Goal: Communication & Community: Answer question/provide support

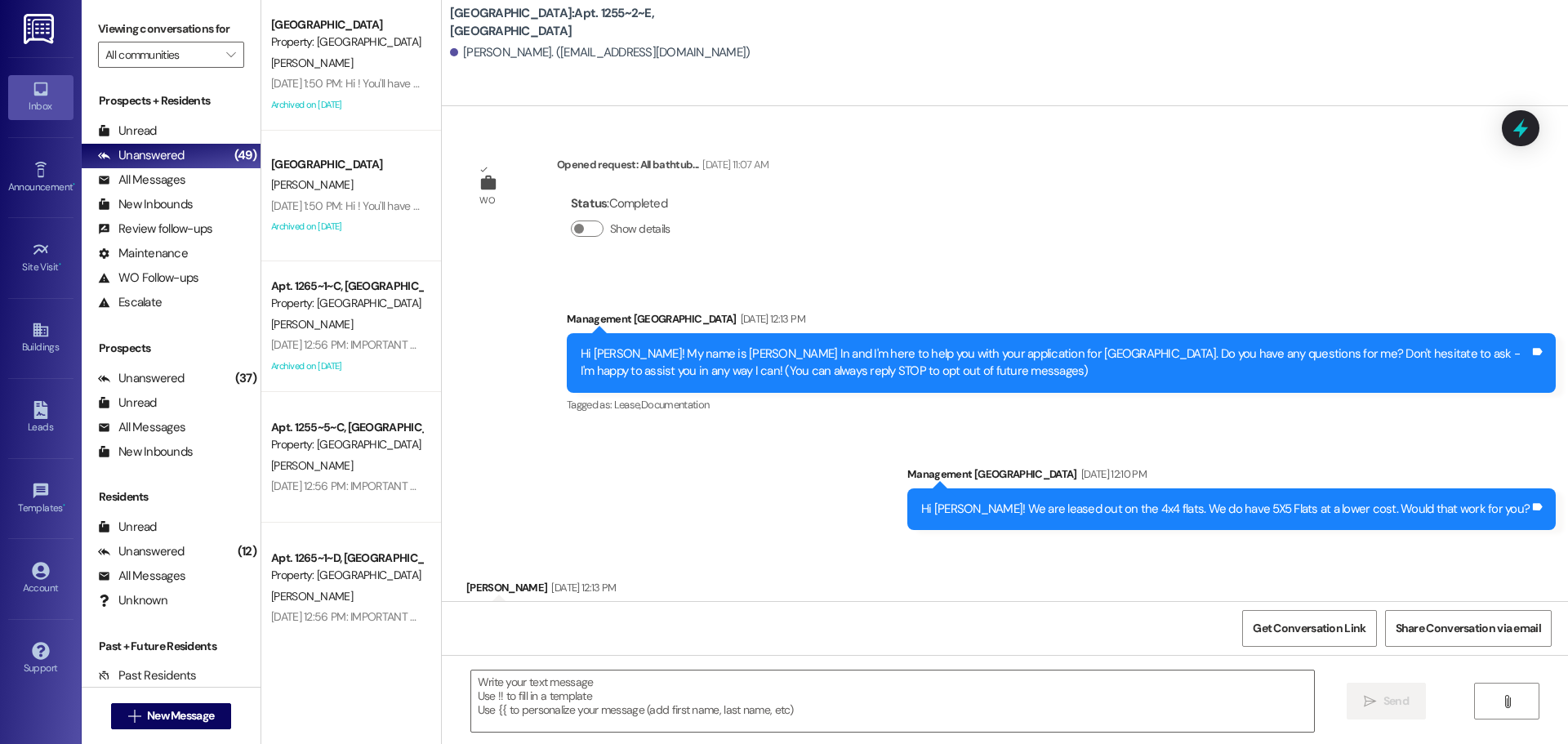
scroll to position [17296, 0]
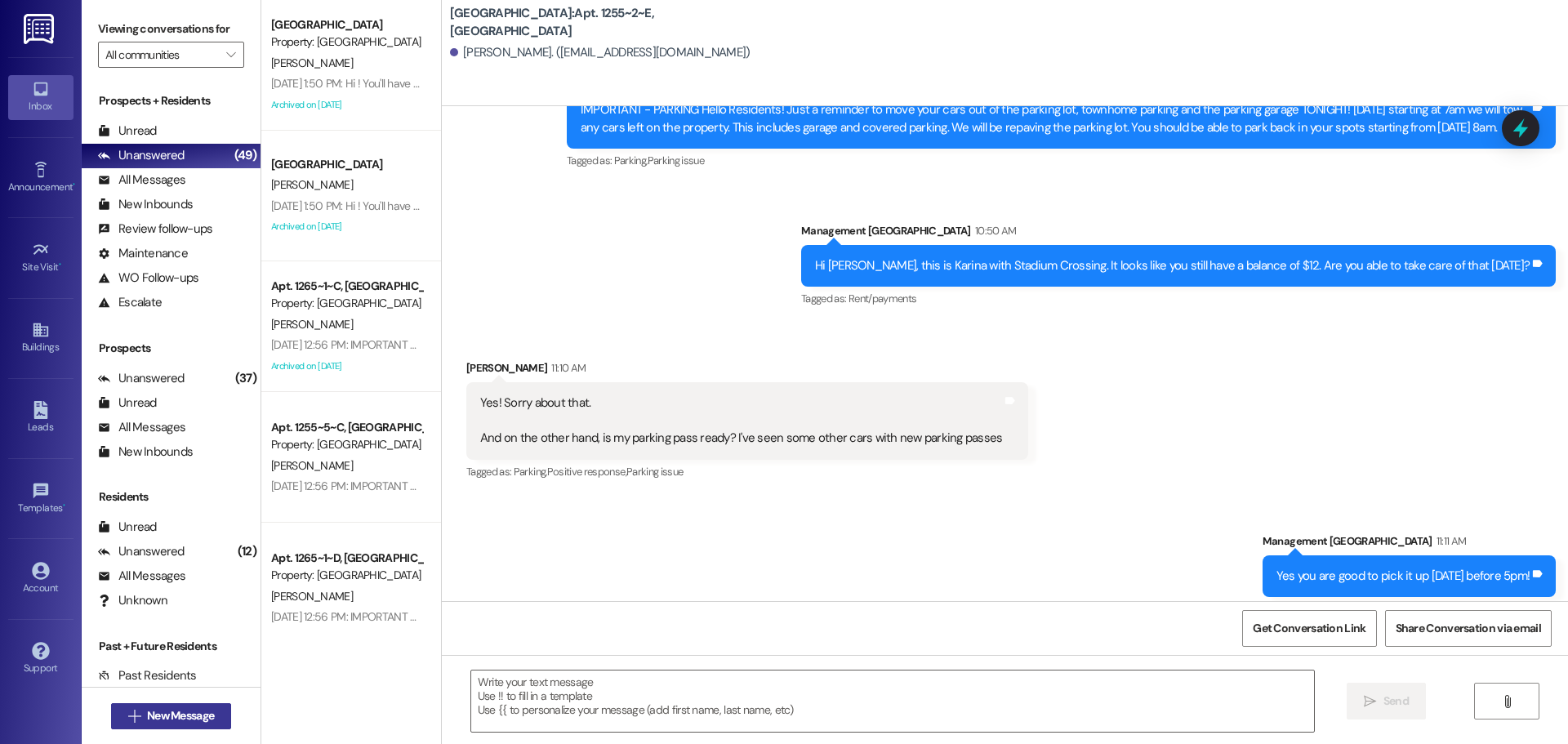
click at [133, 709] on span " New Message" at bounding box center [172, 715] width 93 height 17
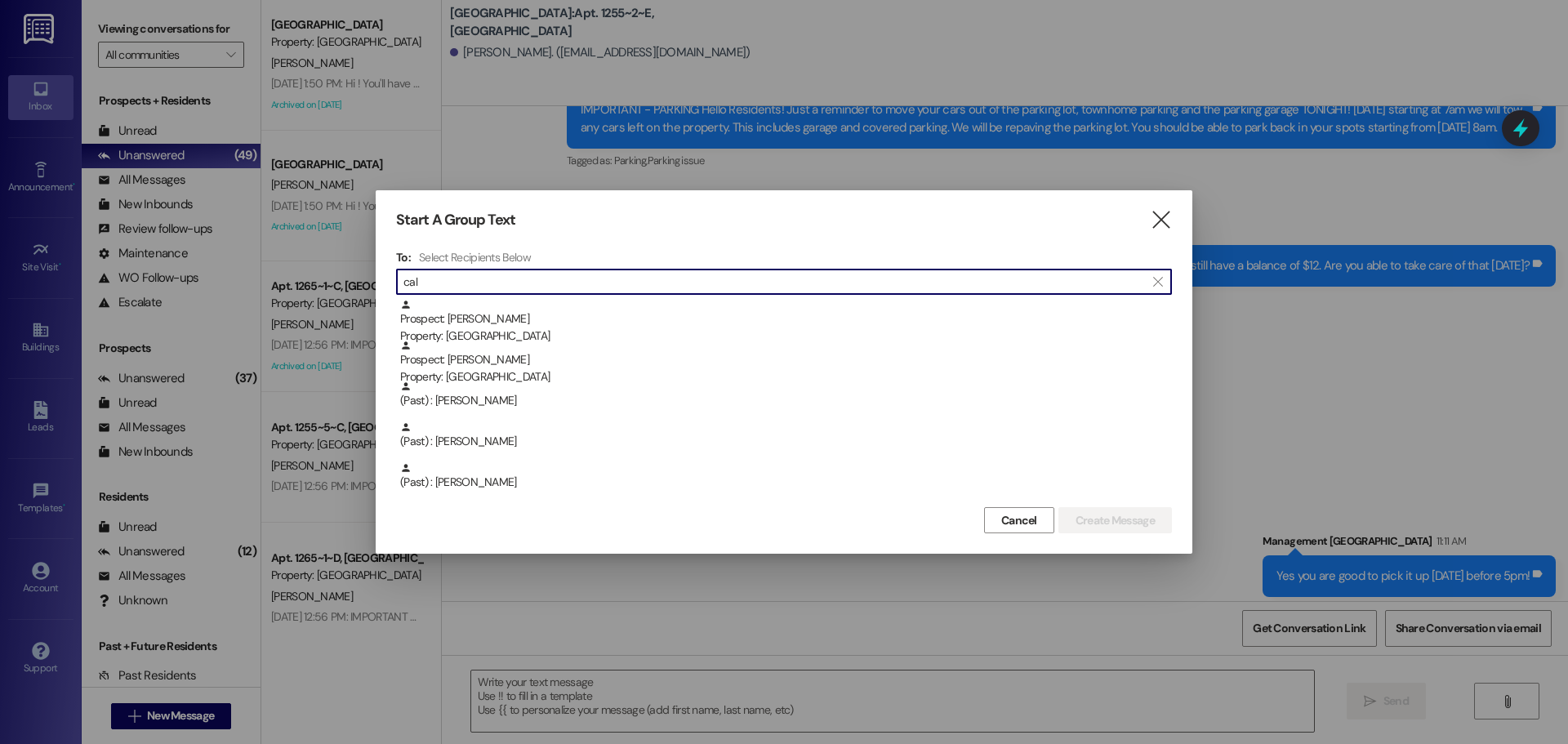
type input "cal"
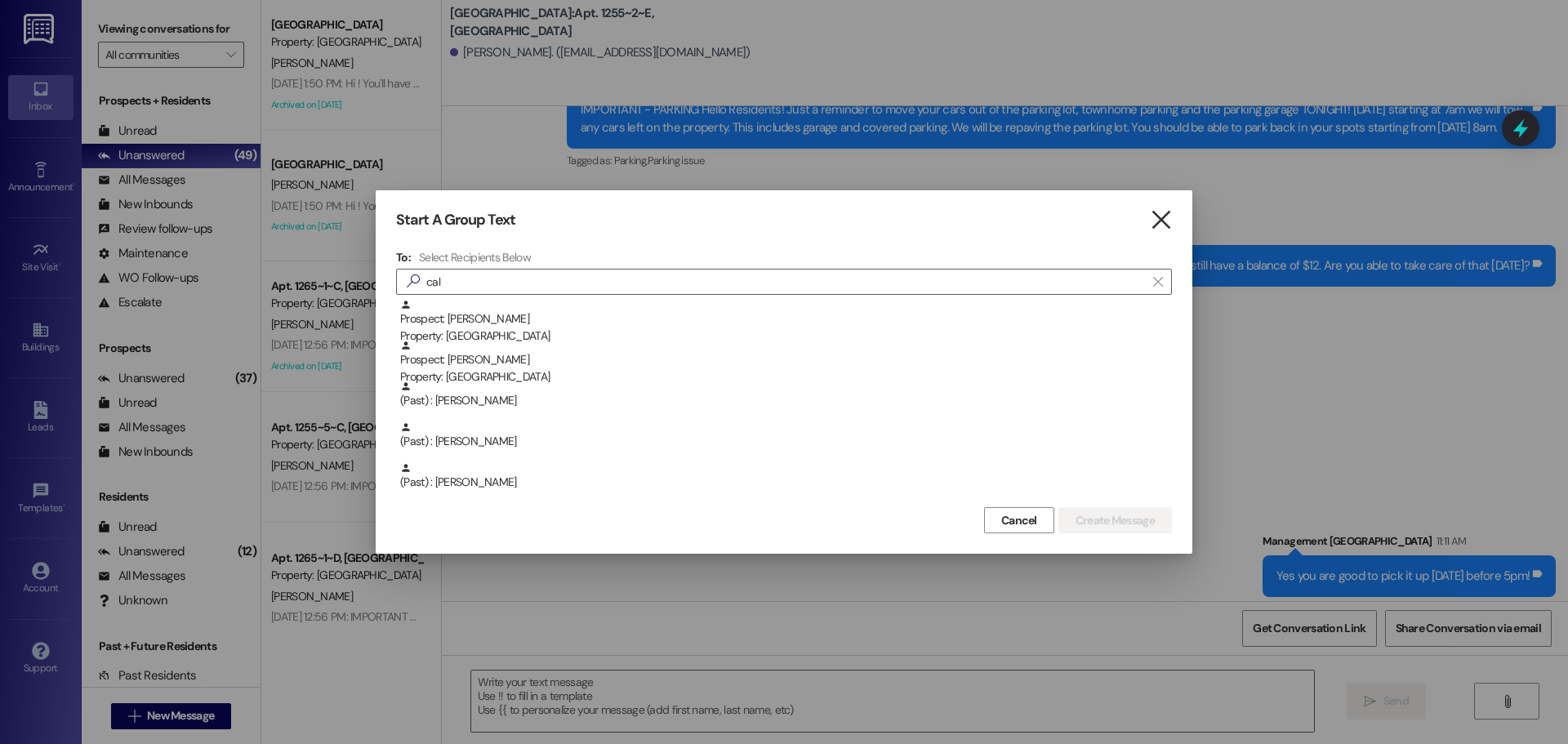
click at [1164, 225] on icon "" at bounding box center [1161, 220] width 22 height 17
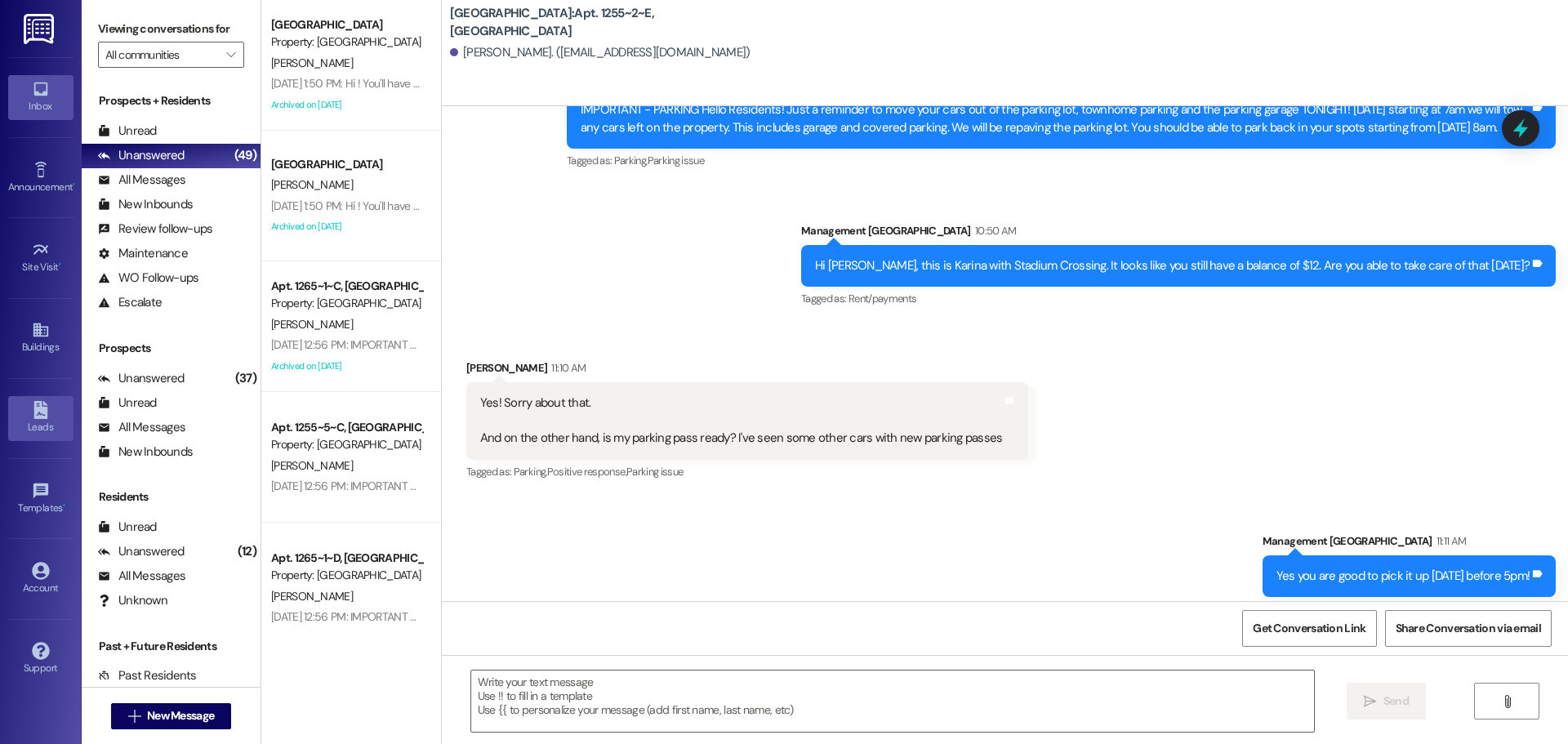
click at [33, 437] on link "Leads" at bounding box center [41, 419] width 65 height 44
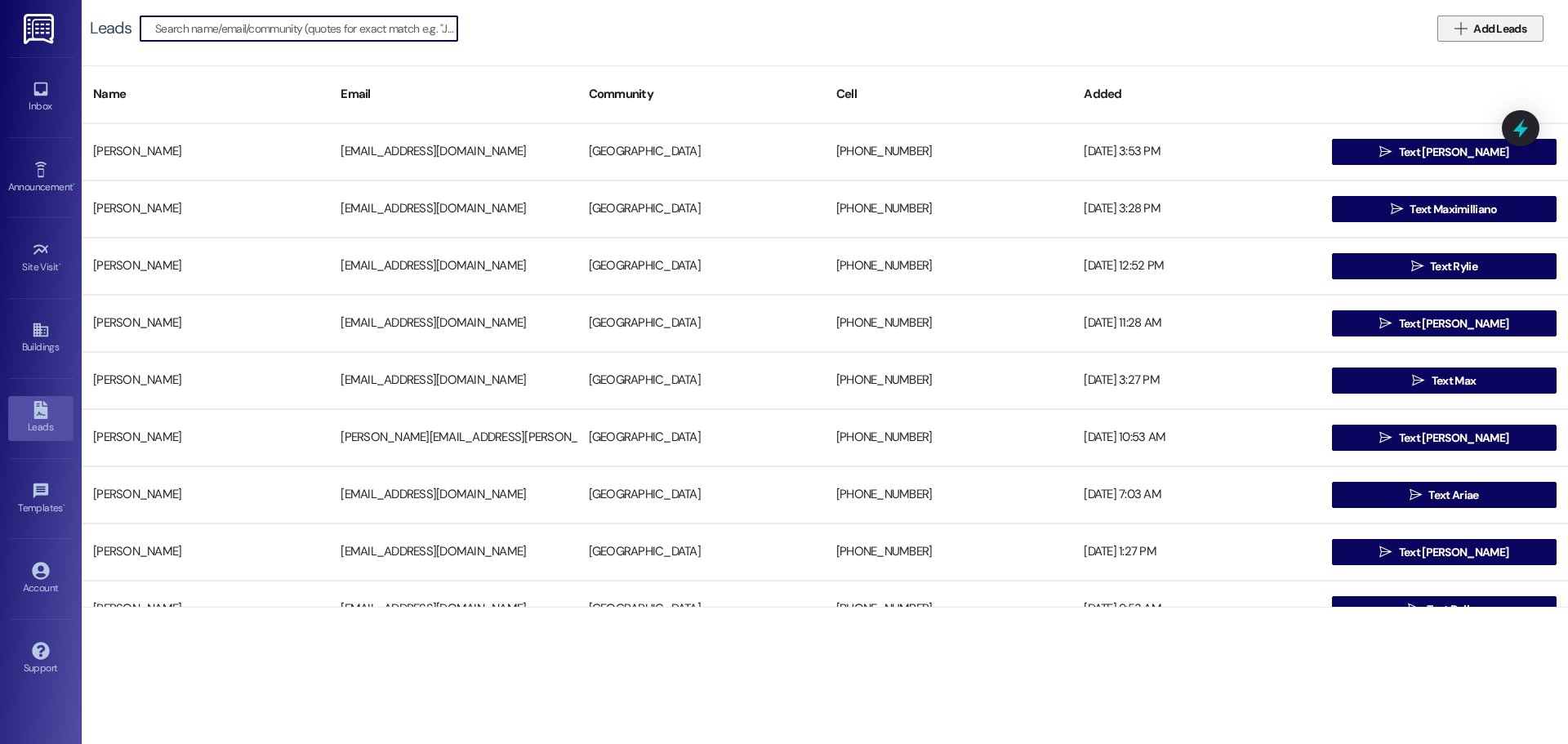
click at [1479, 27] on span "Add Leads" at bounding box center [1500, 29] width 53 height 17
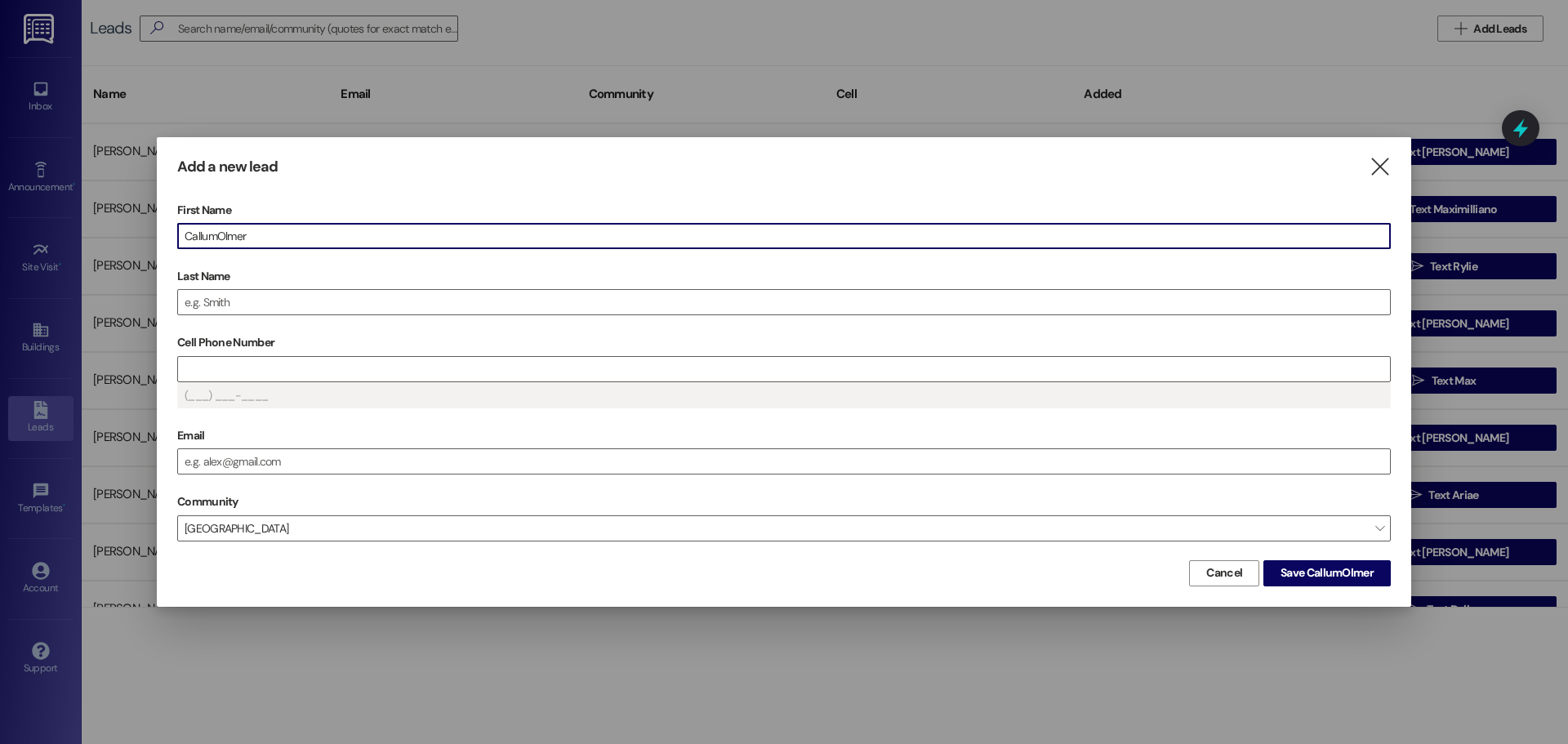
click at [406, 229] on input "CallumOlmer" at bounding box center [784, 236] width 1212 height 25
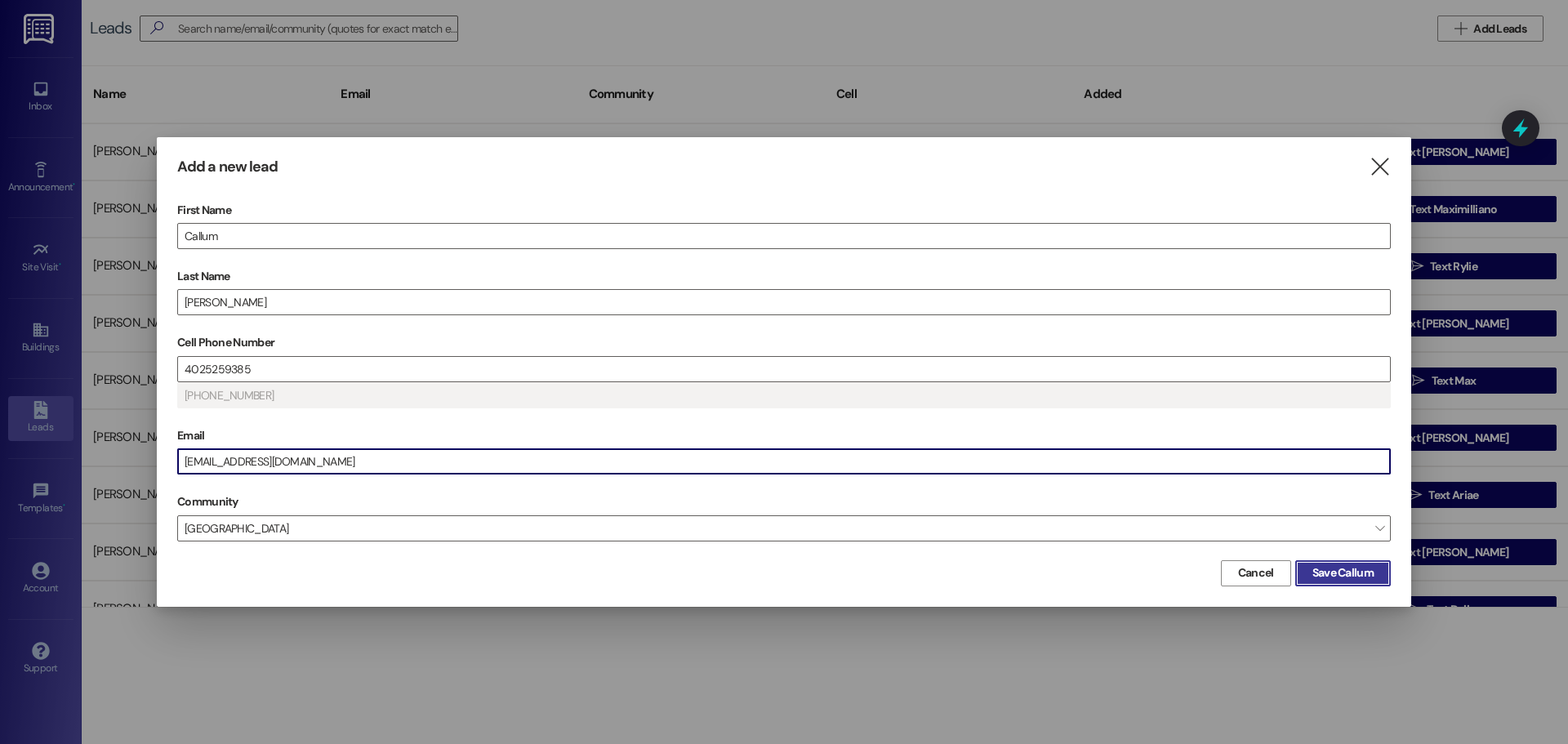
click at [1374, 577] on span "Save Callum" at bounding box center [1343, 572] width 68 height 17
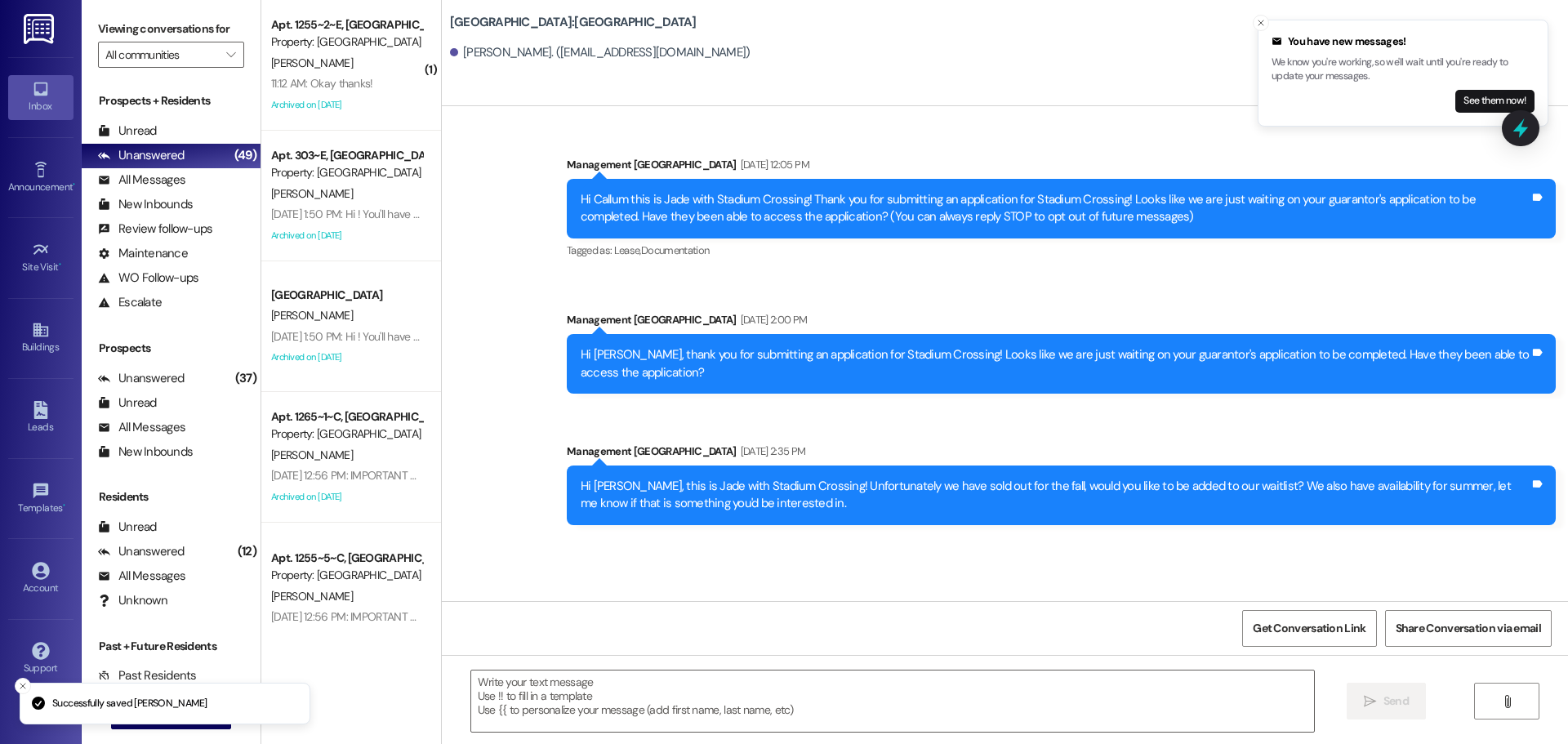
click at [937, 716] on textarea at bounding box center [893, 701] width 843 height 61
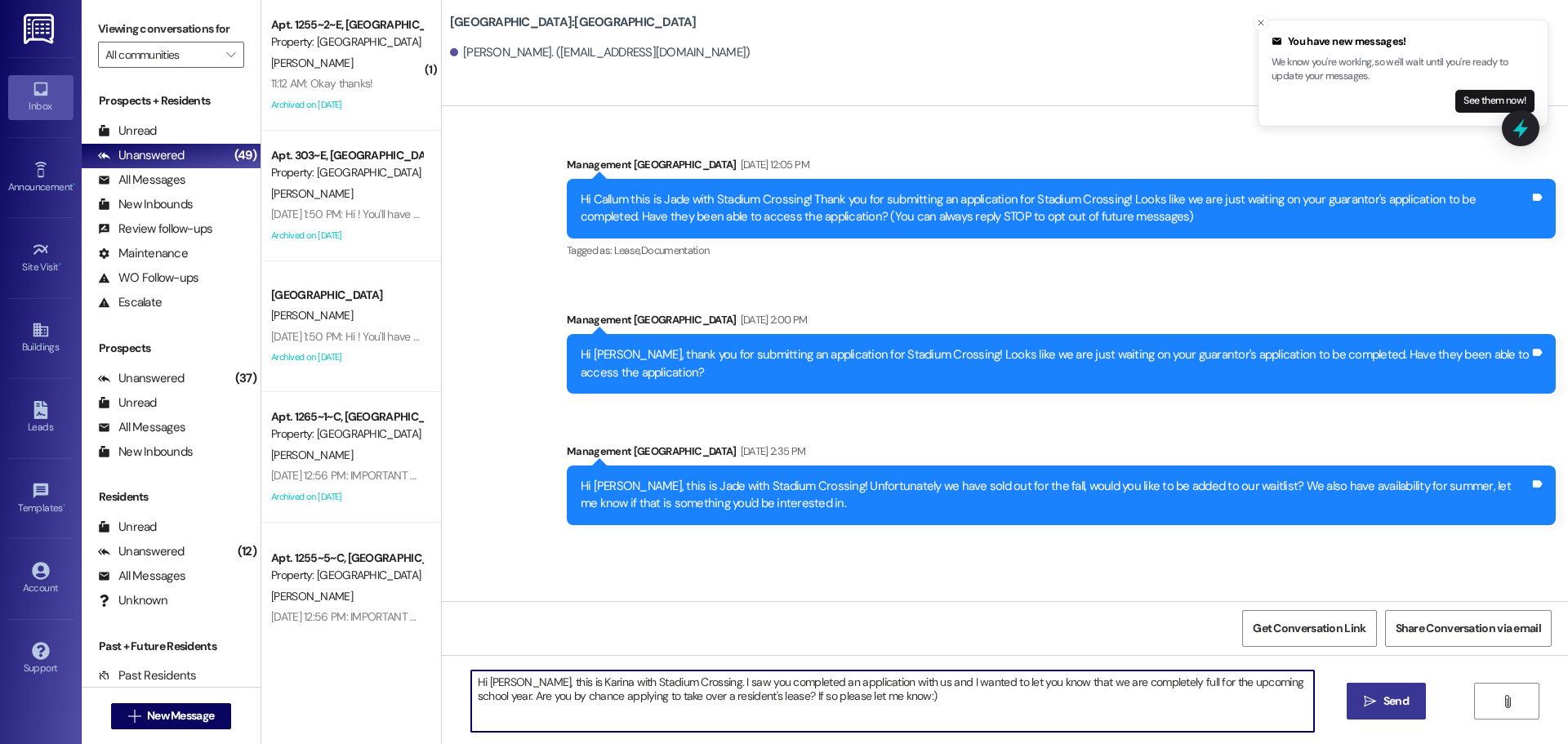
type textarea "Hi [PERSON_NAME], this is Karina with Stadium Crossing. I saw you completed an …"
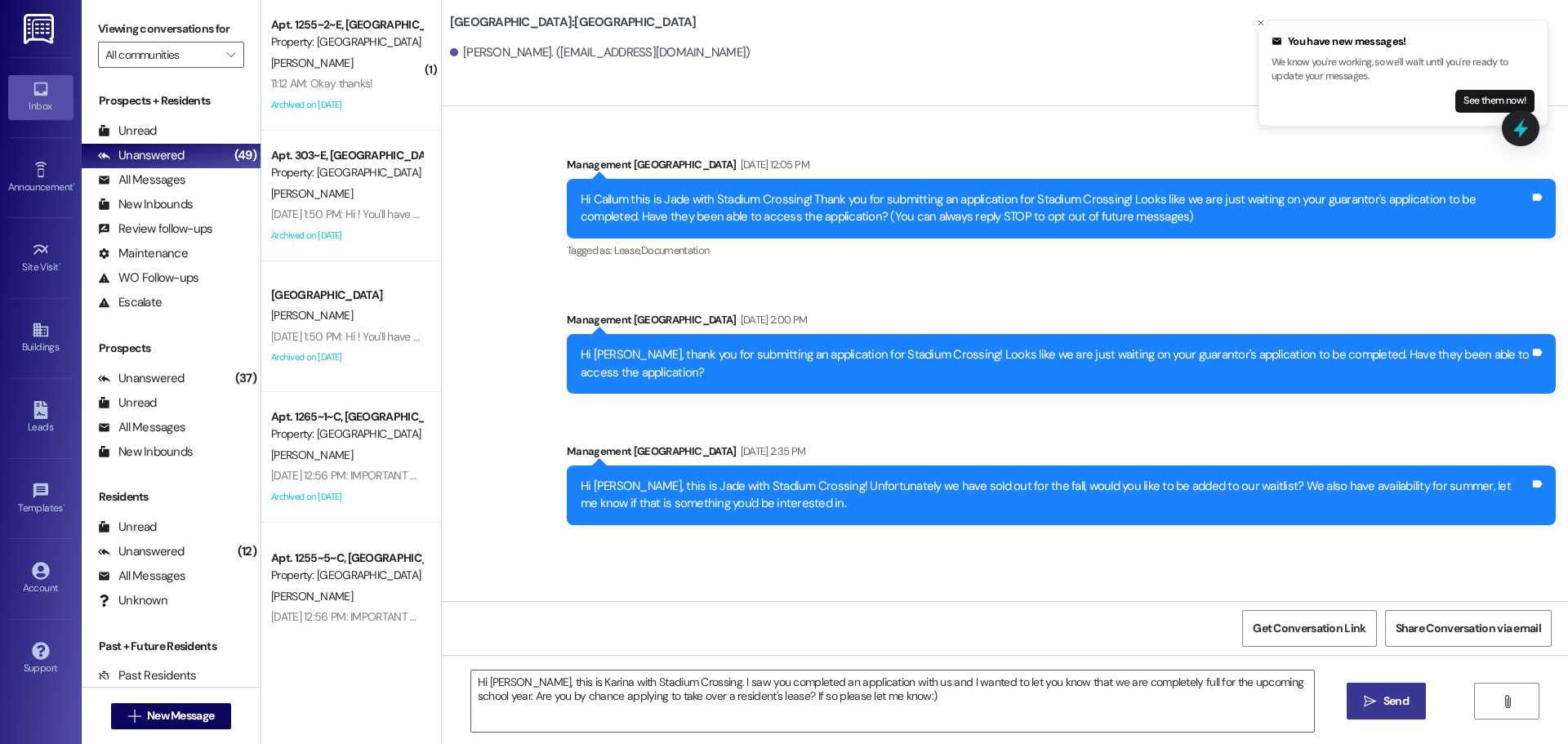
click at [1377, 705] on span " Send" at bounding box center [1387, 701] width 52 height 17
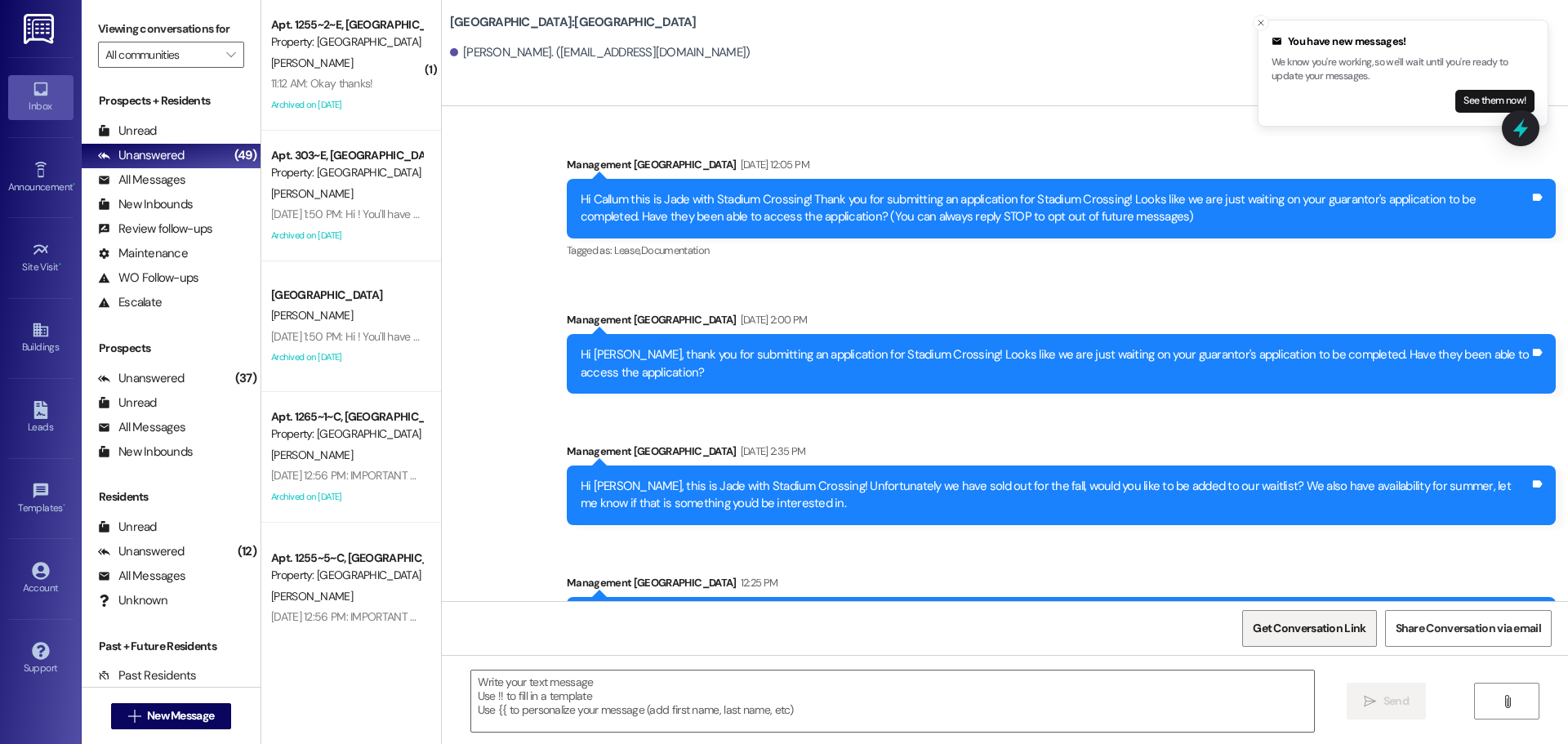
scroll to position [182, 0]
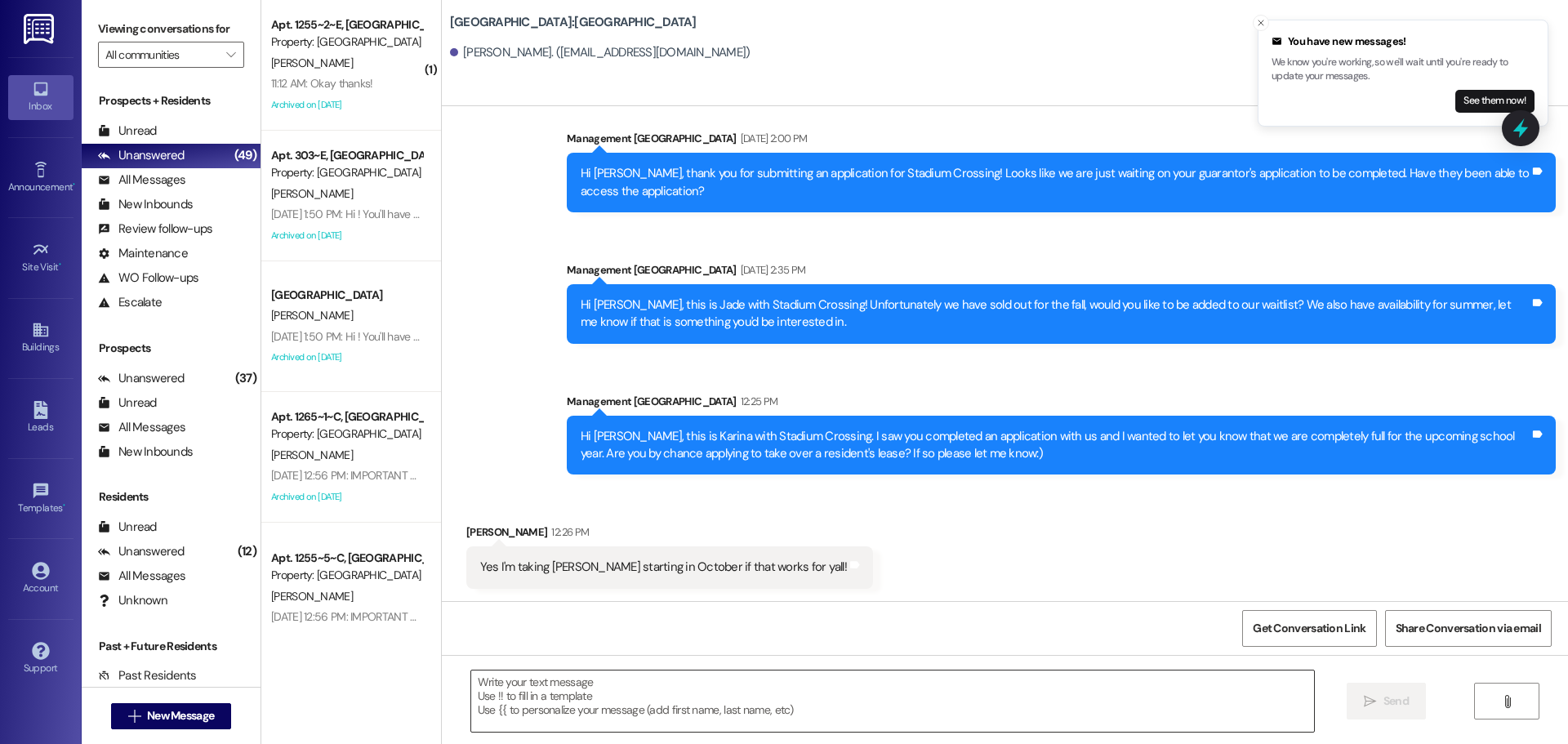
click at [625, 705] on textarea at bounding box center [893, 701] width 843 height 61
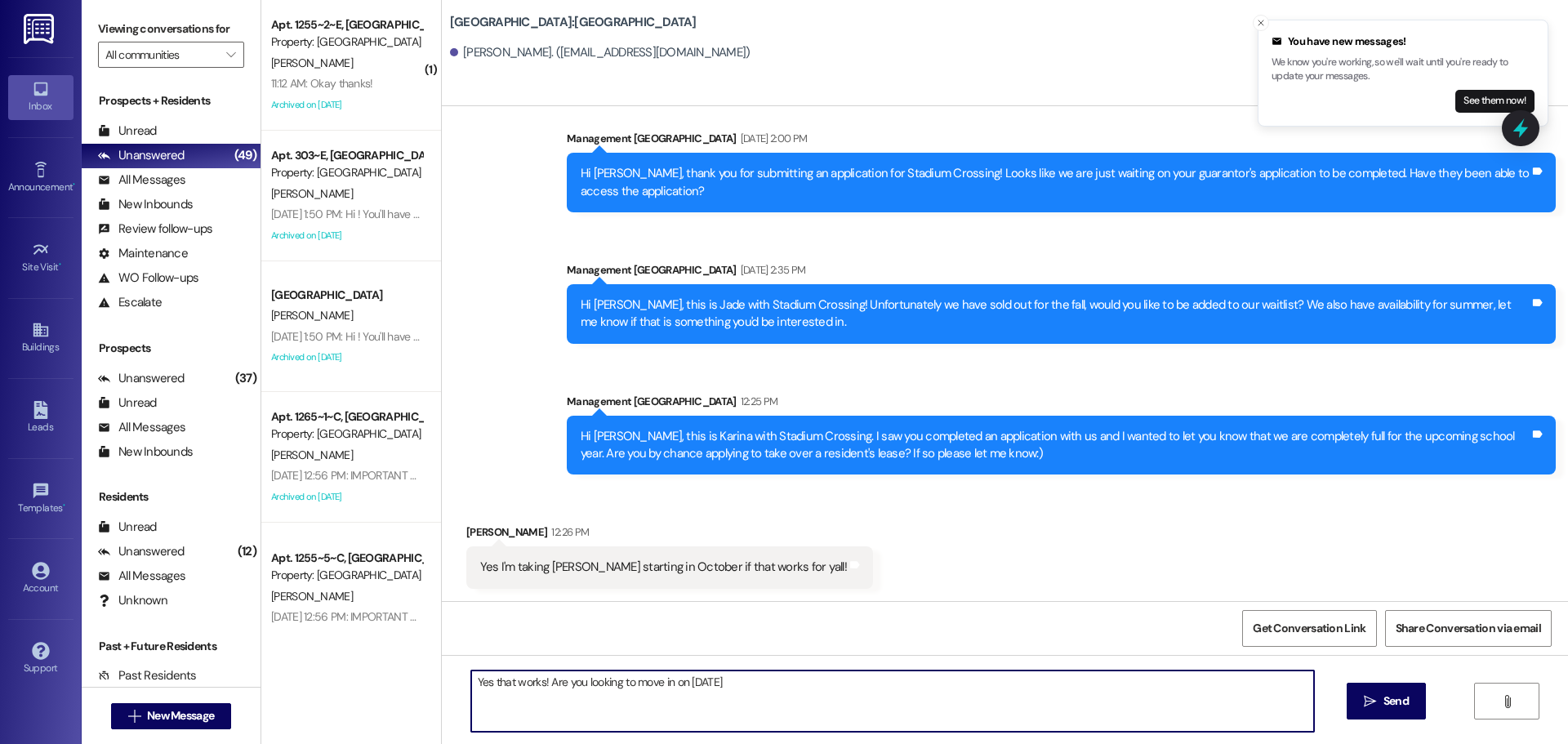
type textarea "Yes that works! Are you looking to move in on [DATE]?"
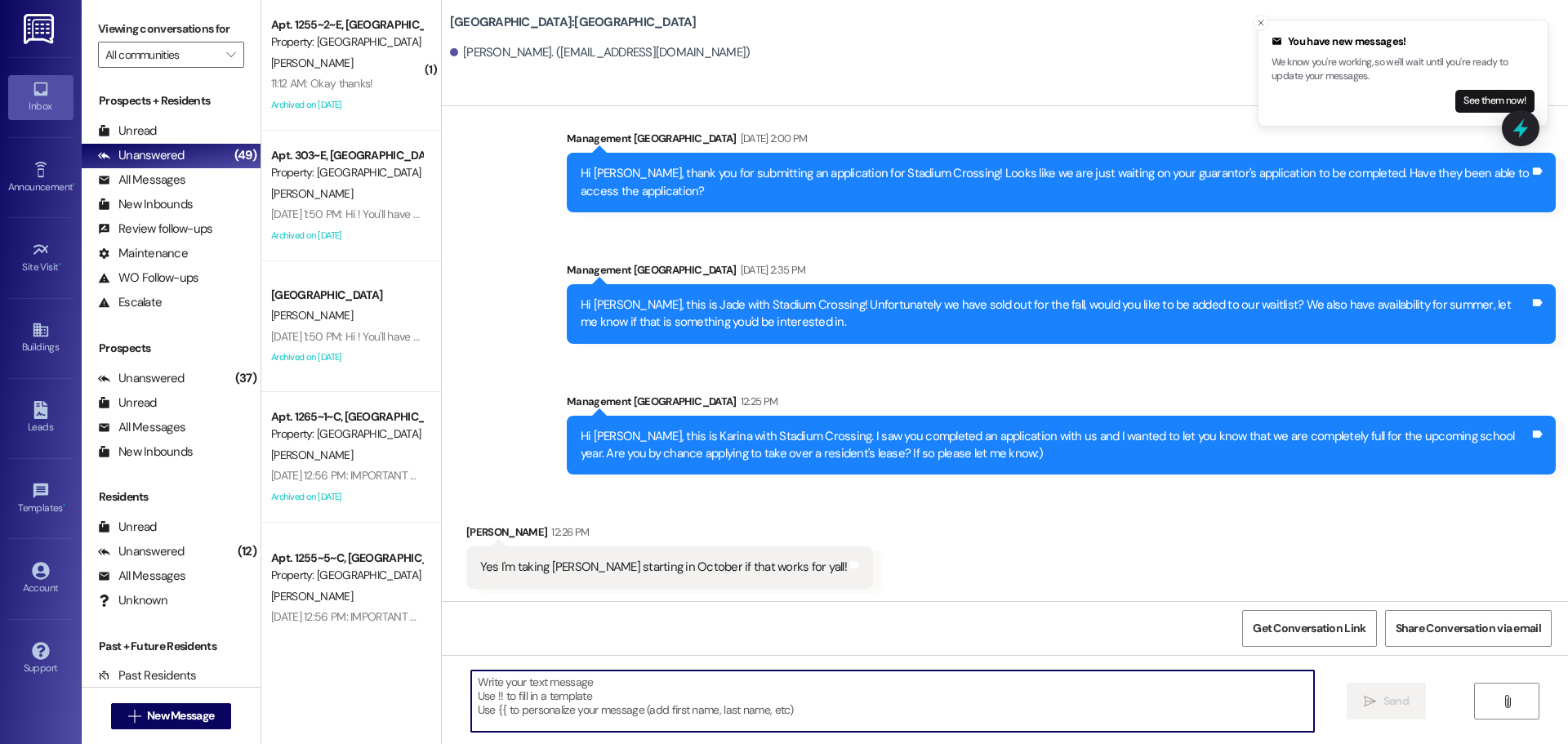
click at [741, 442] on div "Hi [PERSON_NAME], this is Karina with Stadium Crossing. I saw you completed an …" at bounding box center [1055, 446] width 949 height 35
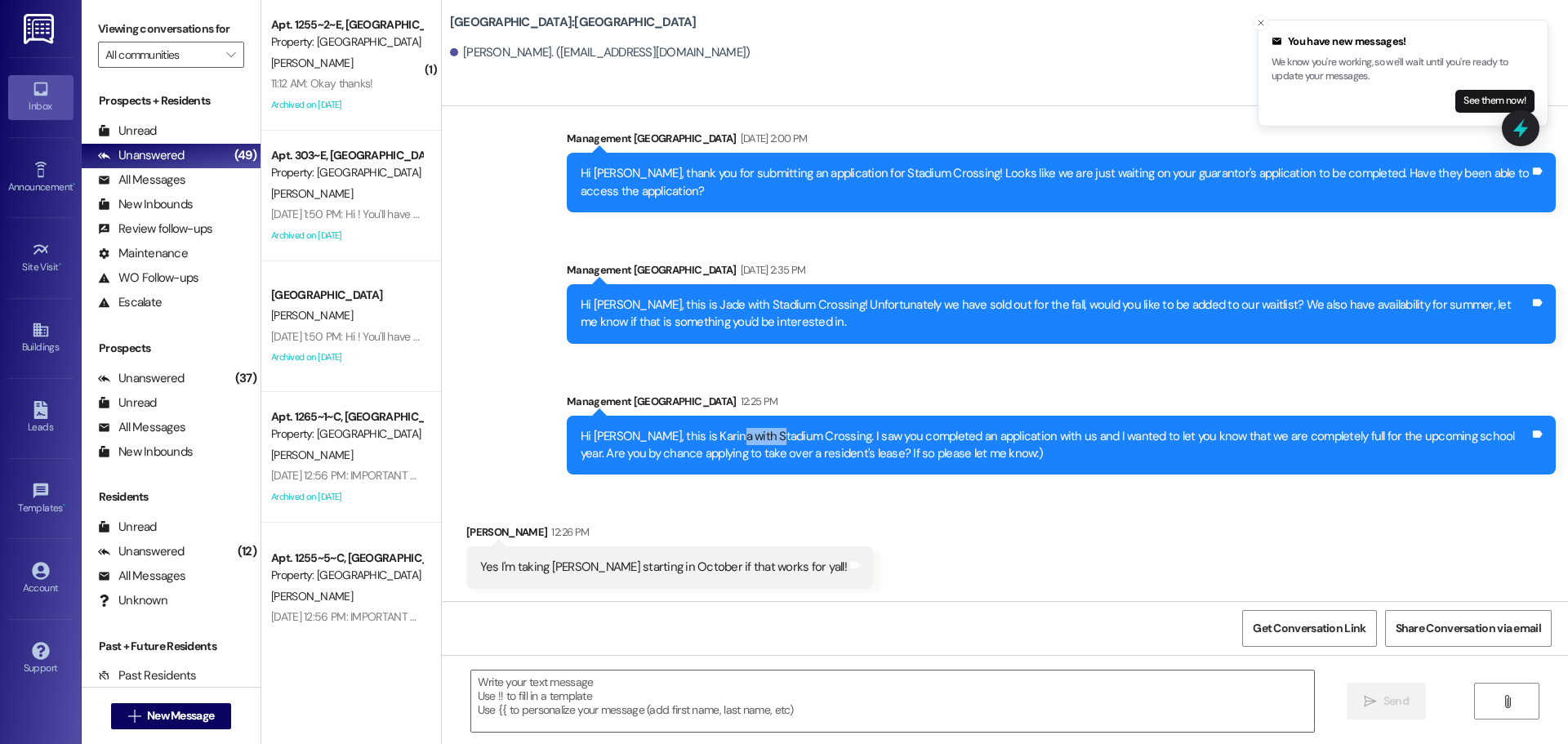
click at [741, 442] on div "Hi [PERSON_NAME], this is Karina with Stadium Crossing. I saw you completed an …" at bounding box center [1055, 446] width 949 height 35
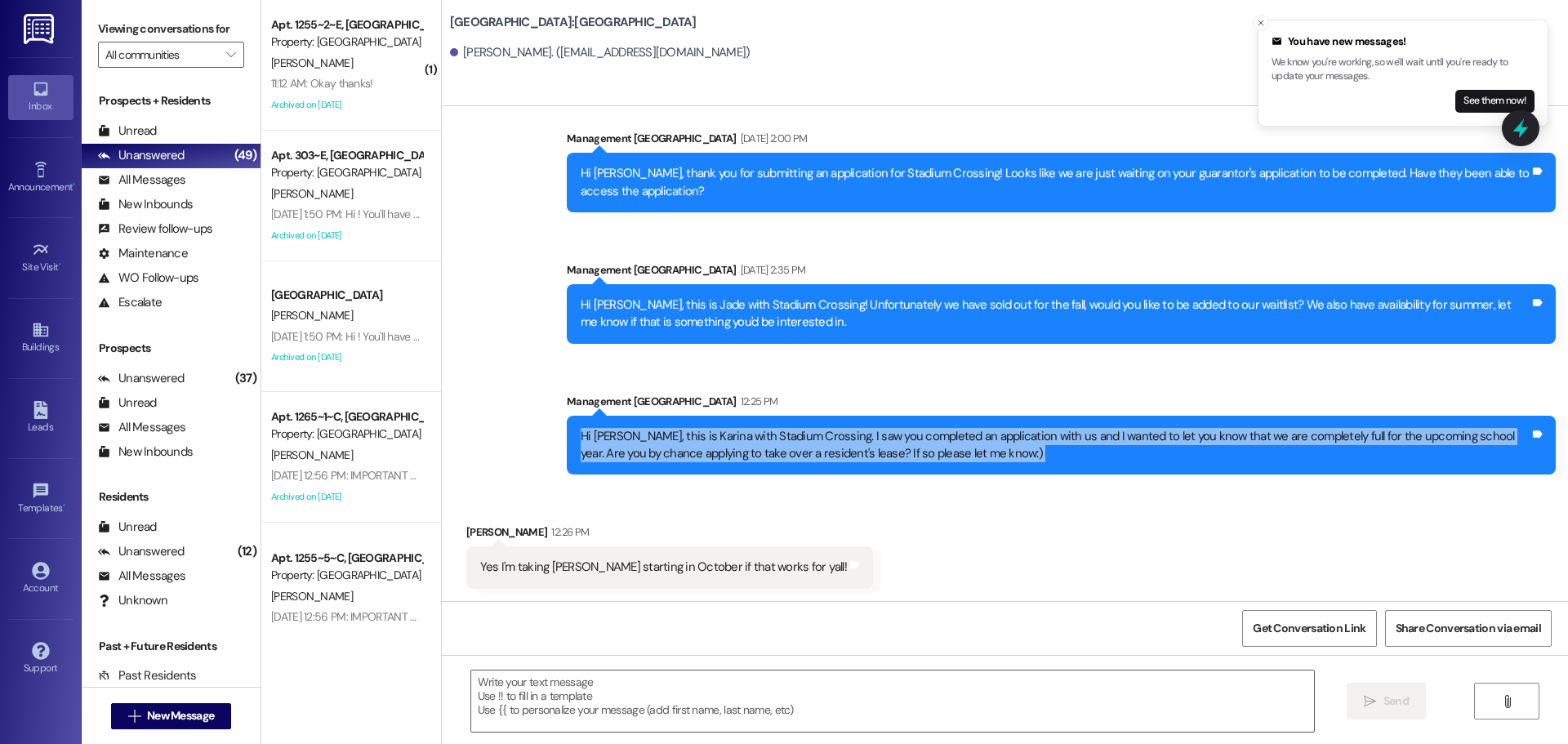
click at [741, 442] on div "Hi [PERSON_NAME], this is Karina with Stadium Crossing. I saw you completed an …" at bounding box center [1055, 446] width 949 height 35
copy div "Hi [PERSON_NAME], this is Karina with Stadium Crossing. I saw you completed an …"
click at [166, 705] on button " New Message" at bounding box center [172, 716] width 121 height 26
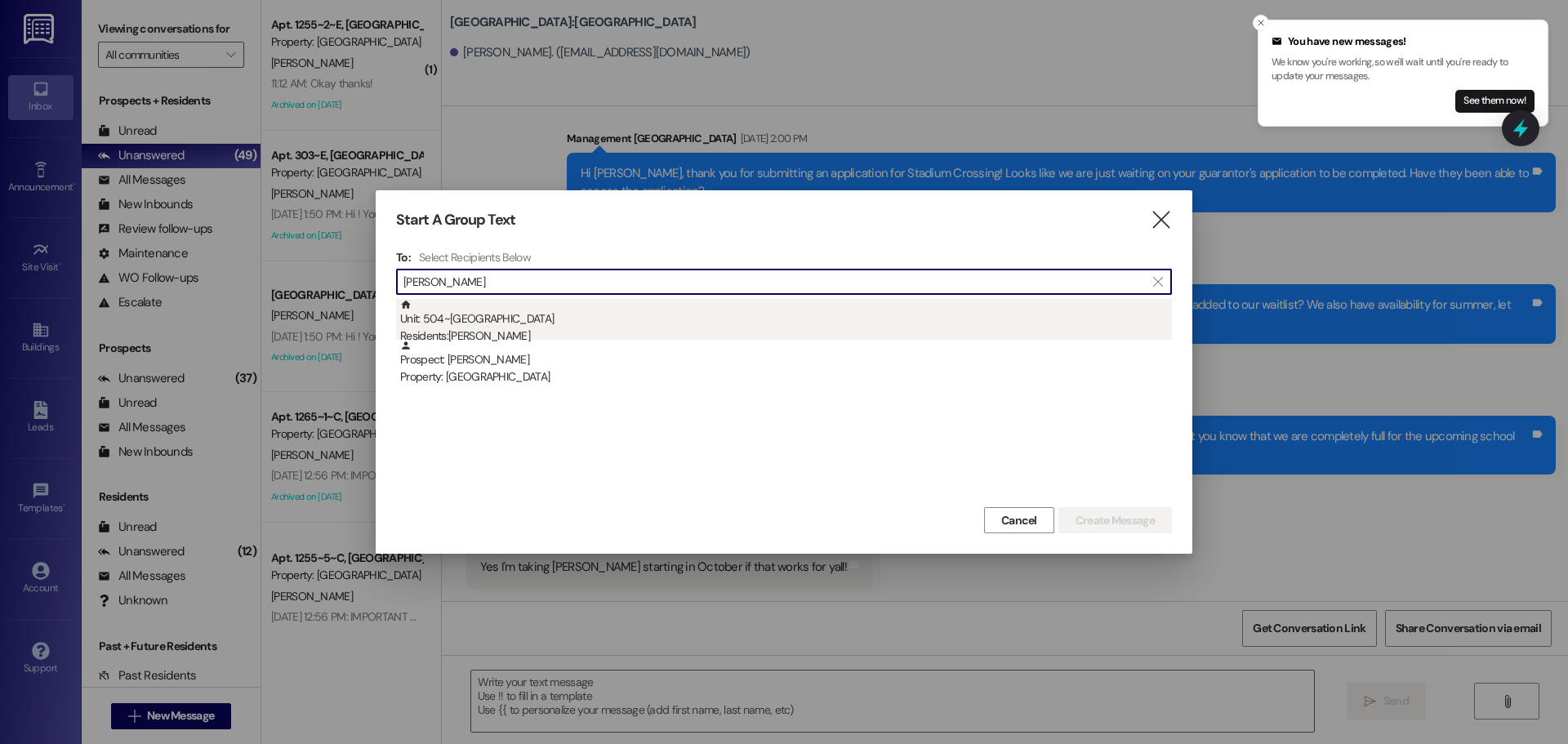
type input "[PERSON_NAME]"
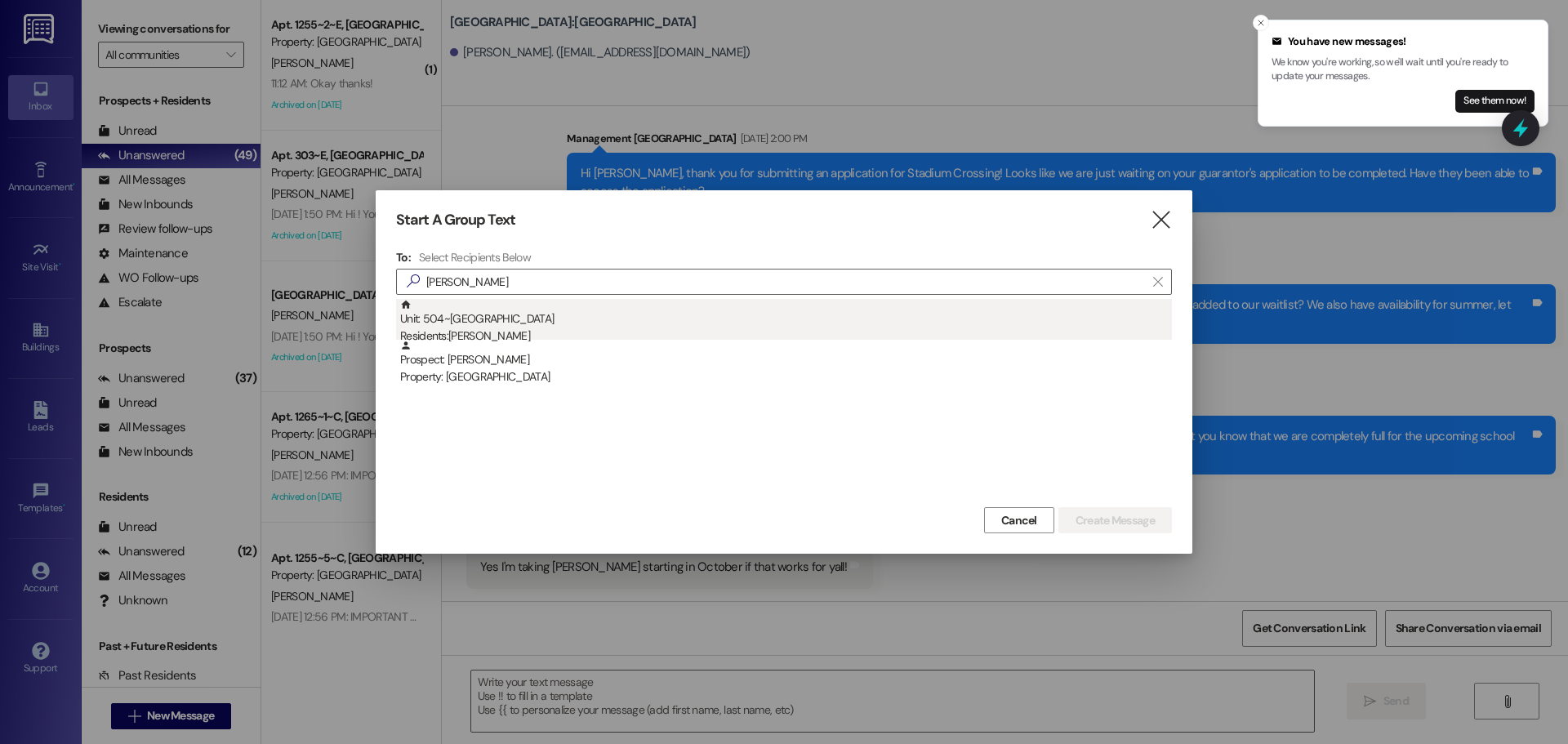
click at [632, 332] on div "Residents: [PERSON_NAME]" at bounding box center [786, 336] width 772 height 17
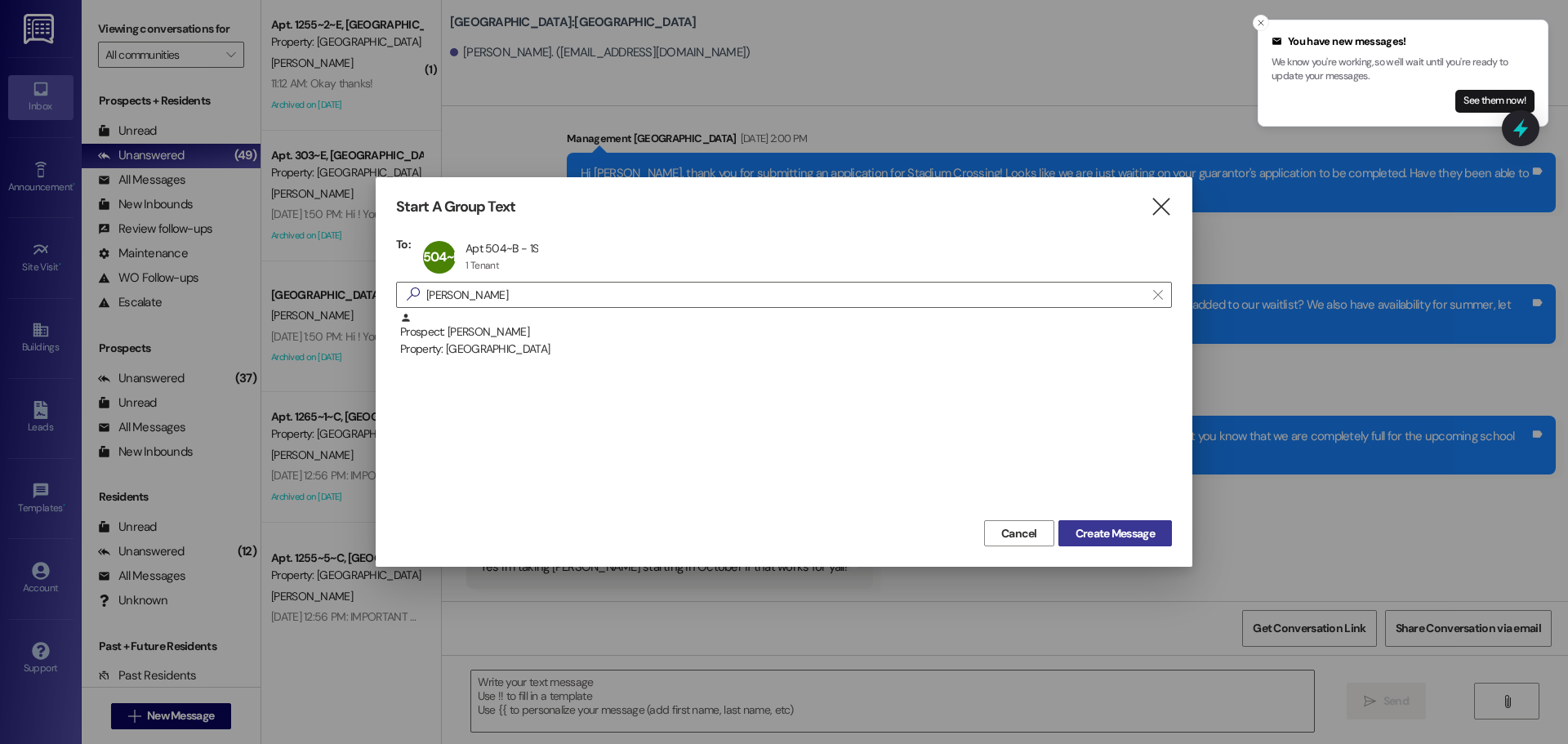
click at [1087, 530] on span "Create Message" at bounding box center [1115, 533] width 79 height 17
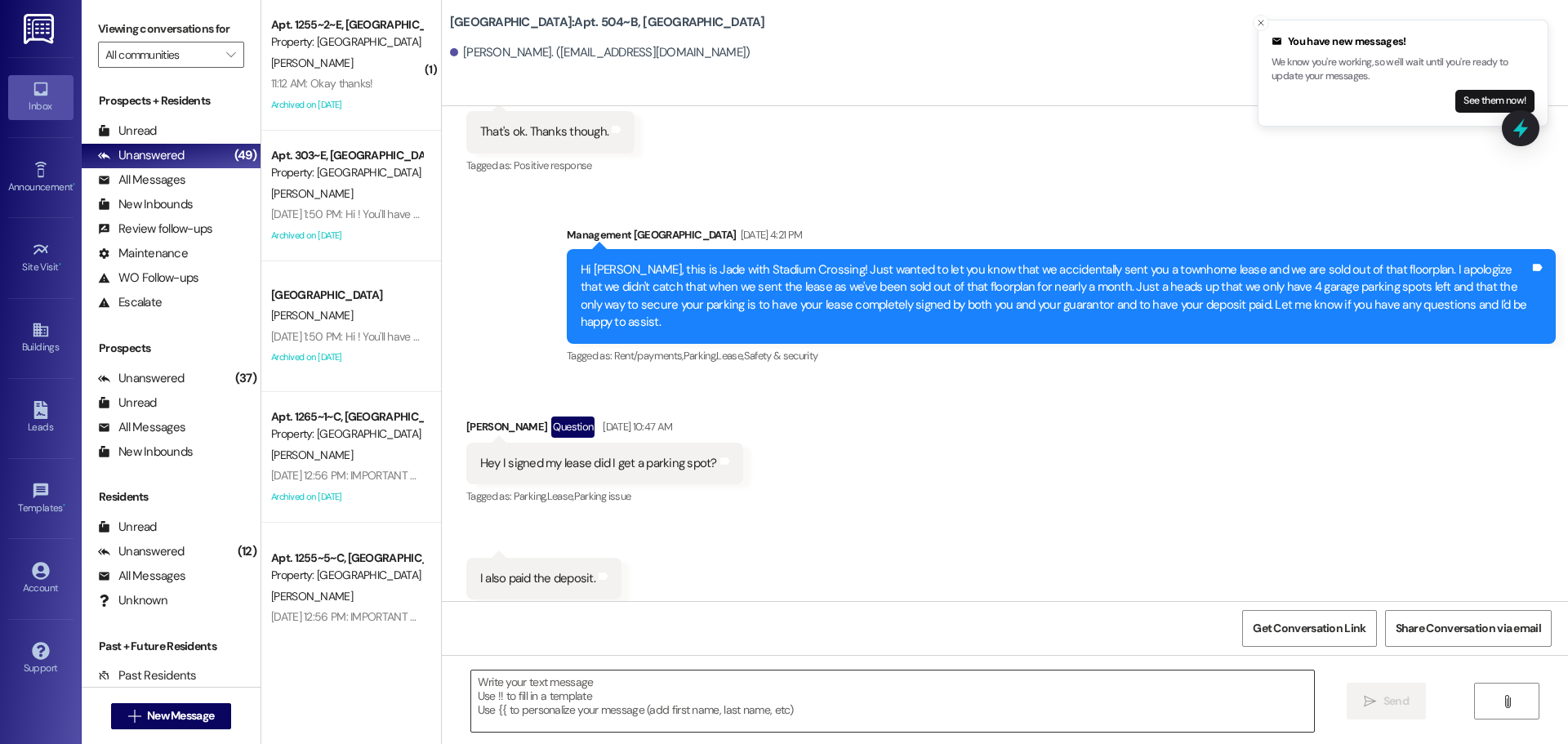
click at [827, 688] on textarea at bounding box center [893, 701] width 843 height 61
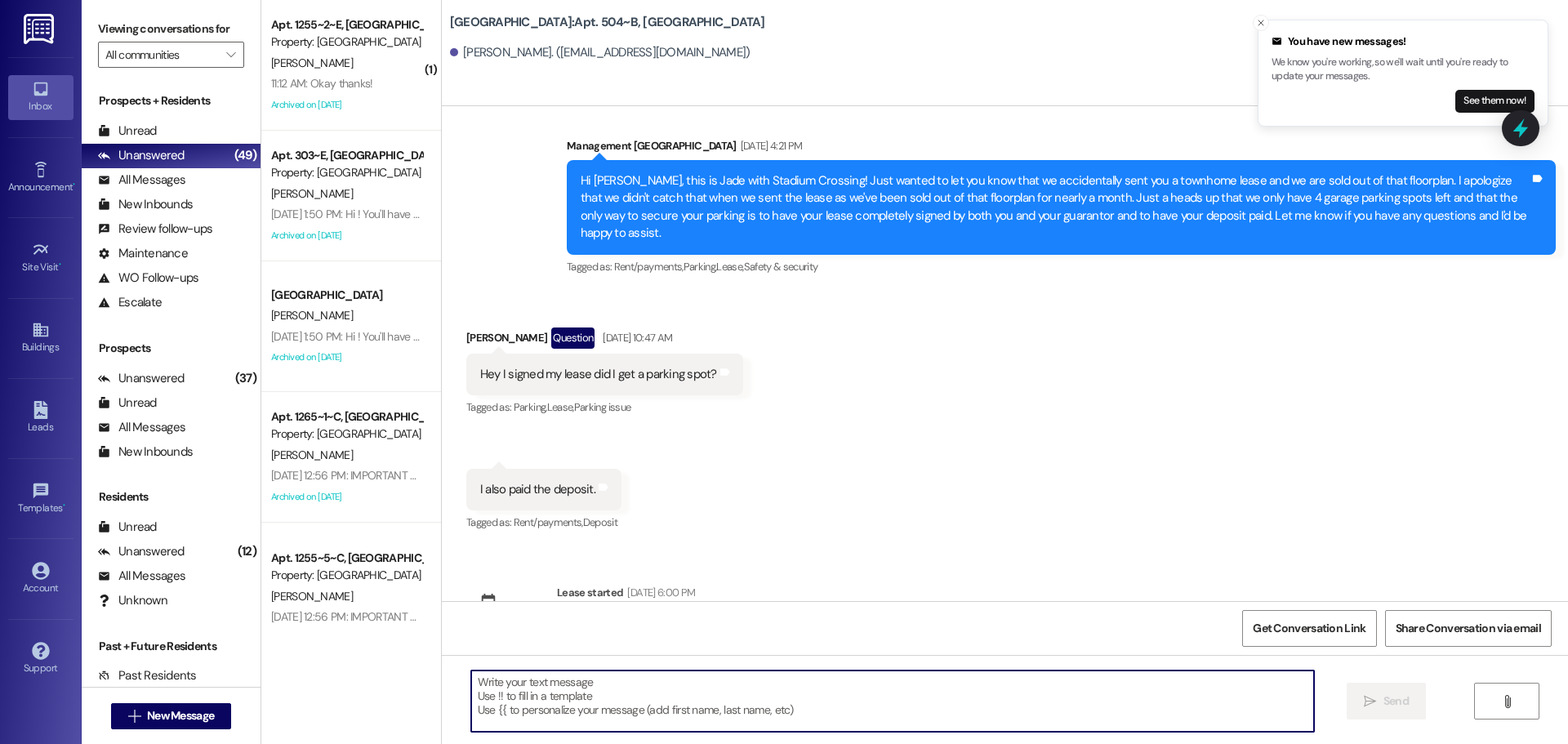
scroll to position [1983, 0]
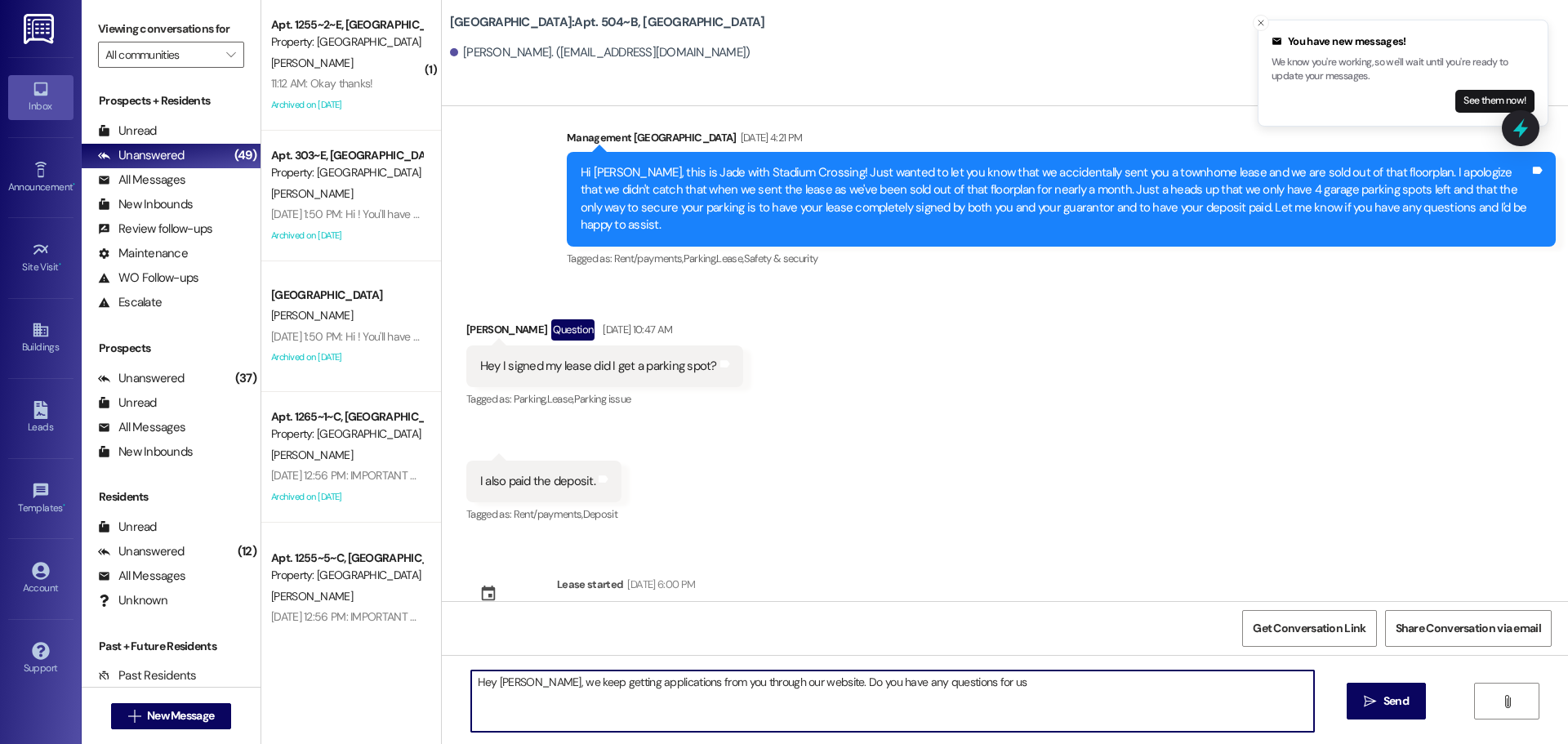
type textarea "Hey [PERSON_NAME], we keep getting applications from you through our website. D…"
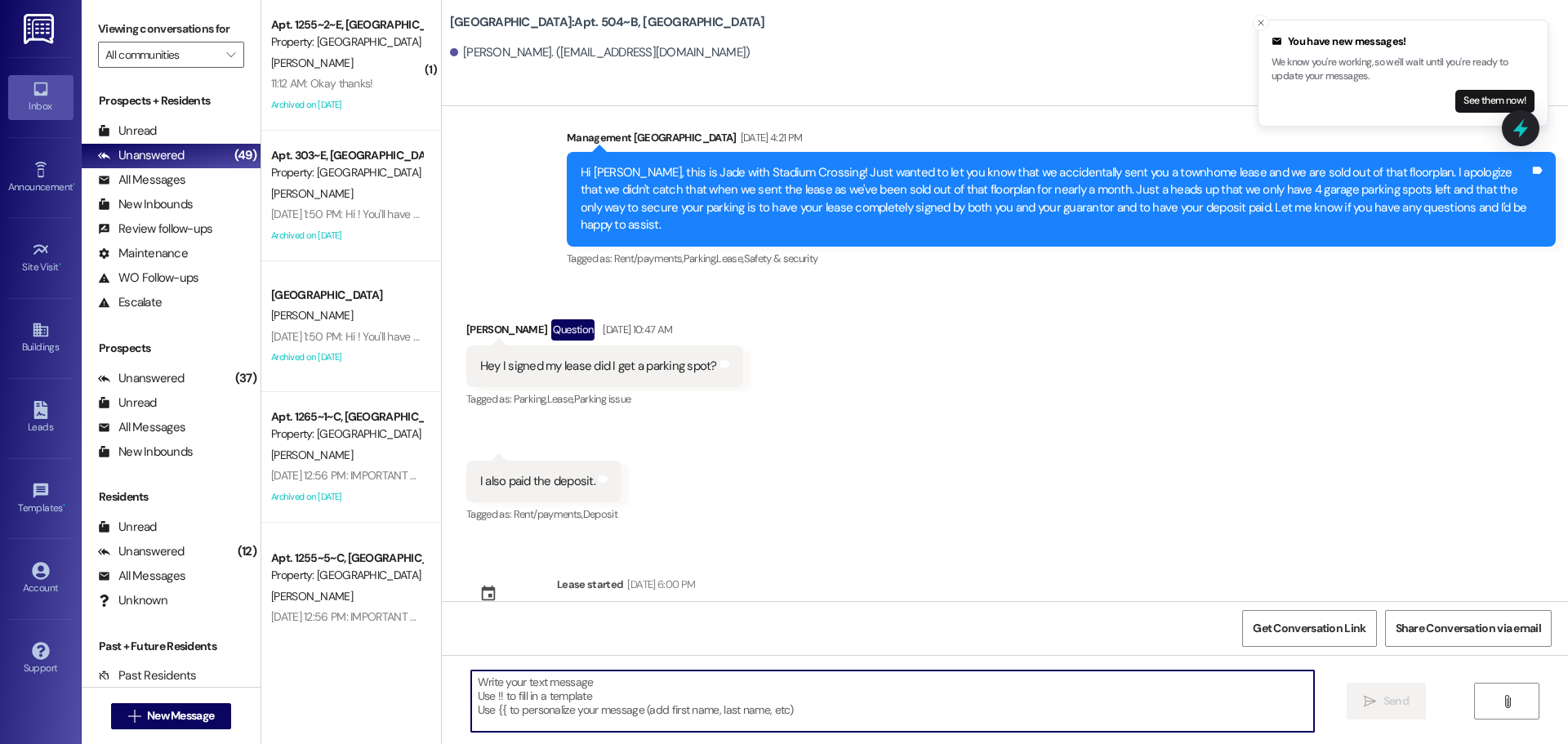
scroll to position [1885, 0]
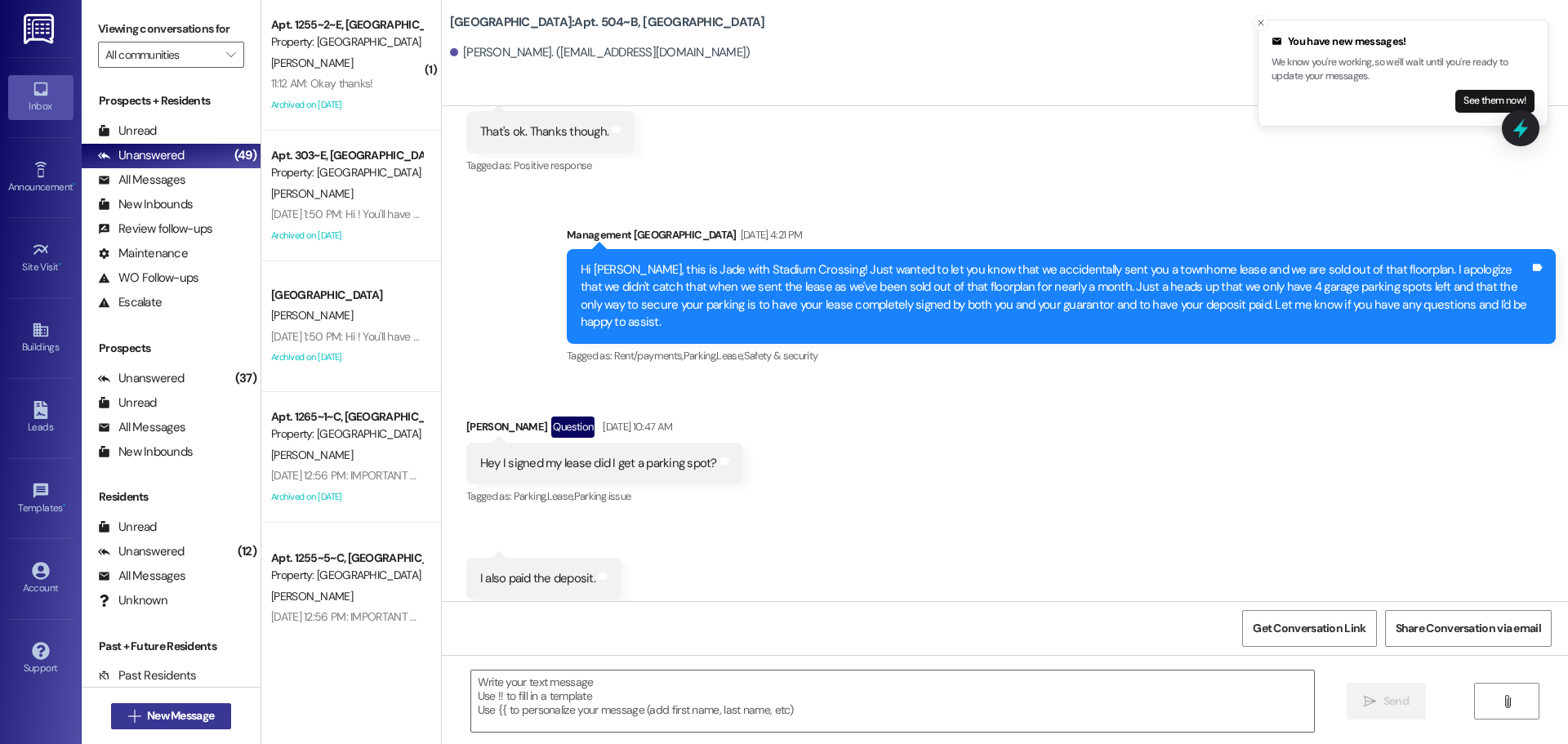
click at [170, 706] on button " New Message" at bounding box center [172, 716] width 121 height 26
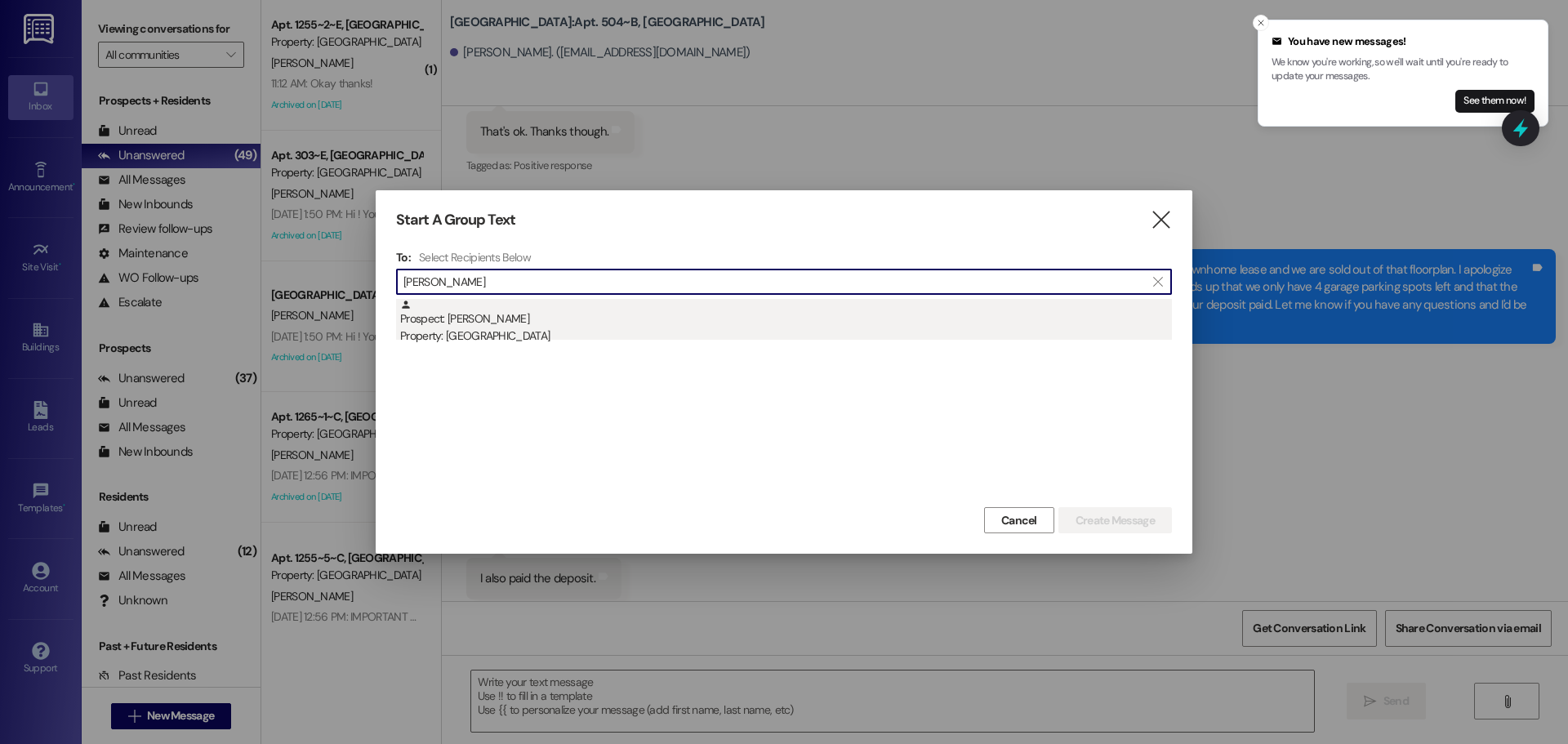
type input "[PERSON_NAME]"
click at [836, 334] on div "Property: [GEOGRAPHIC_DATA]" at bounding box center [786, 336] width 772 height 17
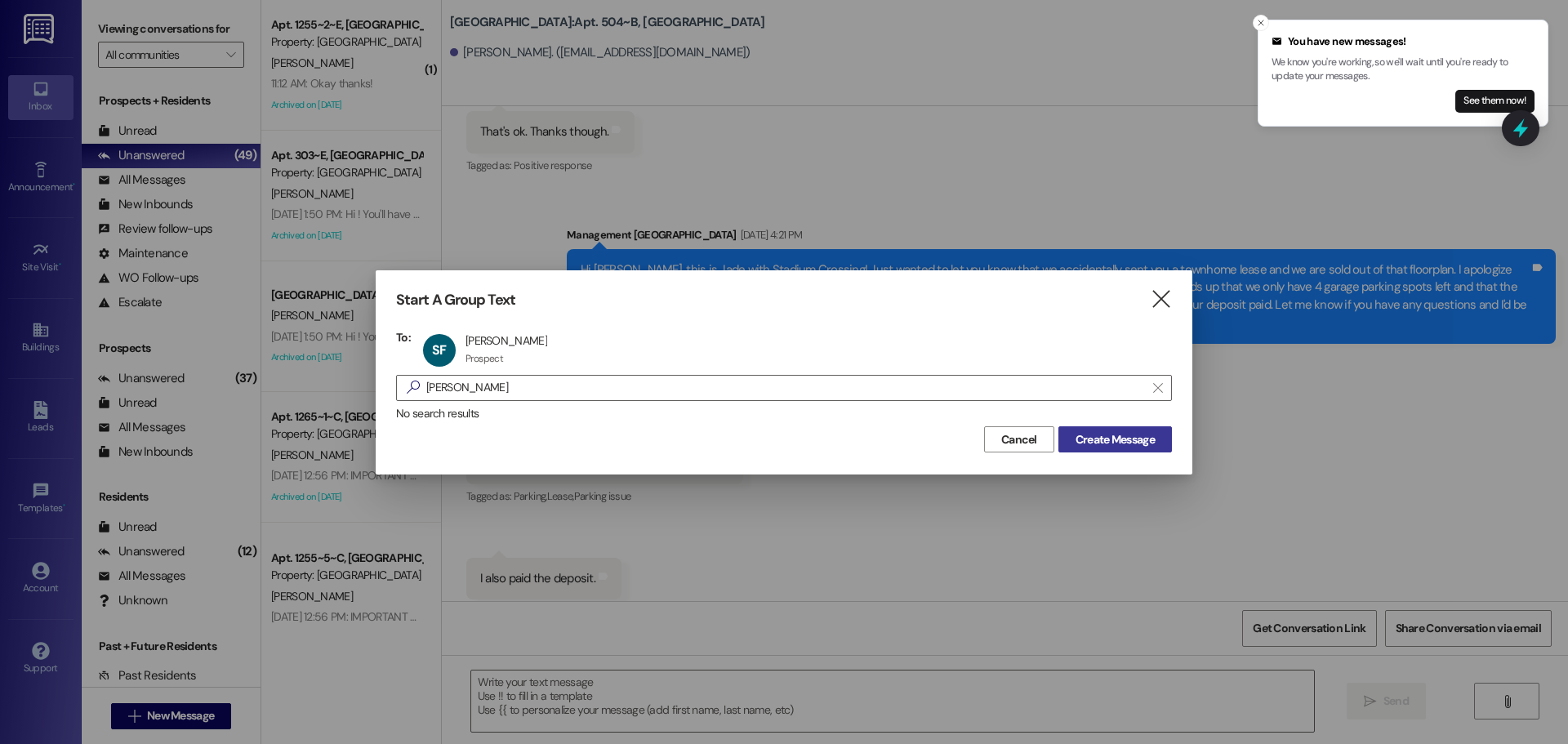
click at [1112, 432] on span "Create Message" at bounding box center [1115, 440] width 79 height 17
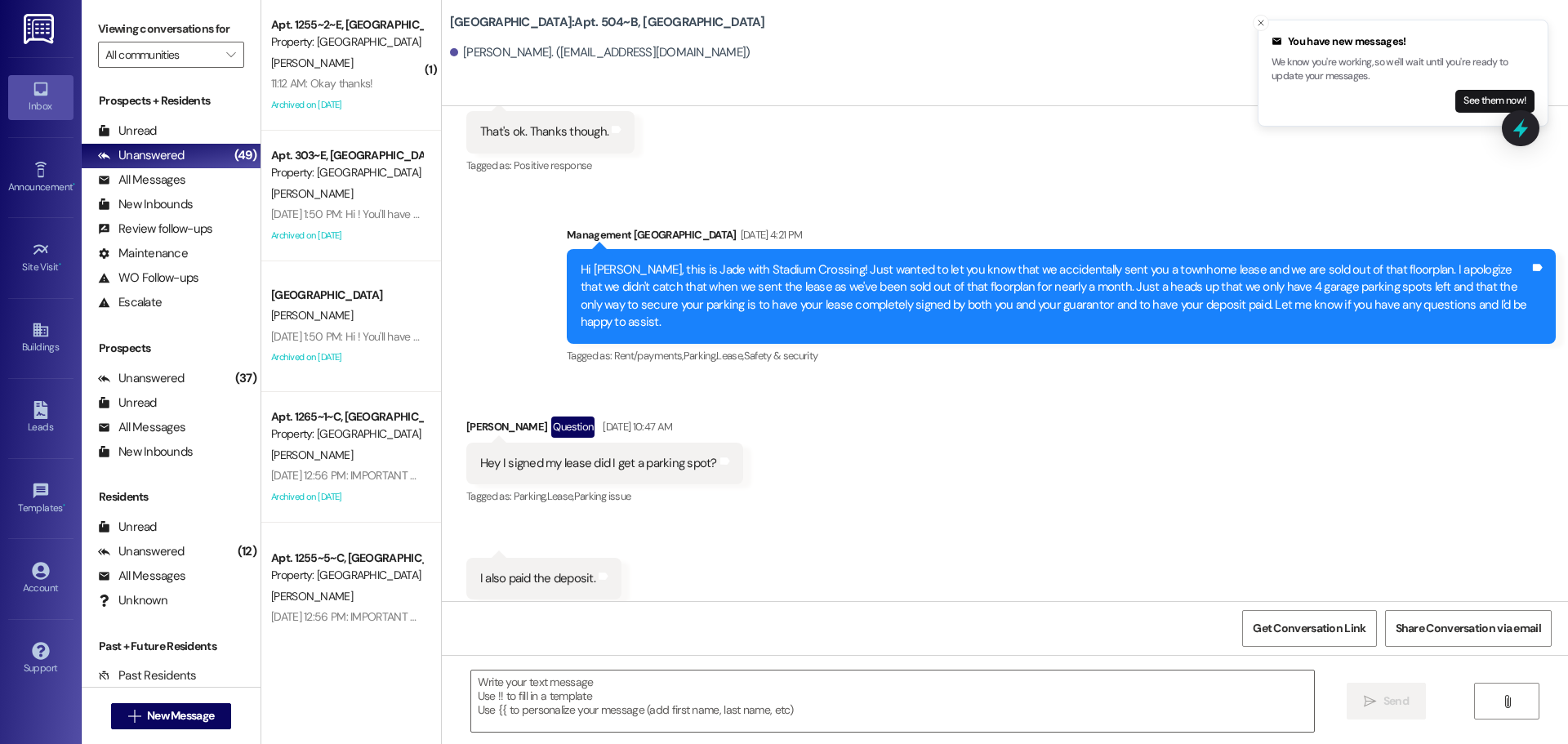
scroll to position [1, 0]
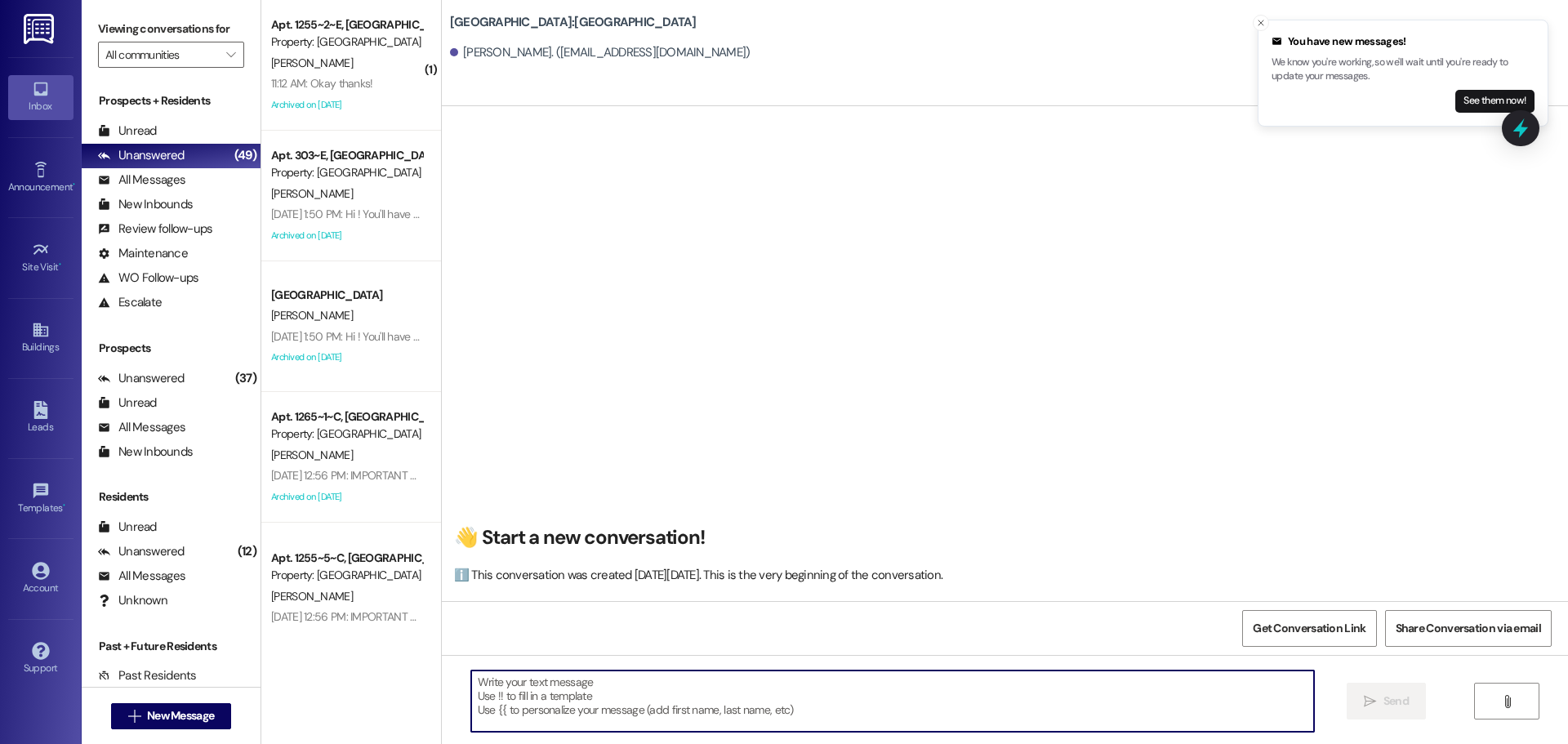
drag, startPoint x: 714, startPoint y: 687, endPoint x: 636, endPoint y: 709, distance: 81.0
click at [636, 709] on textarea at bounding box center [893, 701] width 843 height 61
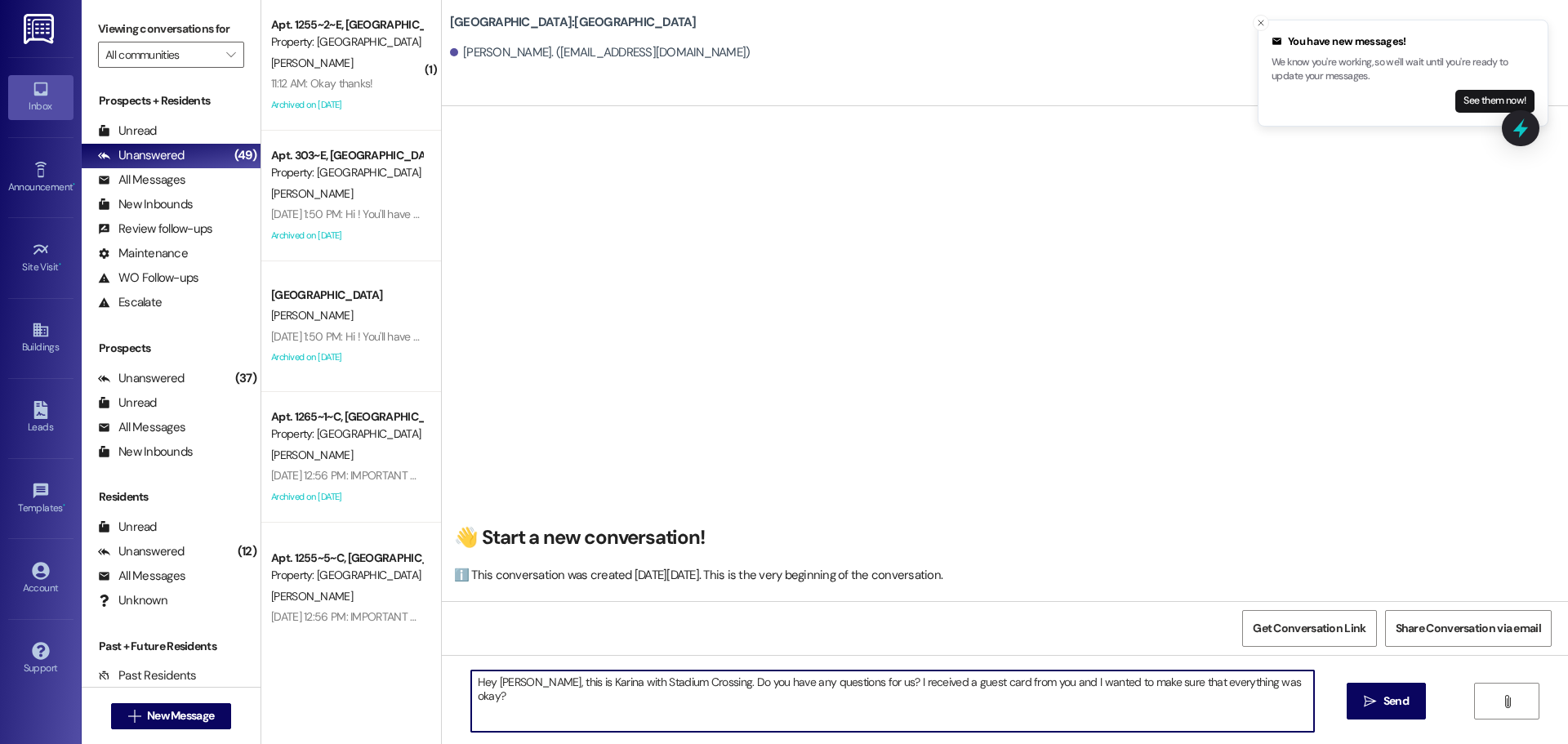
type textarea "Hey [PERSON_NAME], this is Karina with Stadium Crossing. Do you have any questi…"
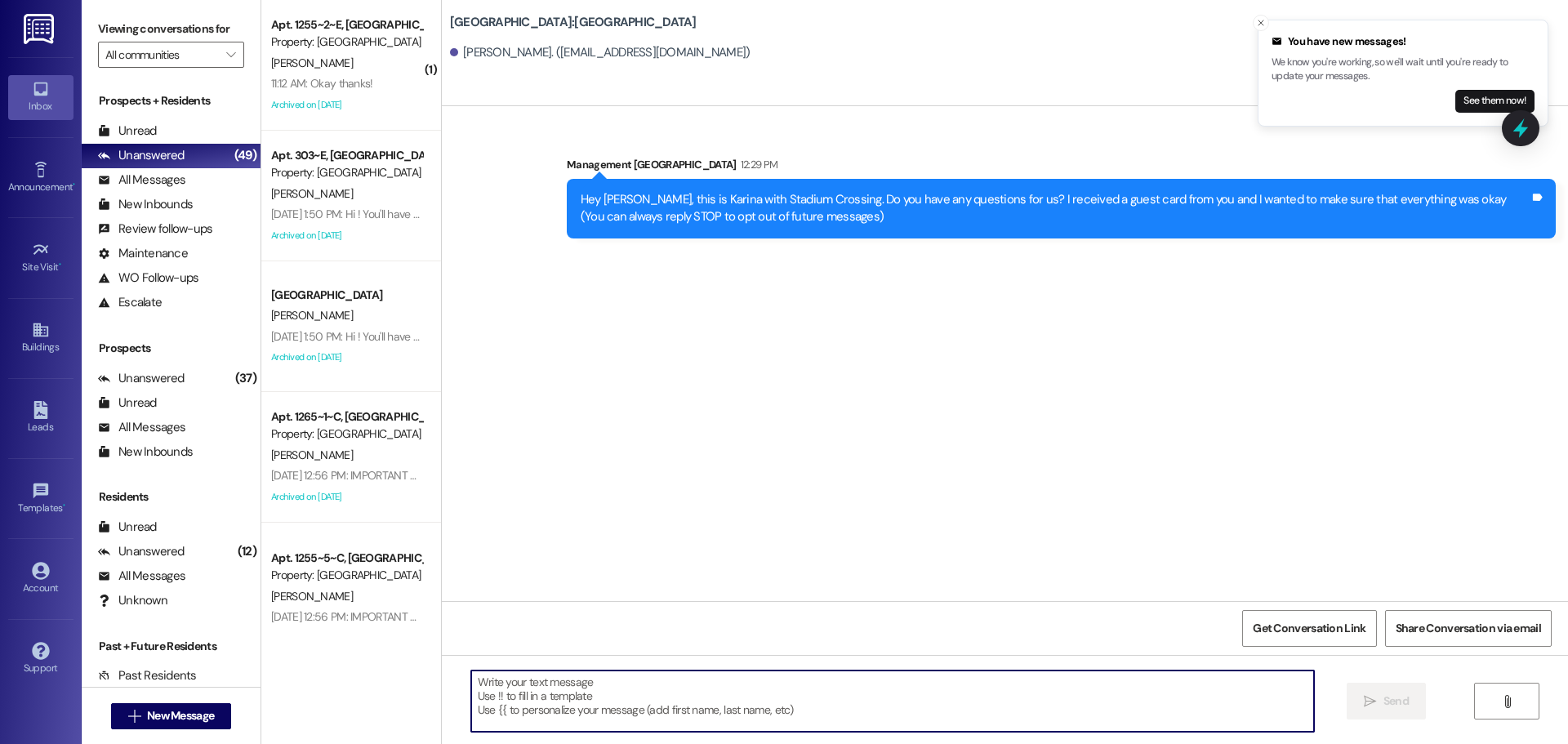
scroll to position [0, 0]
click at [818, 189] on div "Hey [PERSON_NAME], this is Karina with Stadium Crossing. Do you have any questi…" at bounding box center [1061, 208] width 989 height 60
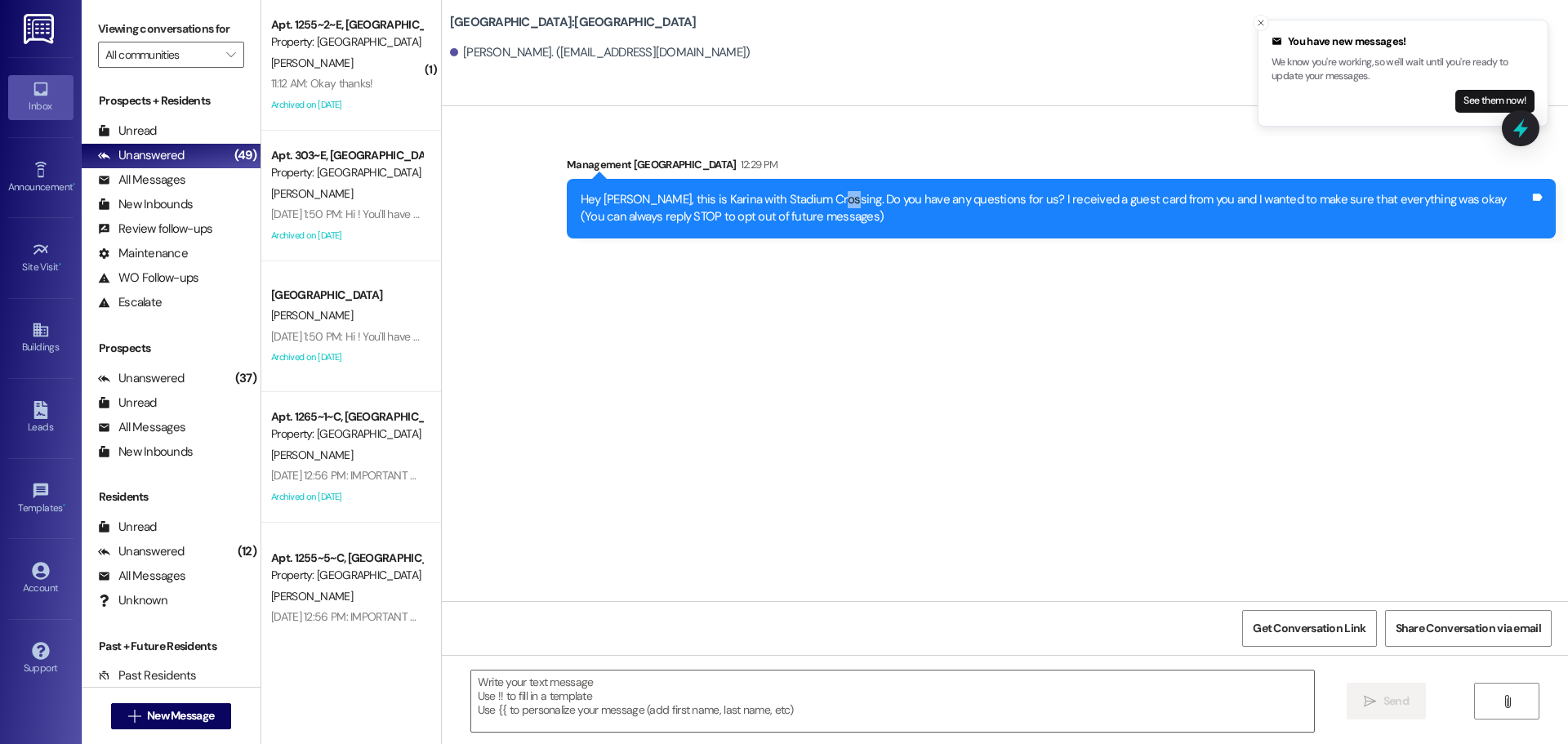
click at [818, 189] on div "Hey [PERSON_NAME], this is Karina with Stadium Crossing. Do you have any questi…" at bounding box center [1061, 208] width 989 height 60
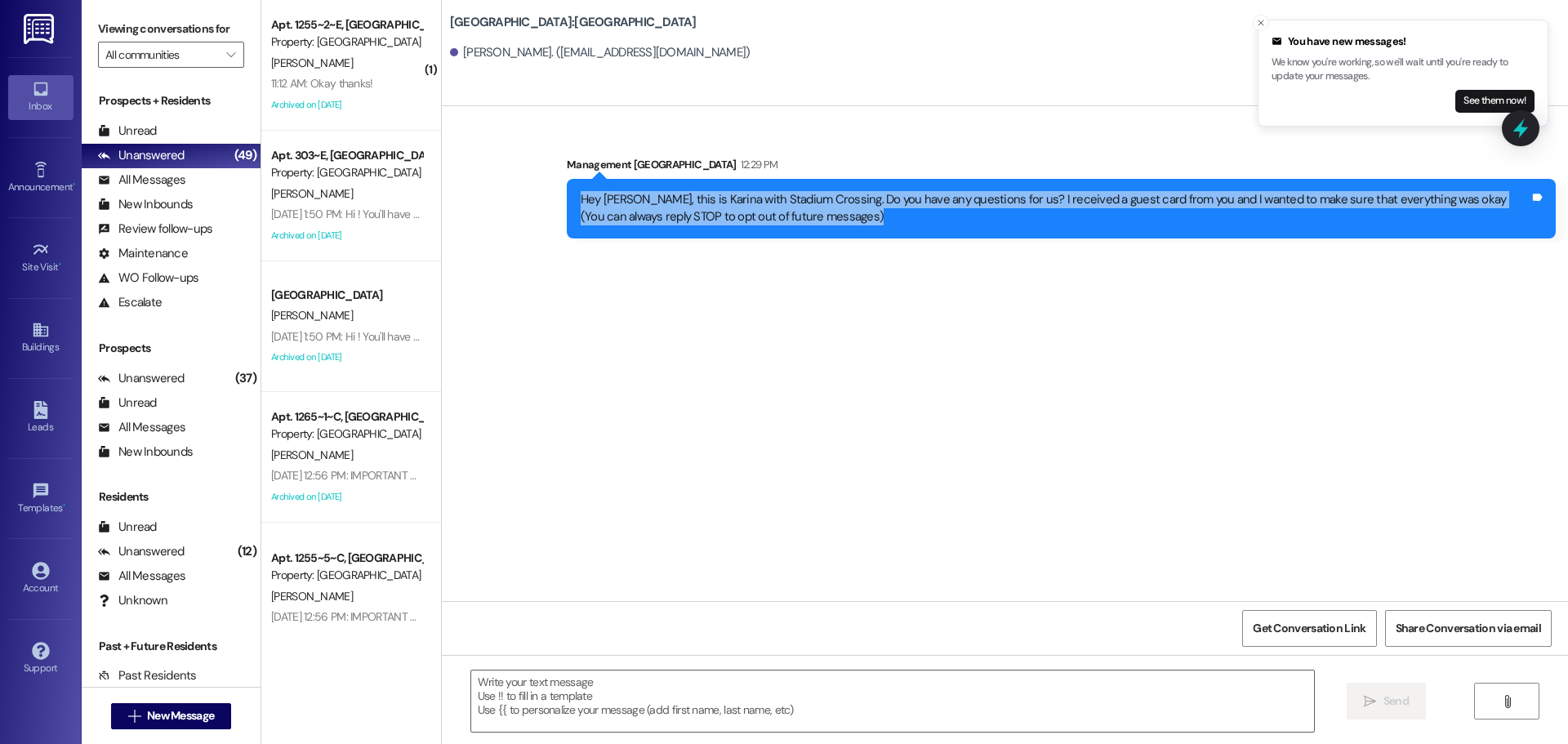
click at [818, 189] on div "Hey [PERSON_NAME], this is Karina with Stadium Crossing. Do you have any questi…" at bounding box center [1061, 208] width 989 height 60
click at [197, 724] on button " New Message" at bounding box center [172, 716] width 121 height 26
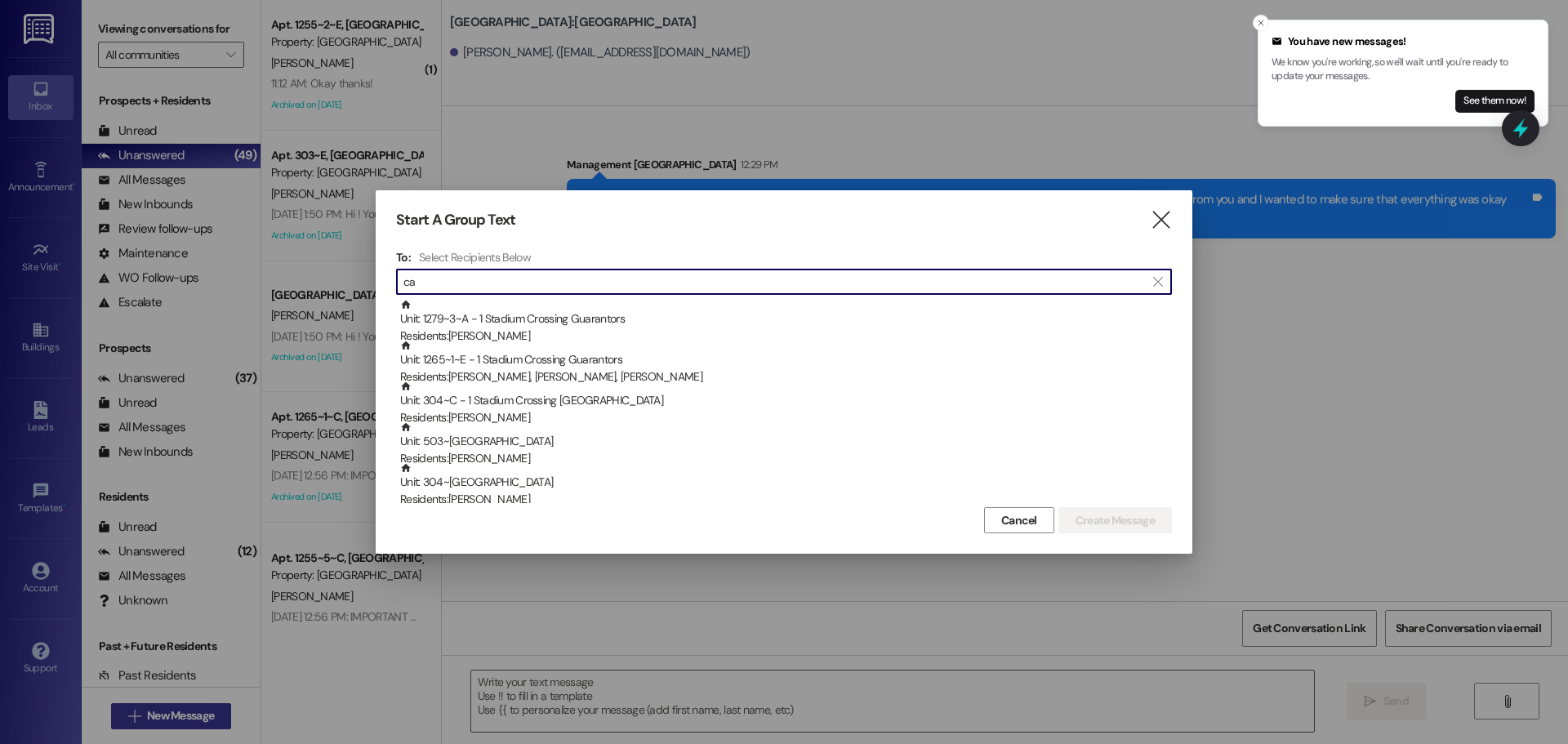
type input "c"
click at [1181, 222] on div "Start A Group Text  To: Select Recipients Below  Unit: 1255~3~A - 1 Stadium C…" at bounding box center [784, 372] width 817 height 364
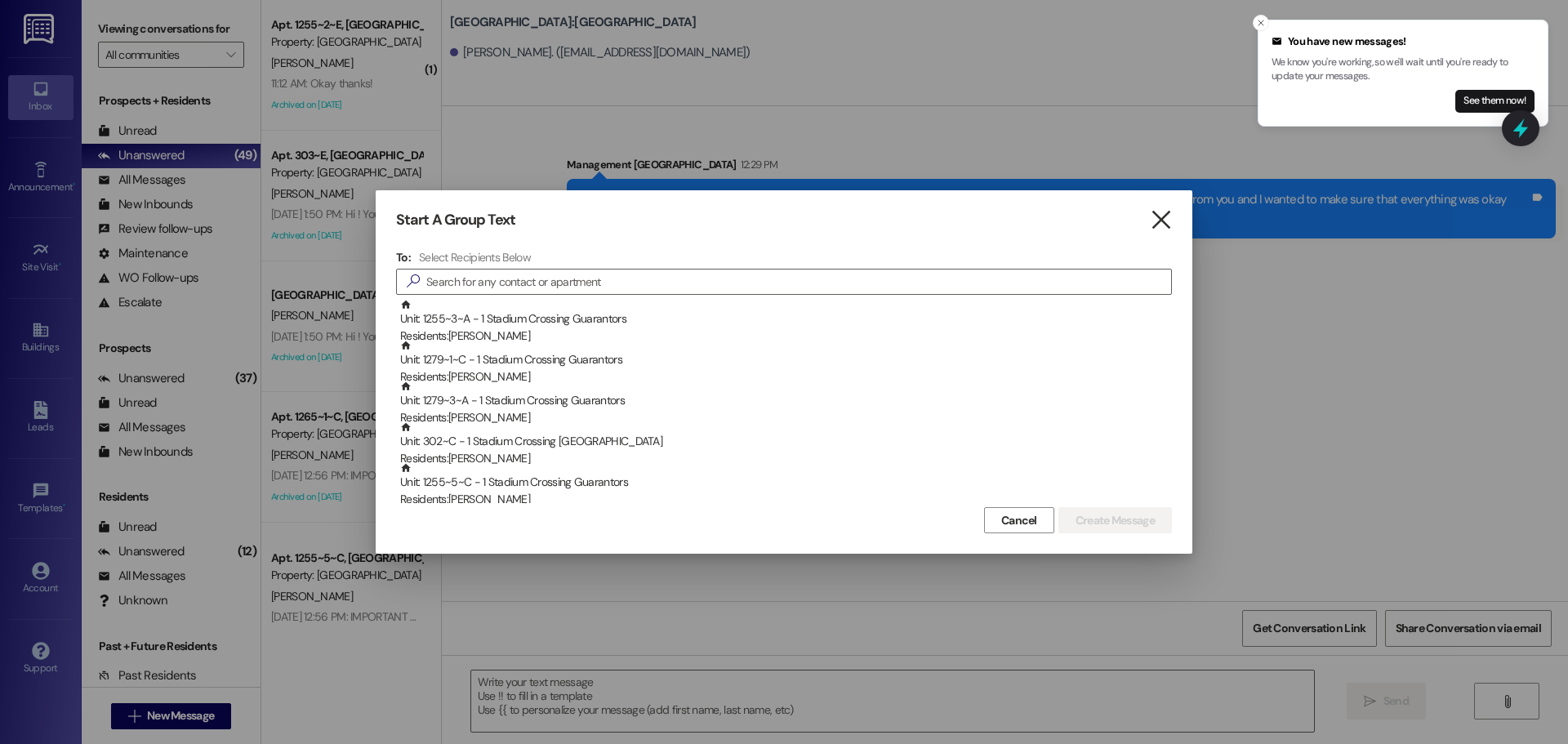
click at [1164, 223] on icon "" at bounding box center [1161, 220] width 22 height 17
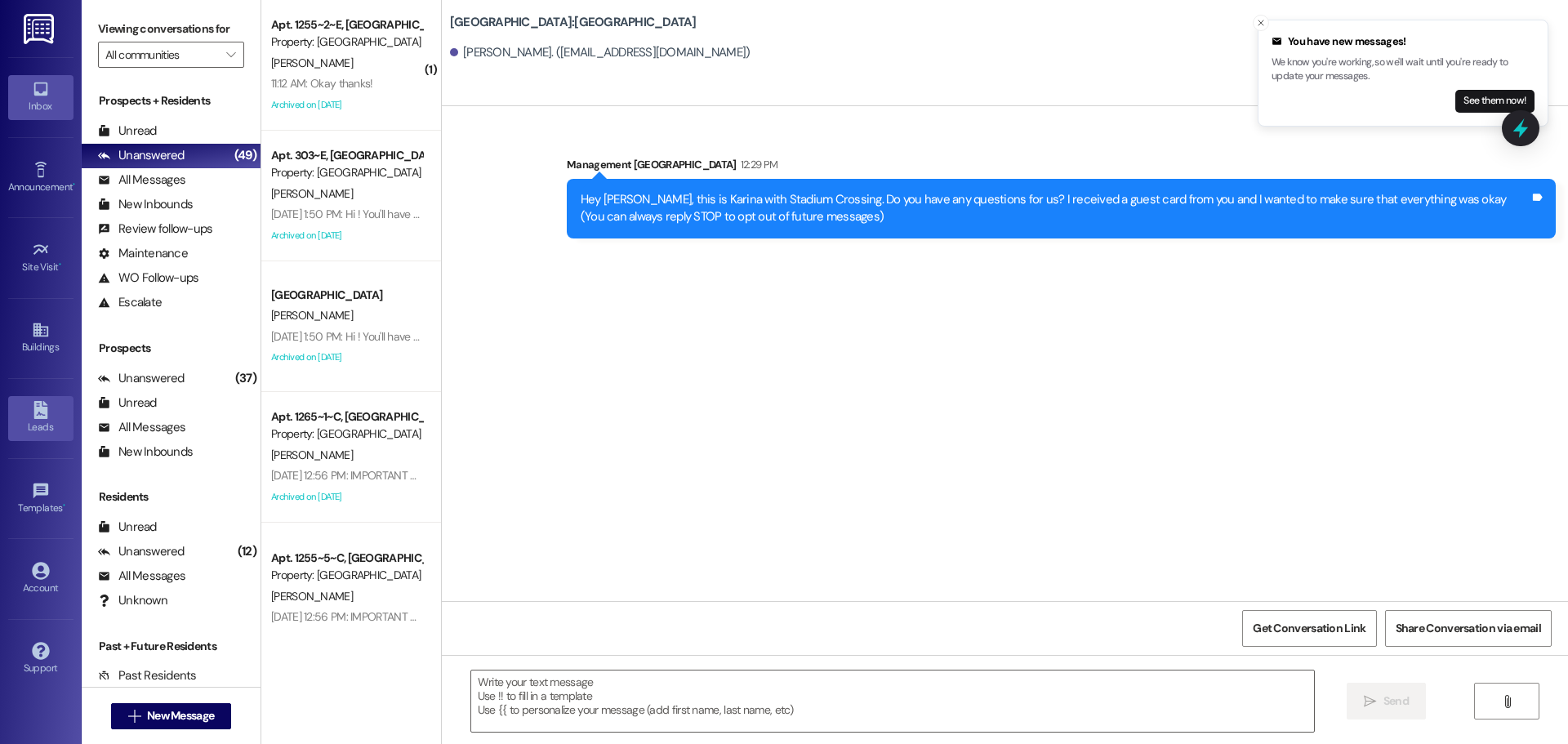
click at [43, 414] on icon at bounding box center [40, 410] width 14 height 18
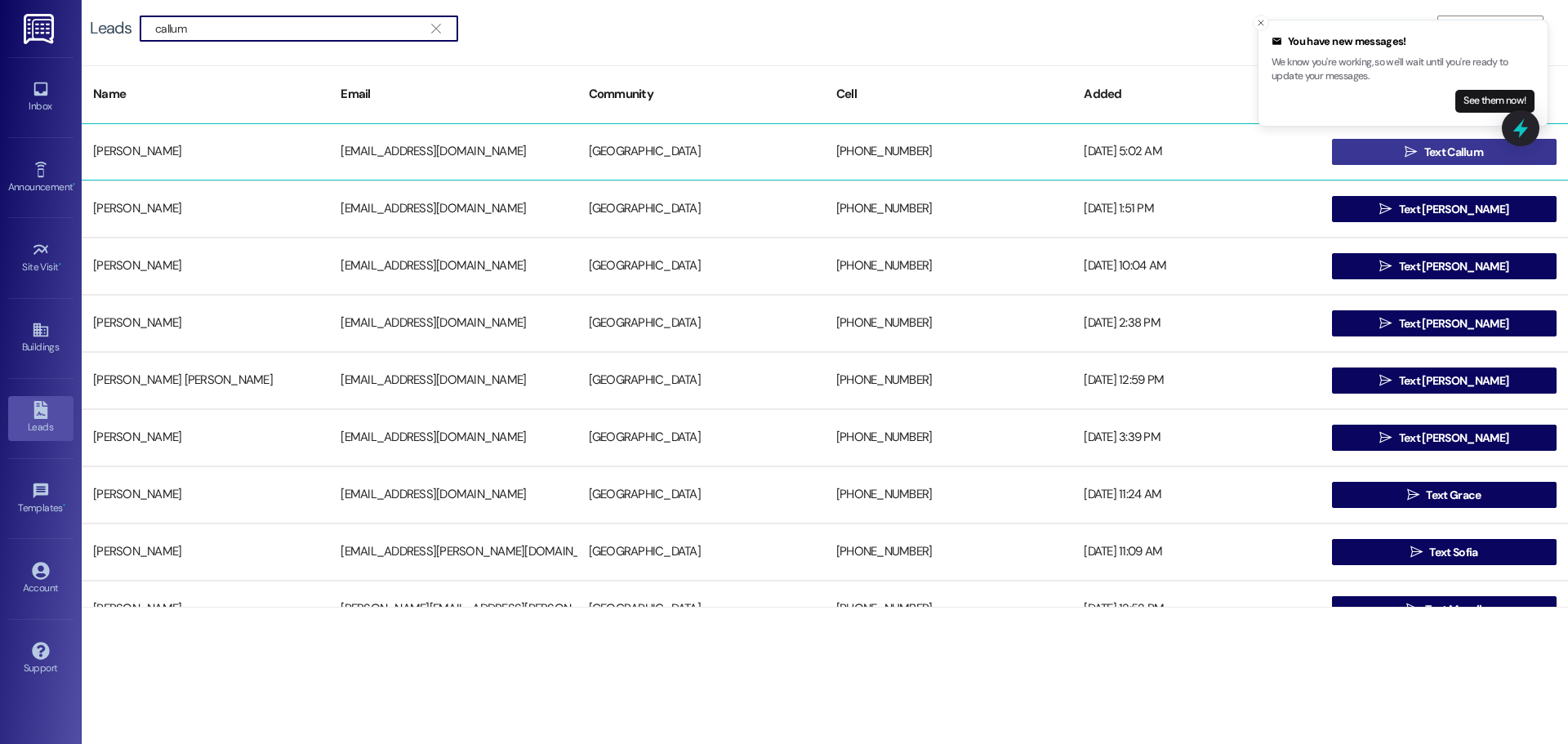
type input "callum"
click at [1402, 144] on span " Text Callum" at bounding box center [1445, 152] width 85 height 25
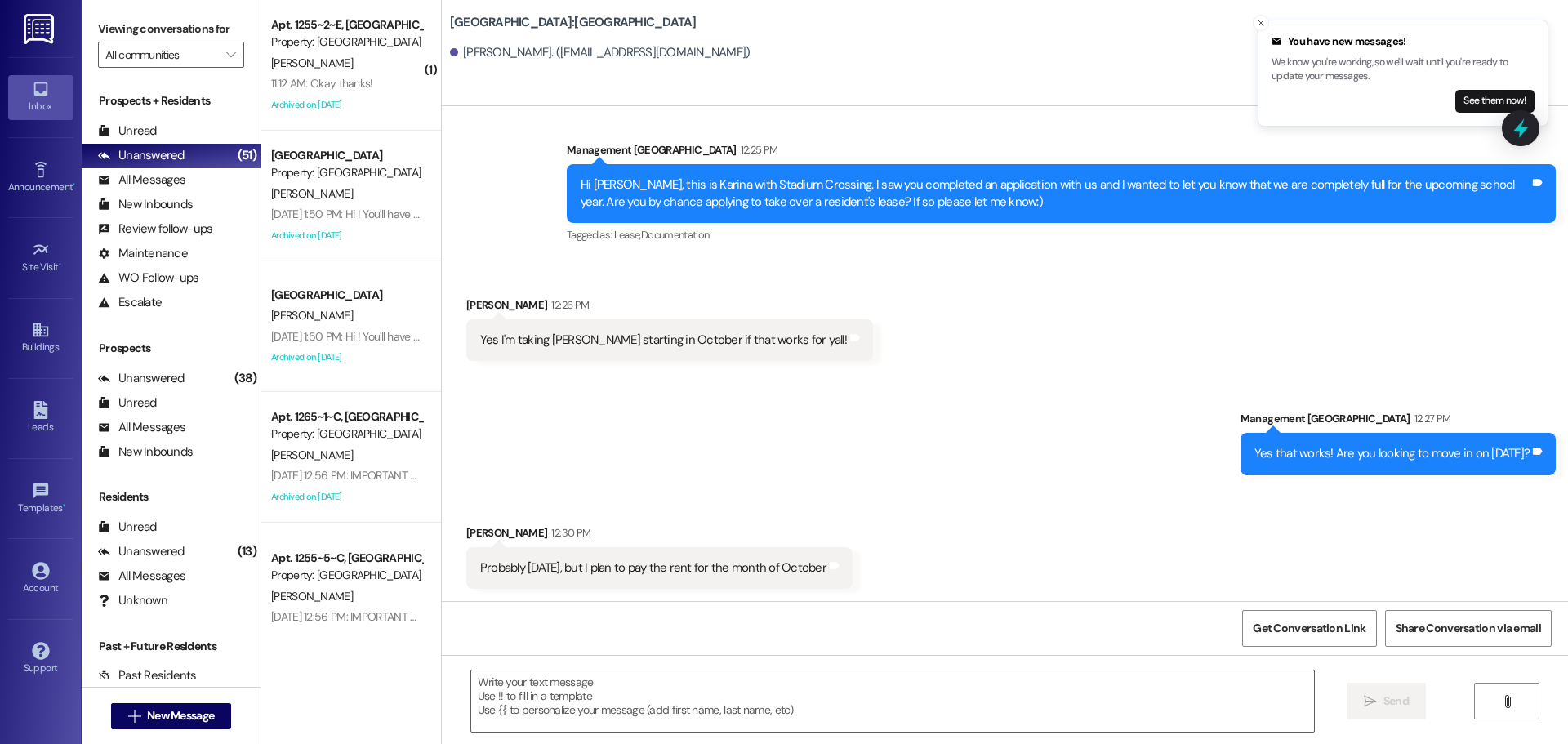
scroll to position [434, 0]
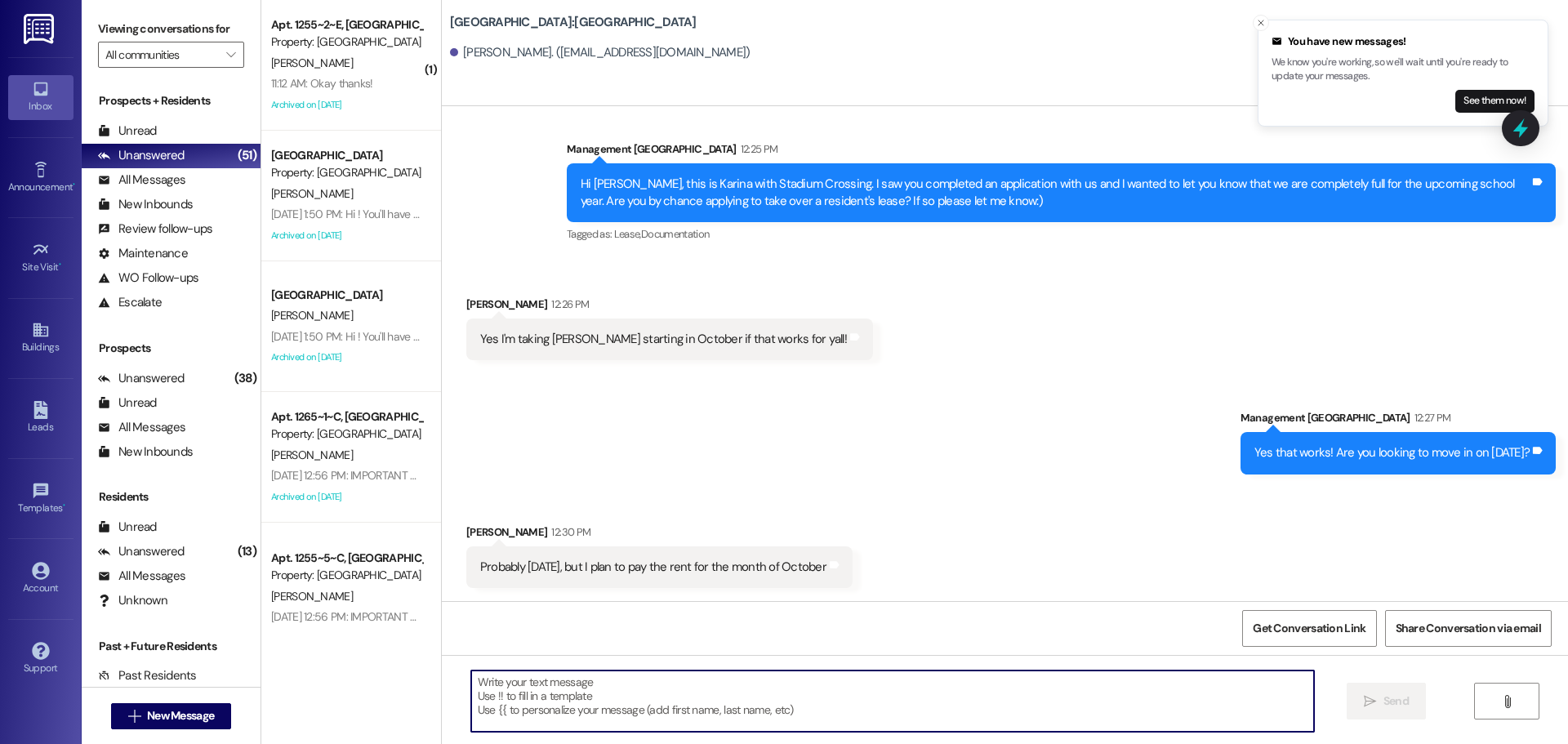
click at [680, 696] on textarea at bounding box center [893, 701] width 843 height 61
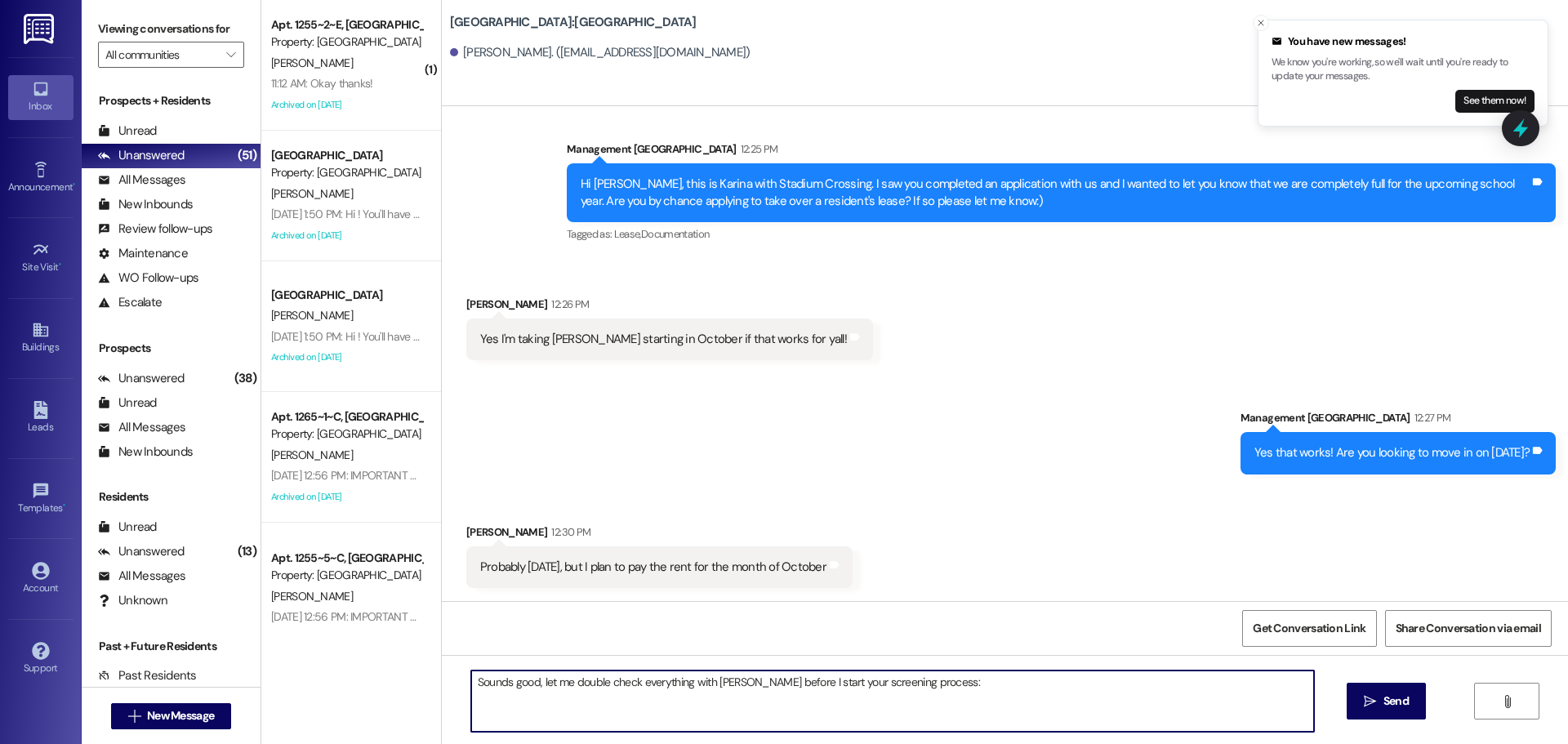
type textarea "Sounds good, let me double check everything with [PERSON_NAME] before I start y…"
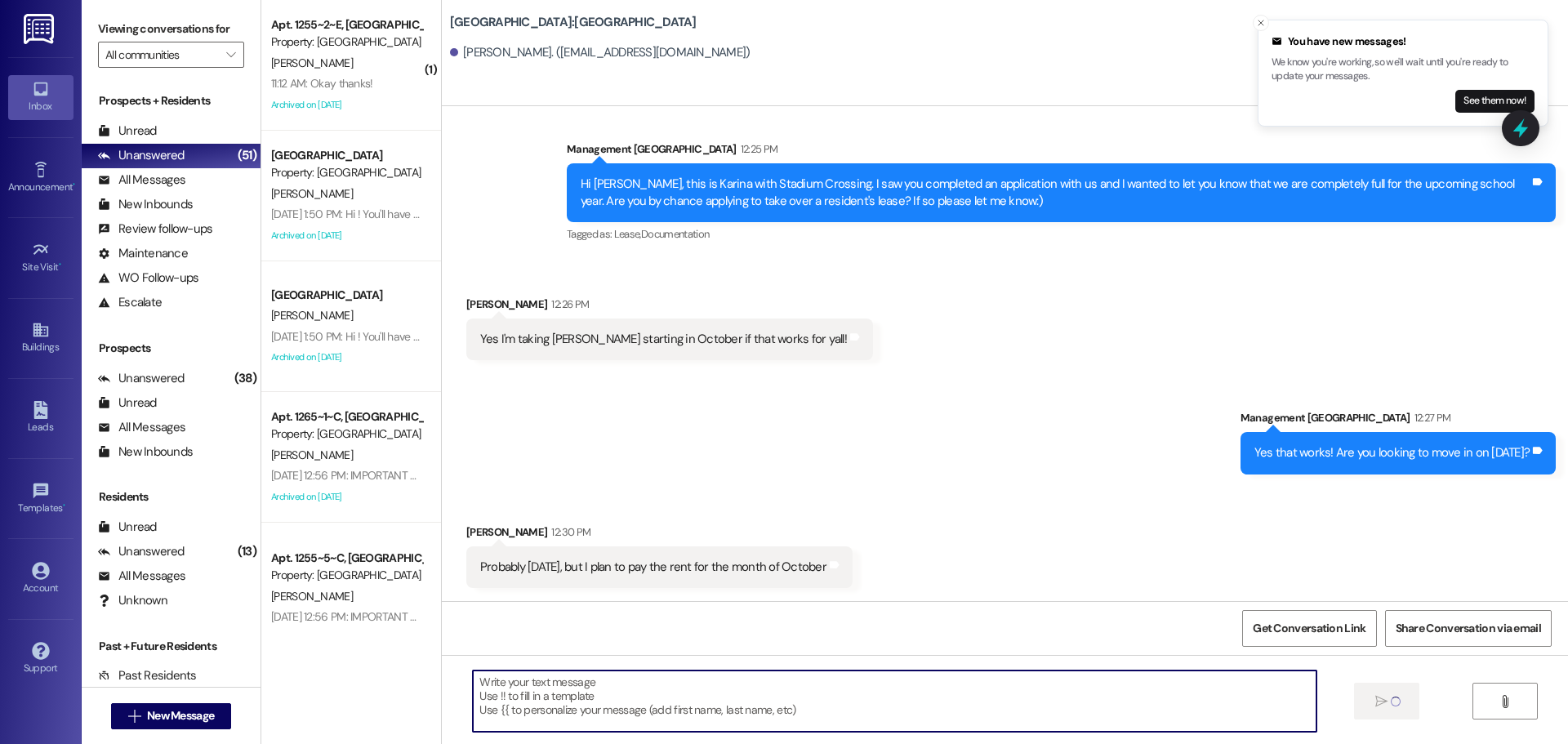
scroll to position [433, 0]
click at [179, 720] on span "New Message" at bounding box center [181, 715] width 67 height 17
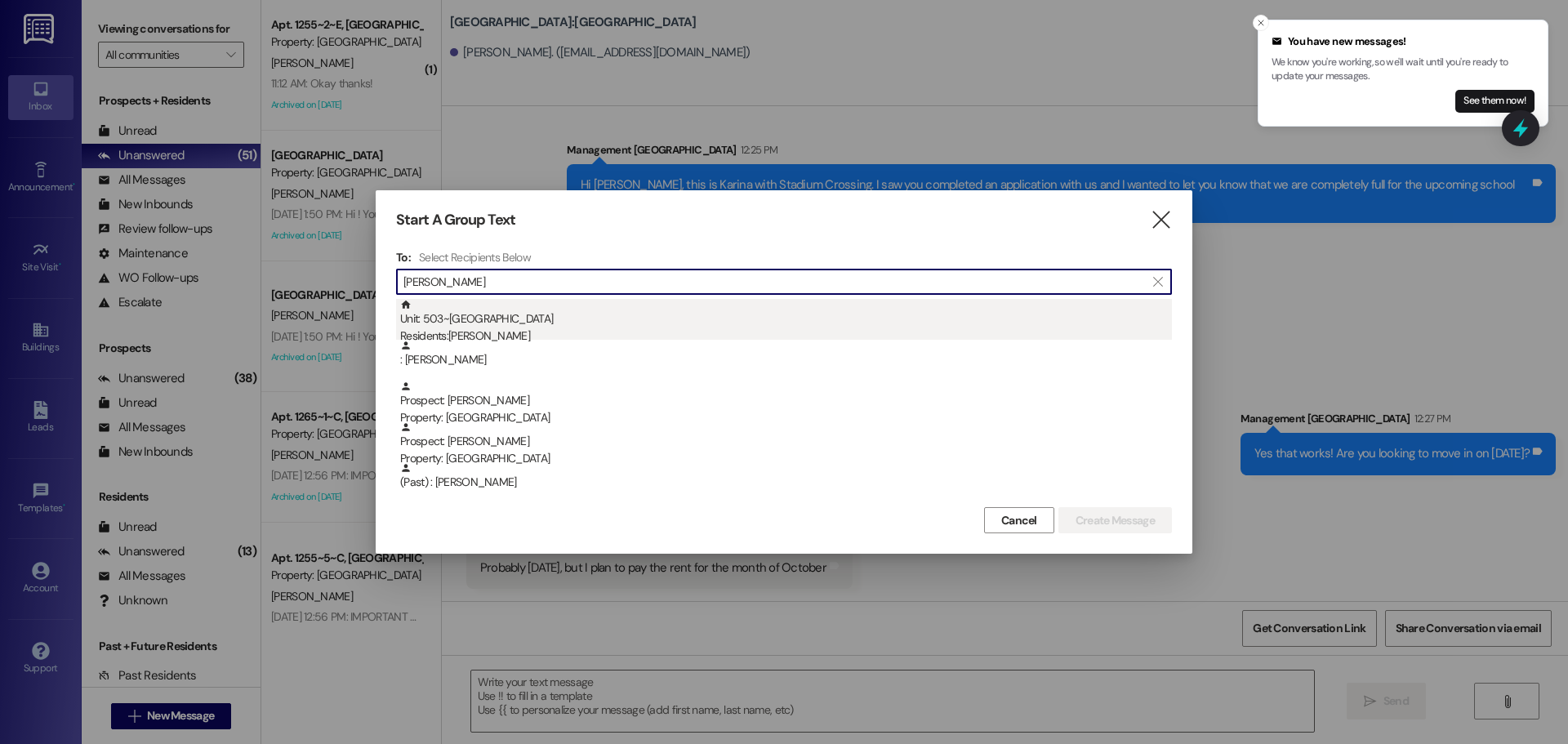
type input "[PERSON_NAME]"
click at [610, 320] on div "Unit: 503~B - 1 Stadium Crossing Residents: [PERSON_NAME]" at bounding box center [786, 322] width 772 height 47
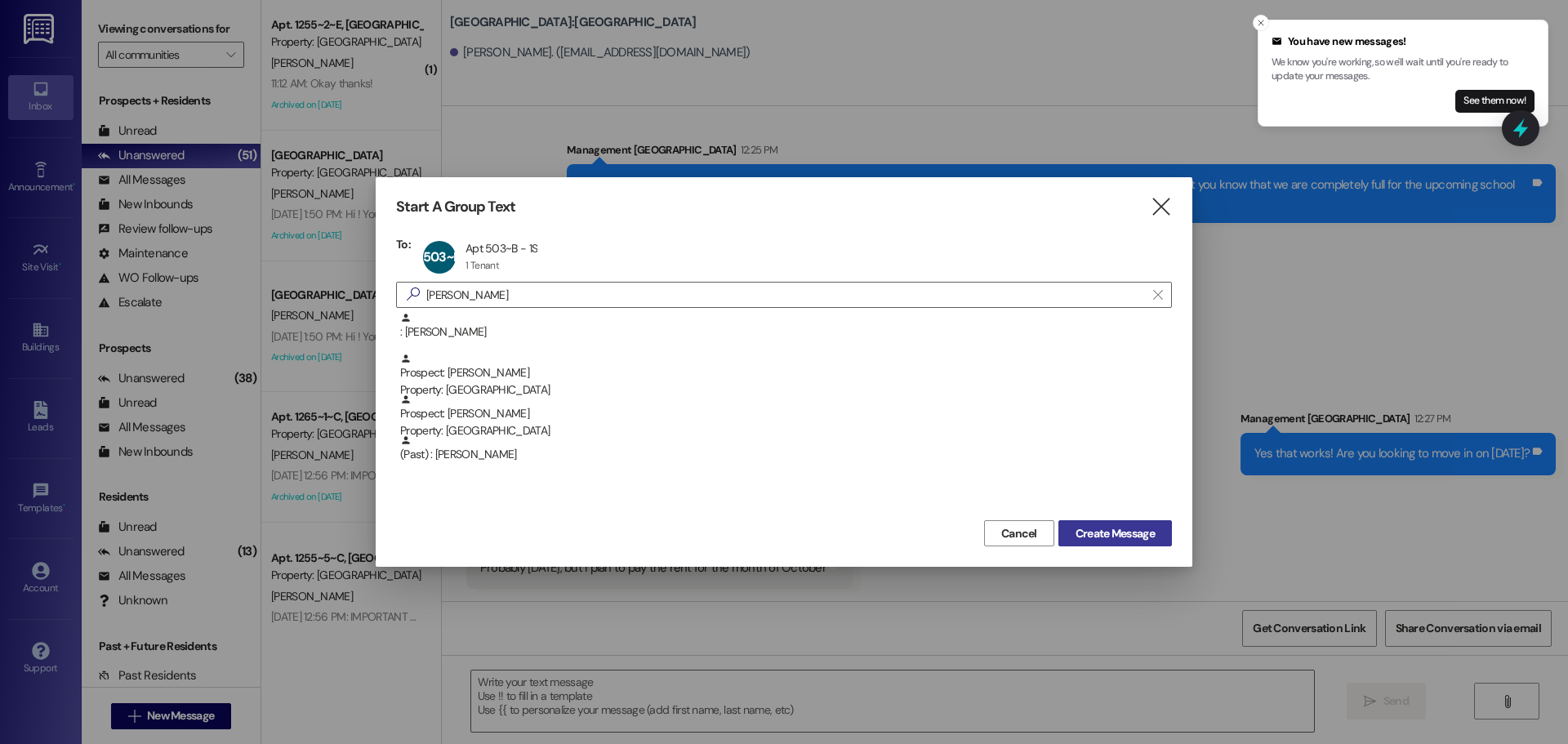
click at [1131, 525] on span "Create Message" at bounding box center [1115, 533] width 79 height 17
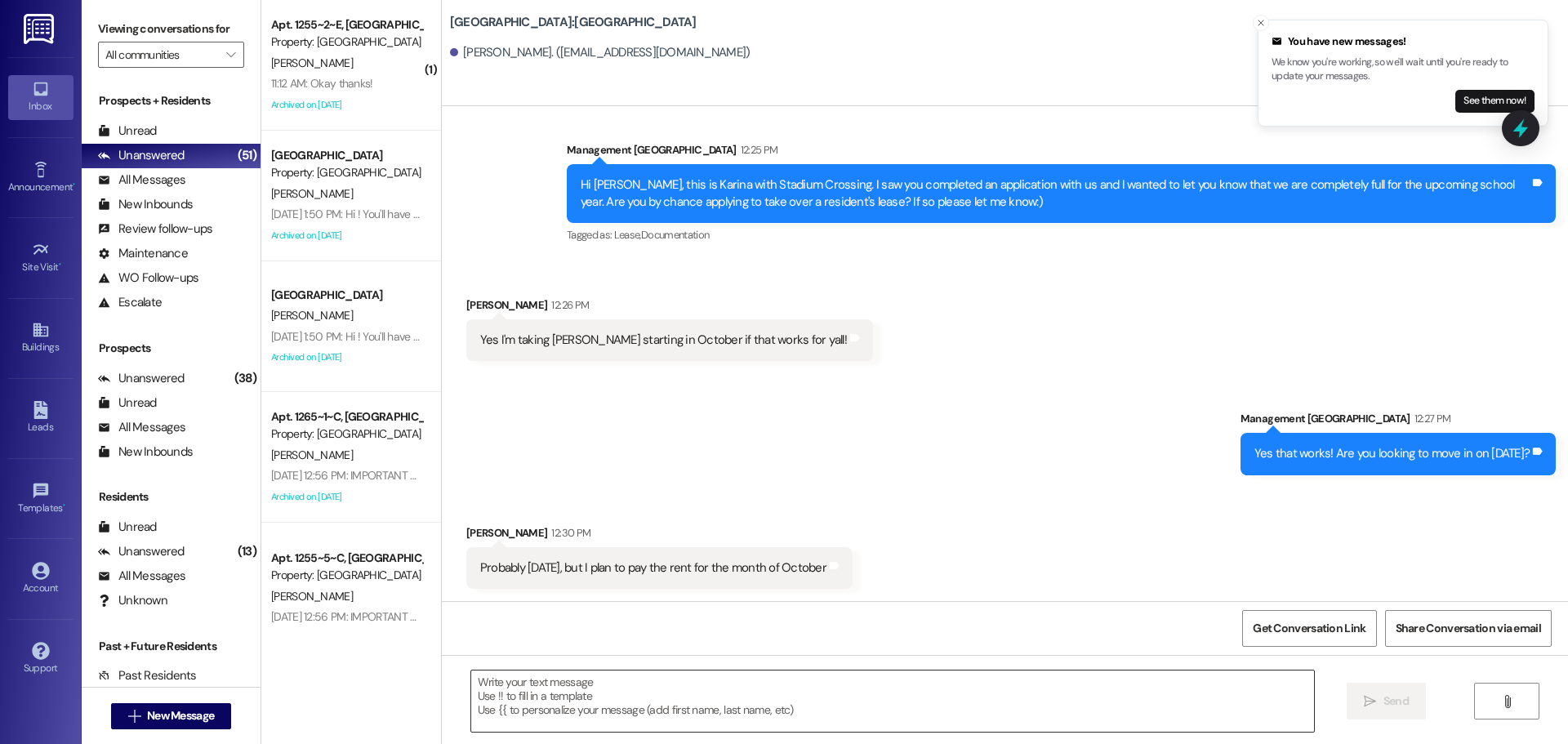
click at [1046, 696] on textarea at bounding box center [893, 701] width 843 height 61
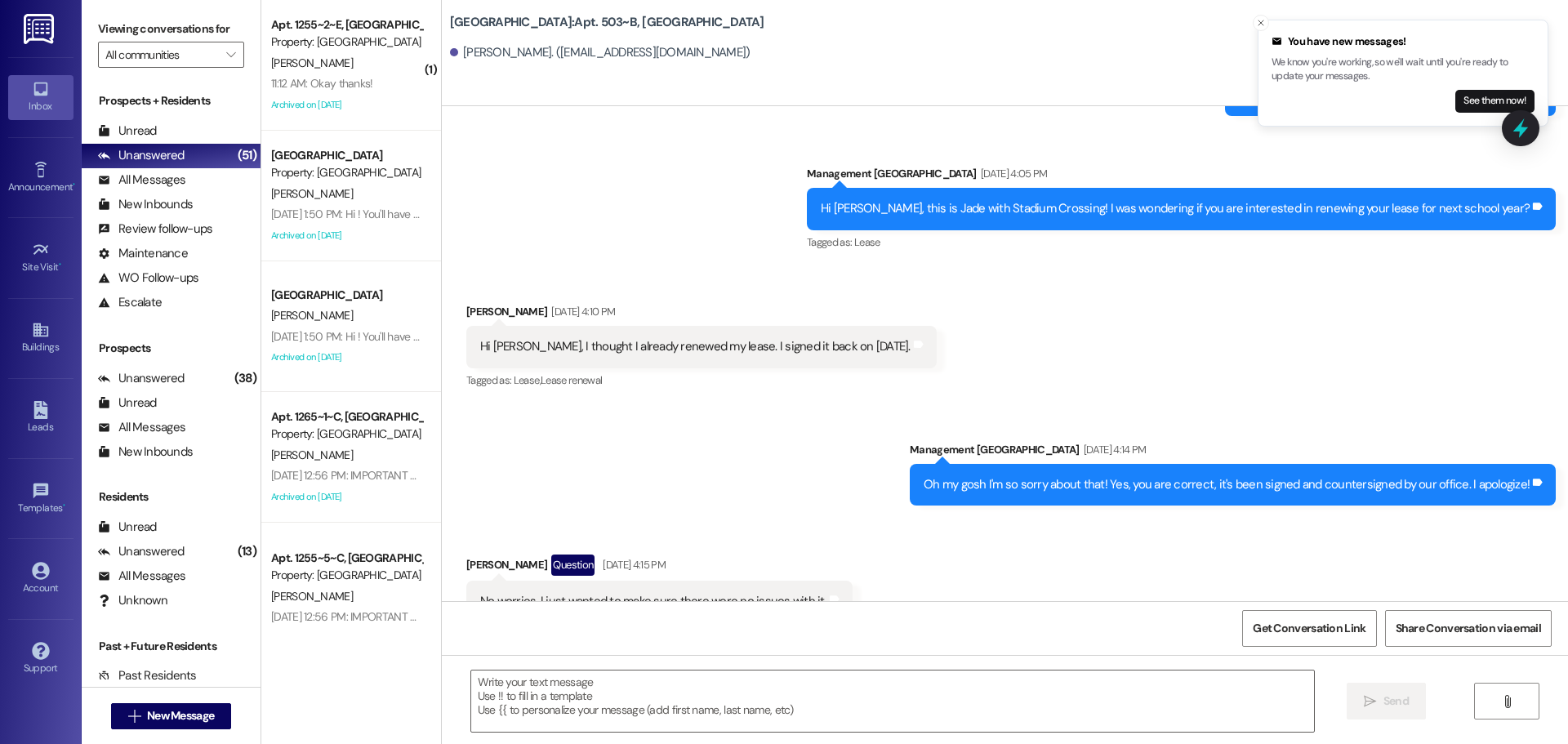
scroll to position [7855, 0]
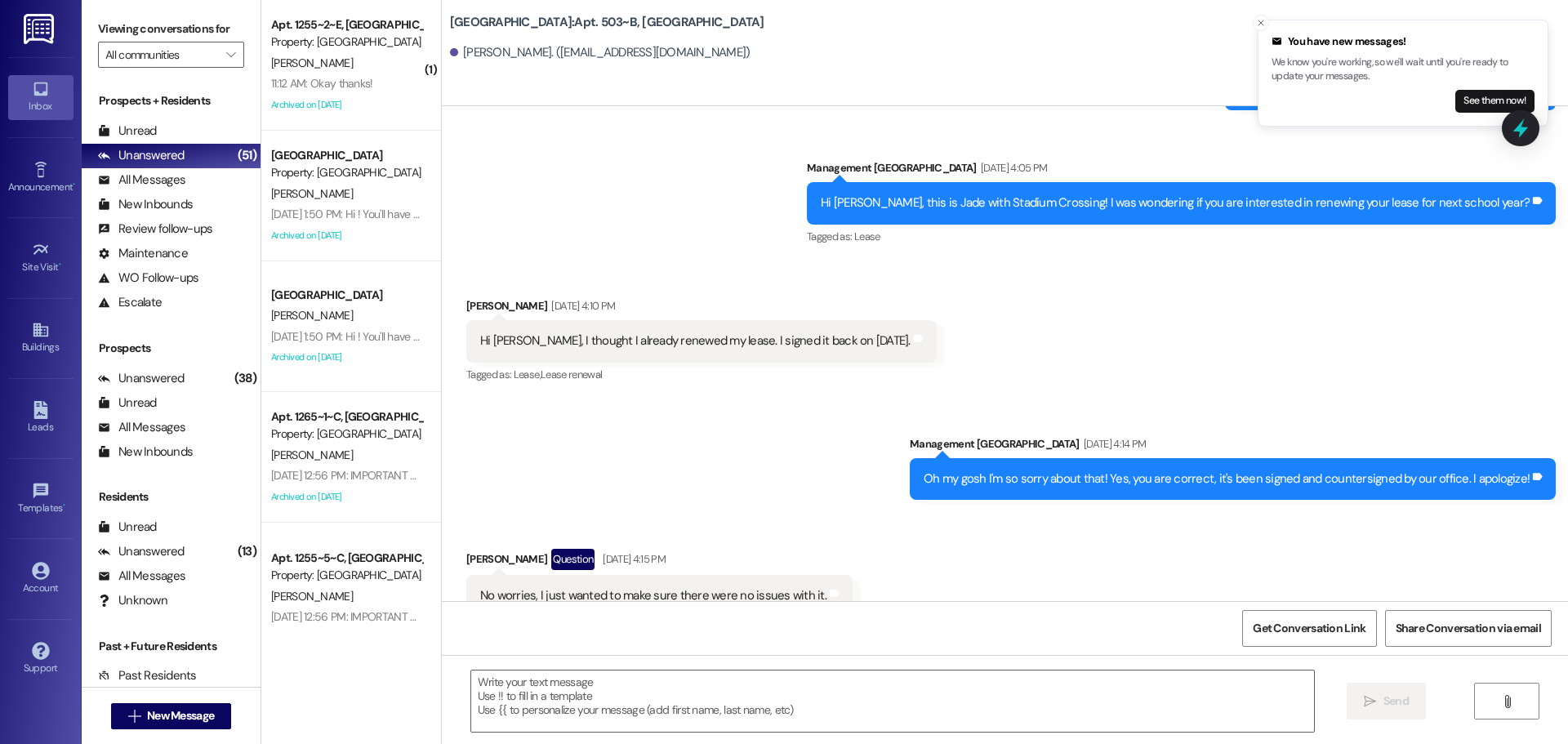
click at [1045, 692] on textarea at bounding box center [893, 701] width 843 height 61
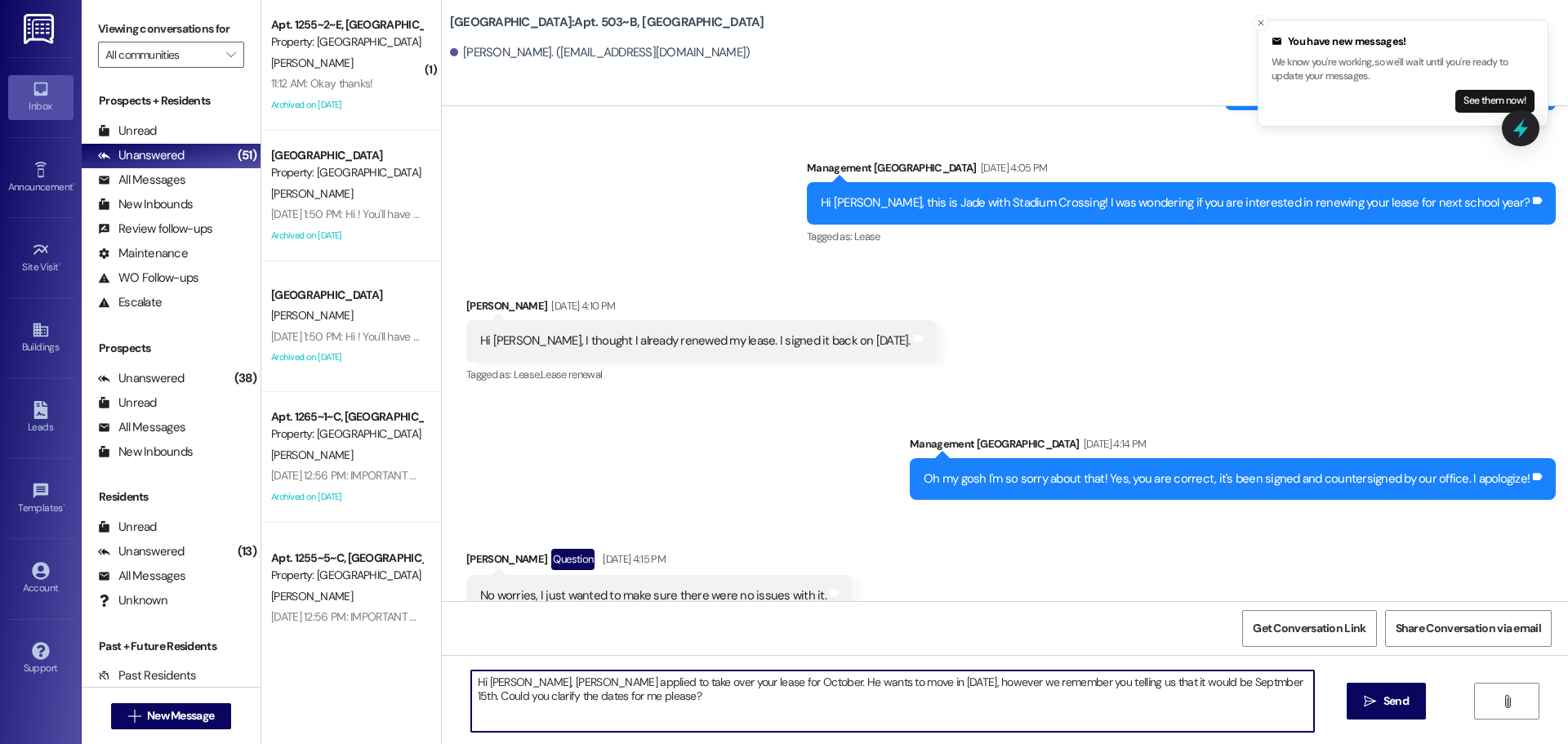
click at [1235, 679] on textarea "Hi [PERSON_NAME], [PERSON_NAME] applied to take over your lease for October. He…" at bounding box center [893, 701] width 843 height 61
click at [1230, 685] on textarea "Hi [PERSON_NAME], [PERSON_NAME] applied to take over your lease for October. He…" at bounding box center [893, 701] width 843 height 61
click at [1253, 718] on textarea "Hi [PERSON_NAME], [PERSON_NAME] applied to take over your lease for October. He…" at bounding box center [893, 701] width 843 height 61
type textarea "Hi [PERSON_NAME], [PERSON_NAME] applied to take over your lease for October. He…"
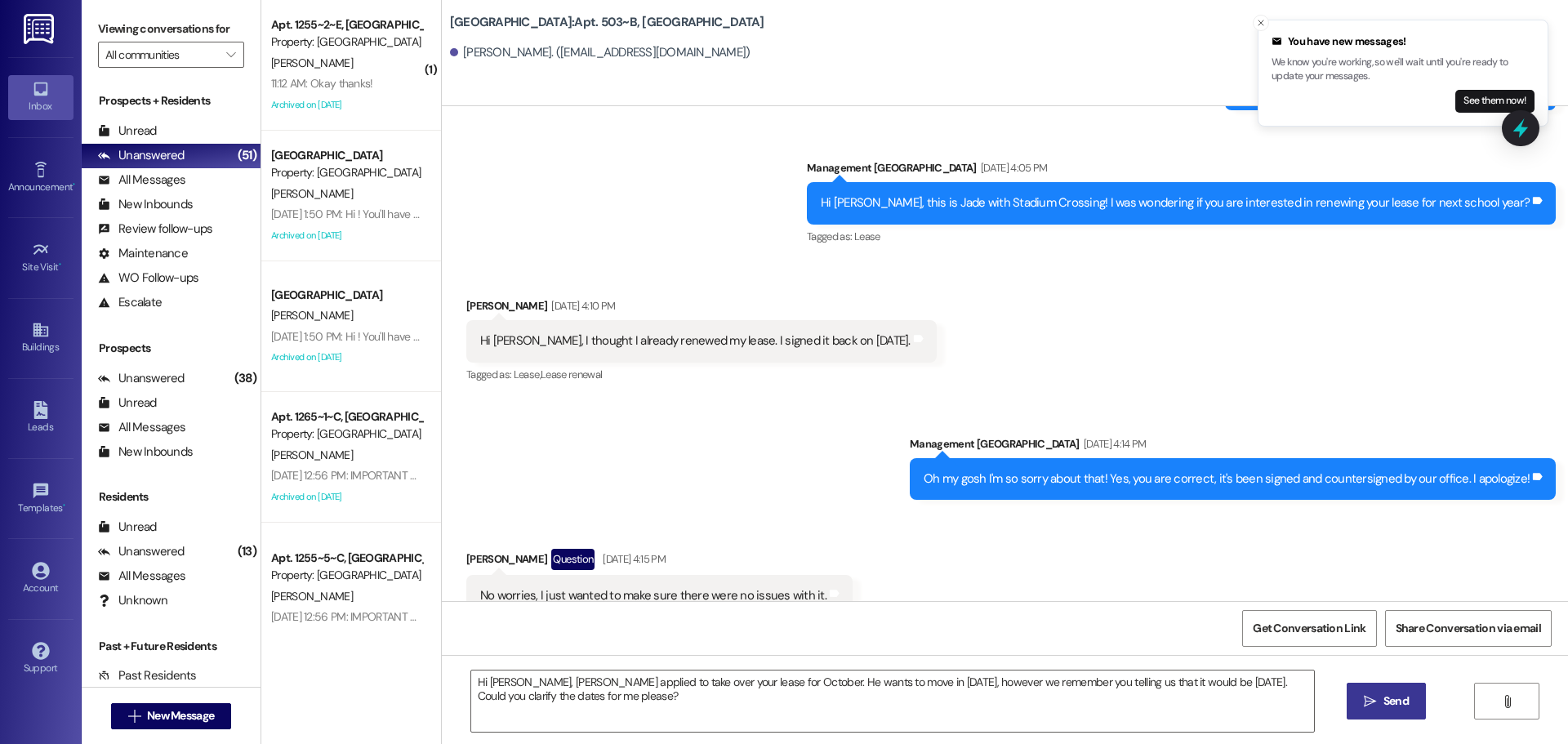
click at [1373, 701] on icon "" at bounding box center [1370, 701] width 12 height 13
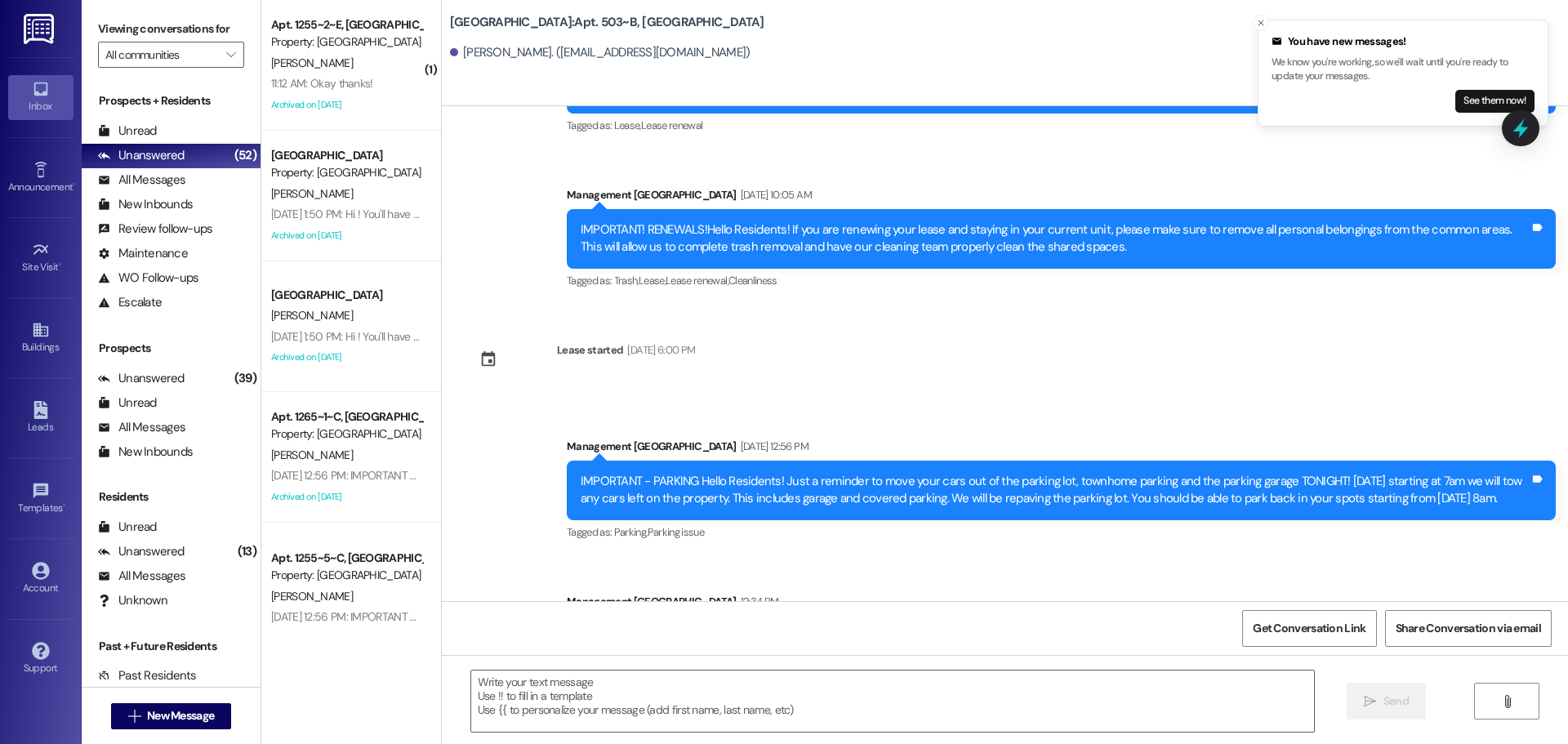
scroll to position [11400, 0]
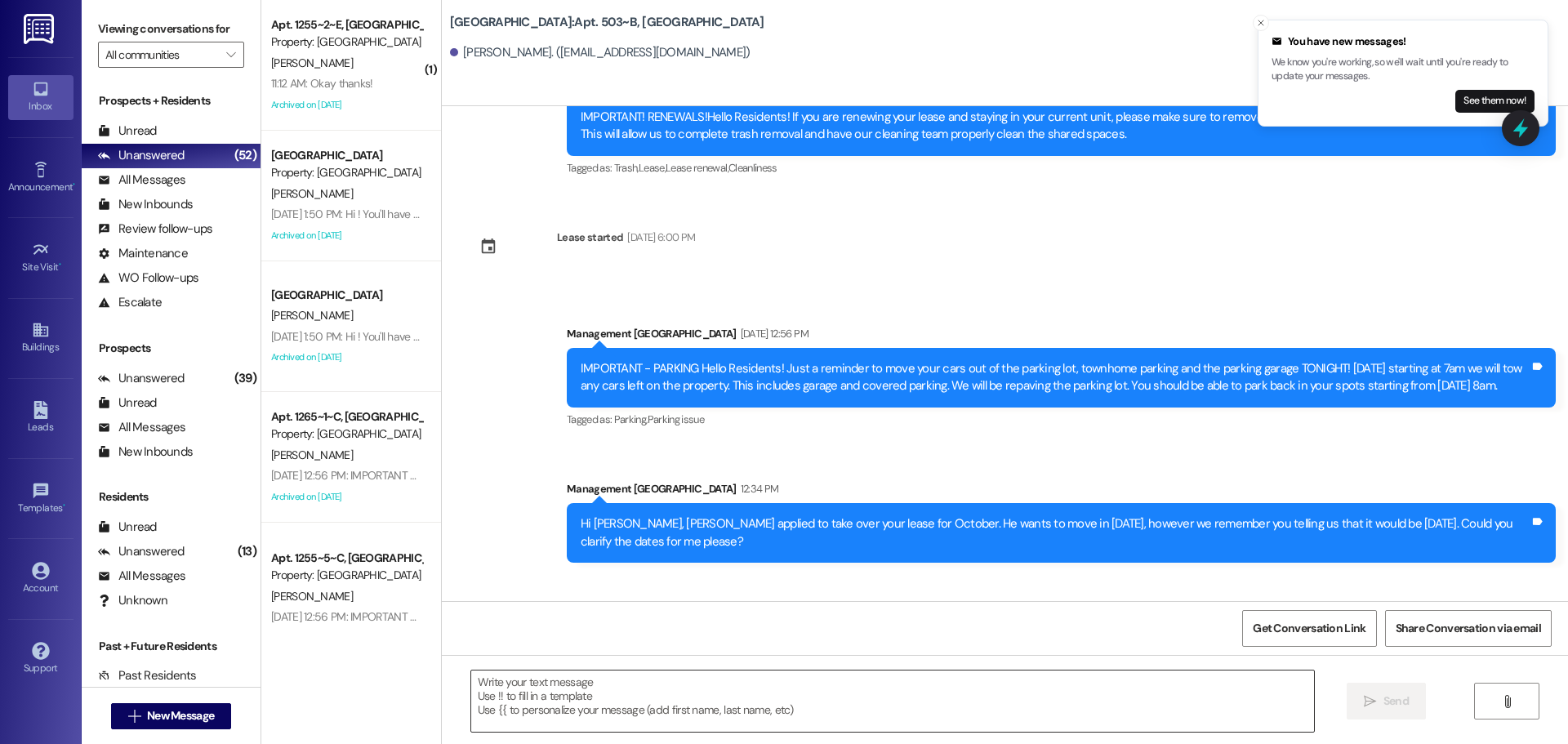
click at [716, 709] on textarea at bounding box center [893, 701] width 843 height 61
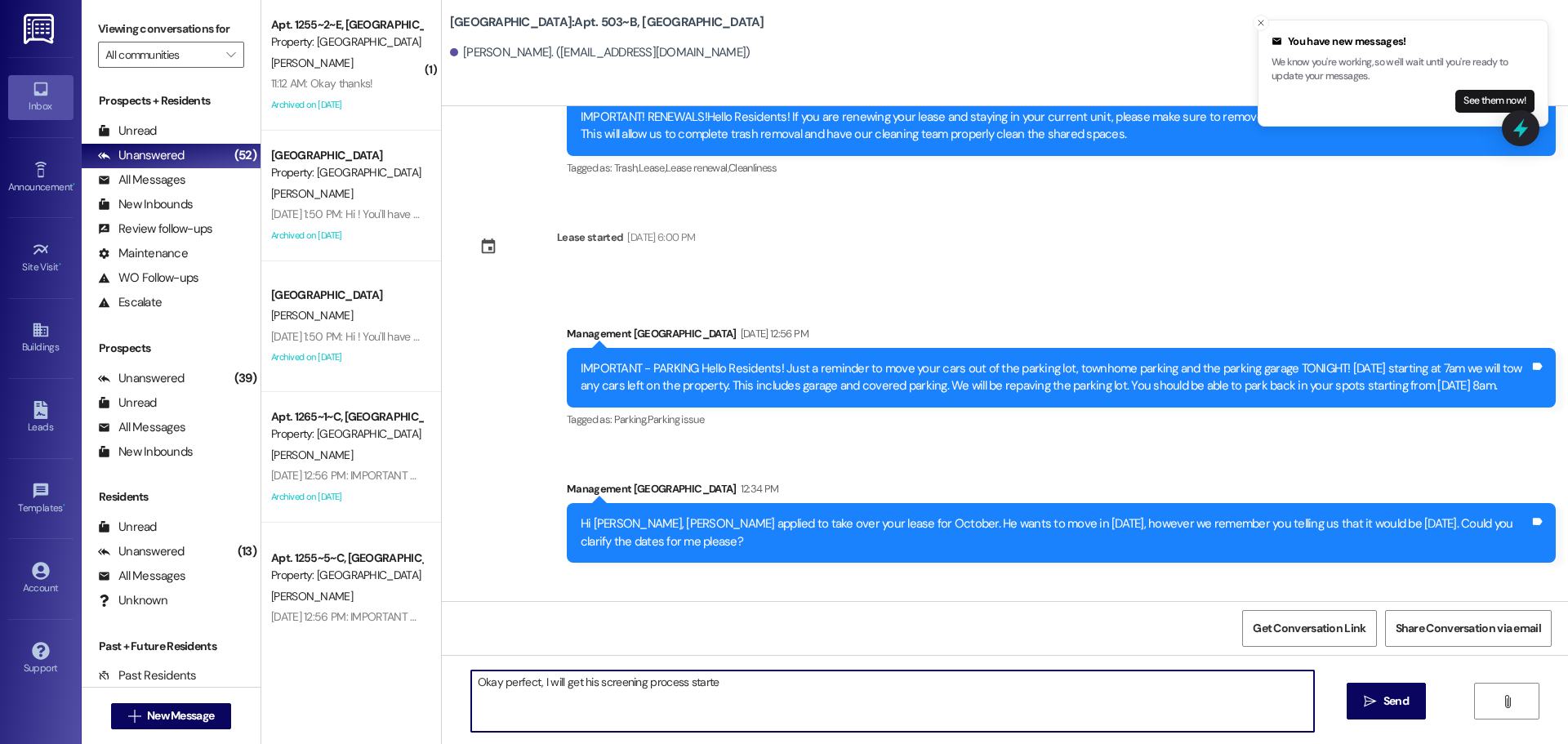
type textarea "Okay perfect, I will get his screening process started"
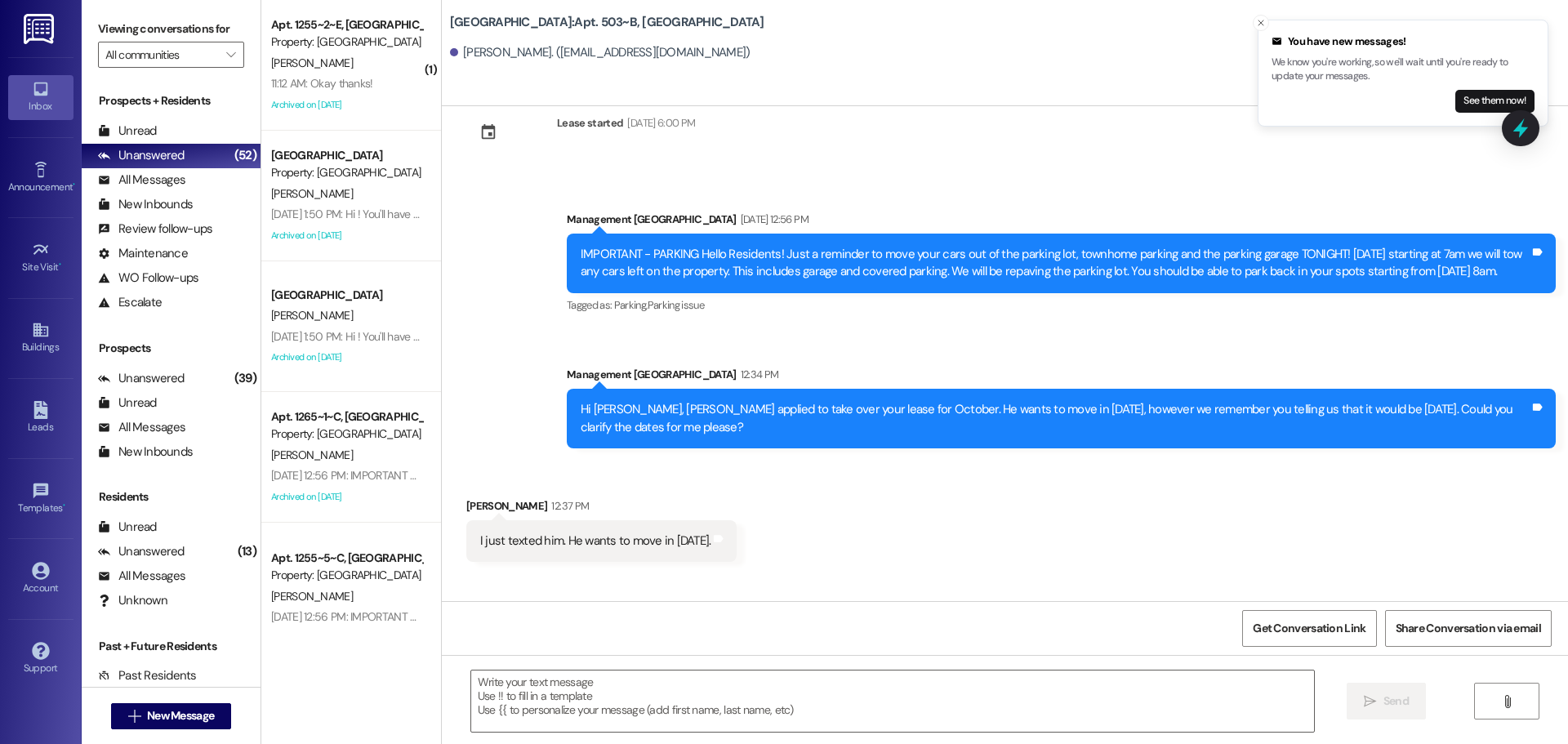
scroll to position [11628, 0]
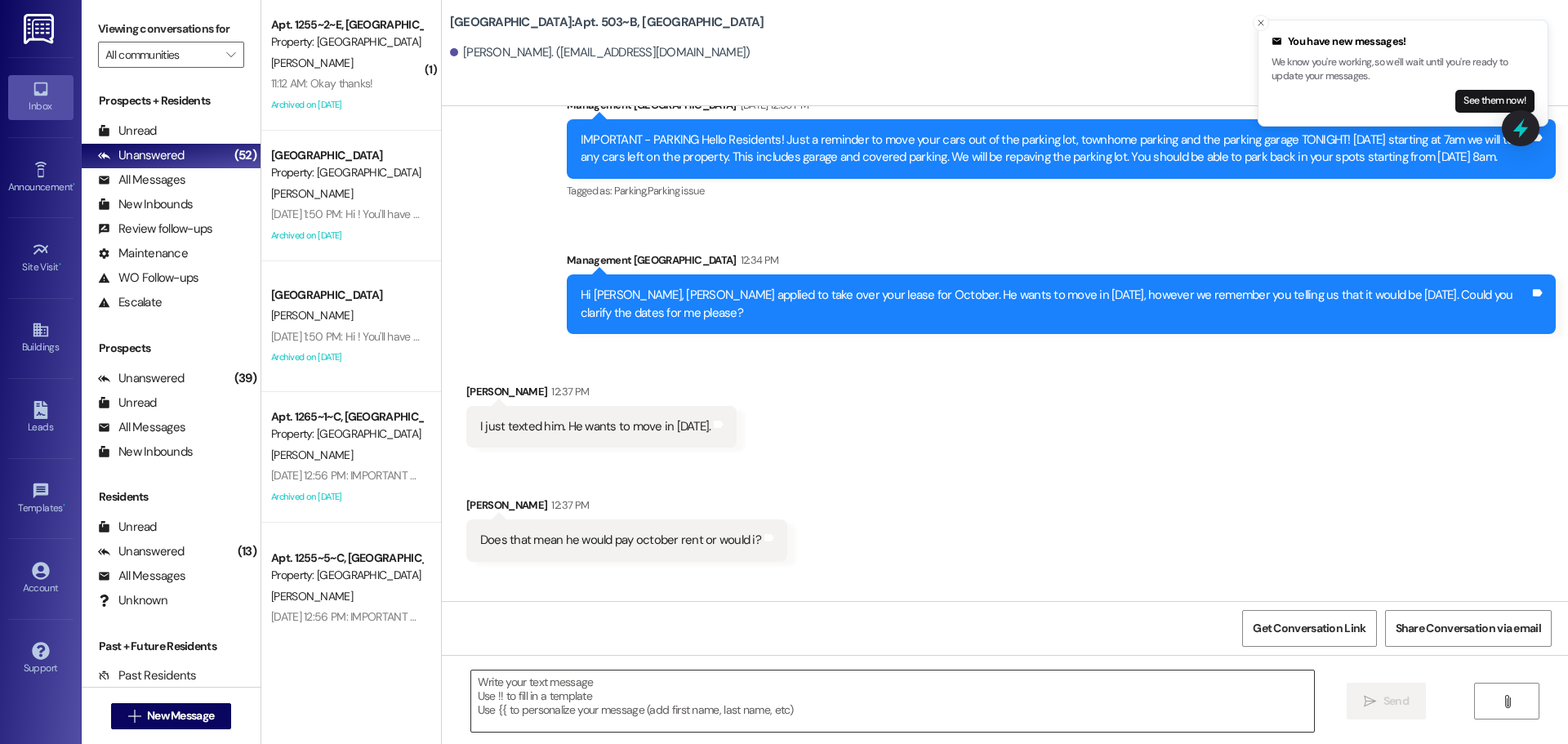
click at [697, 696] on textarea at bounding box center [893, 701] width 843 height 61
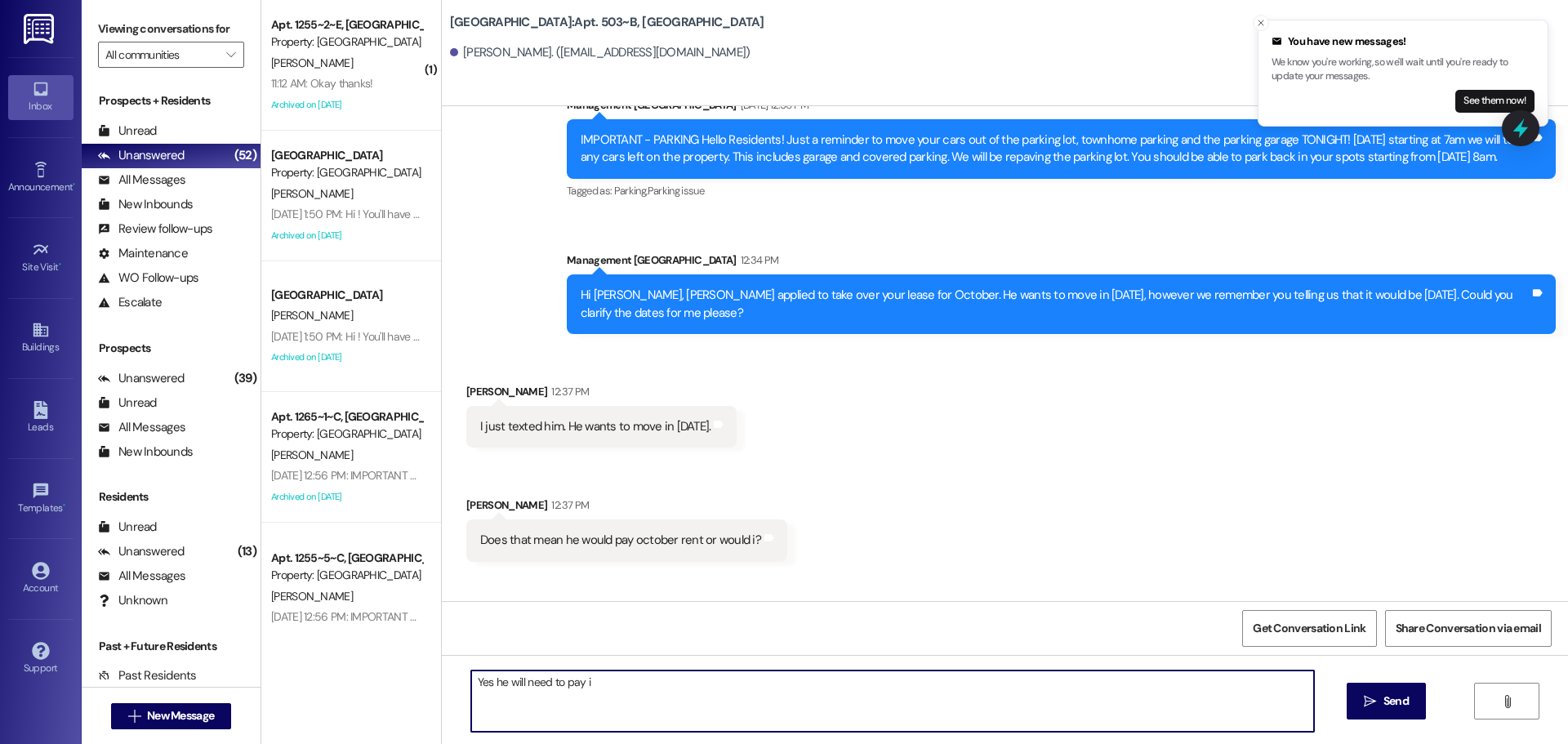
type textarea "Yes he will need to pay it"
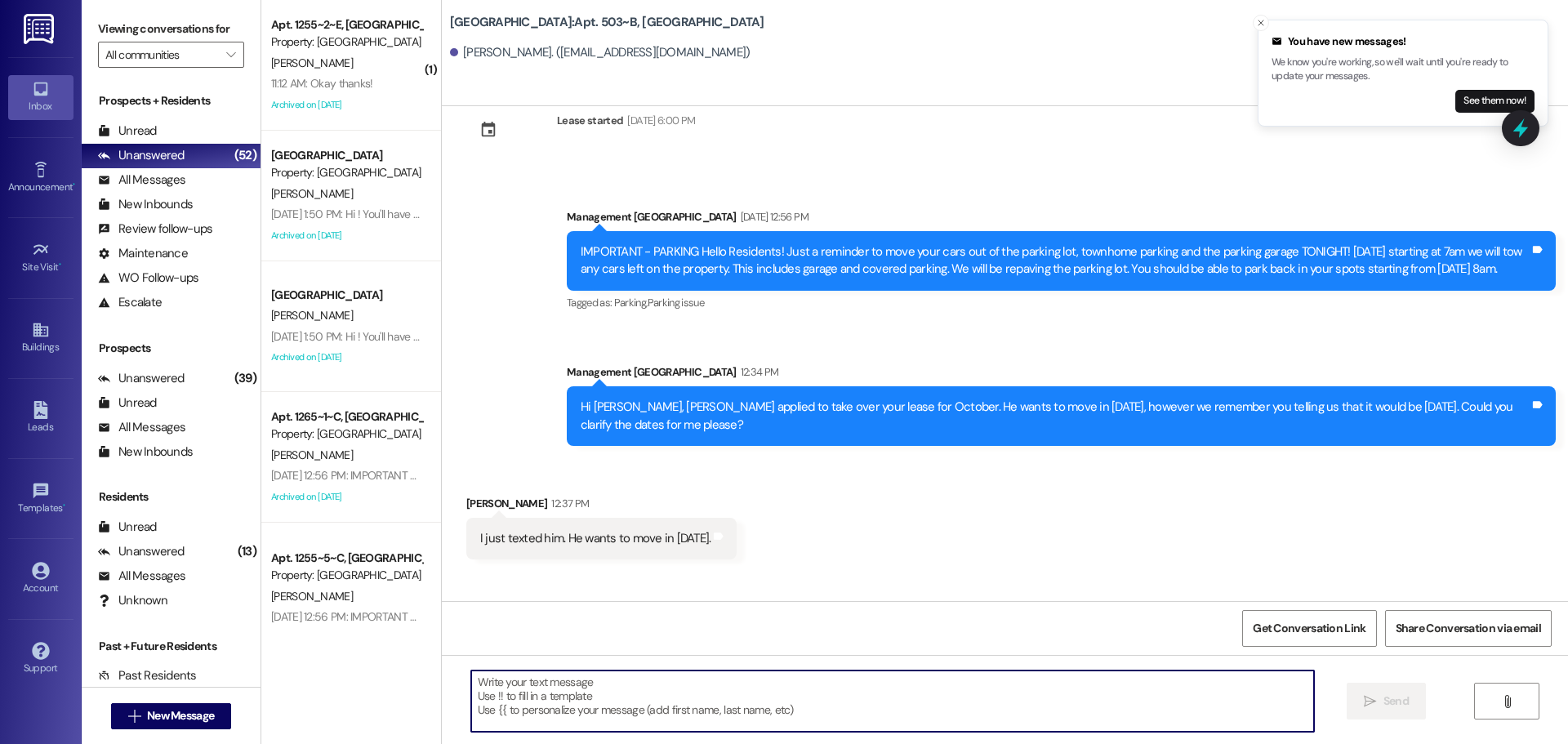
scroll to position [11514, 0]
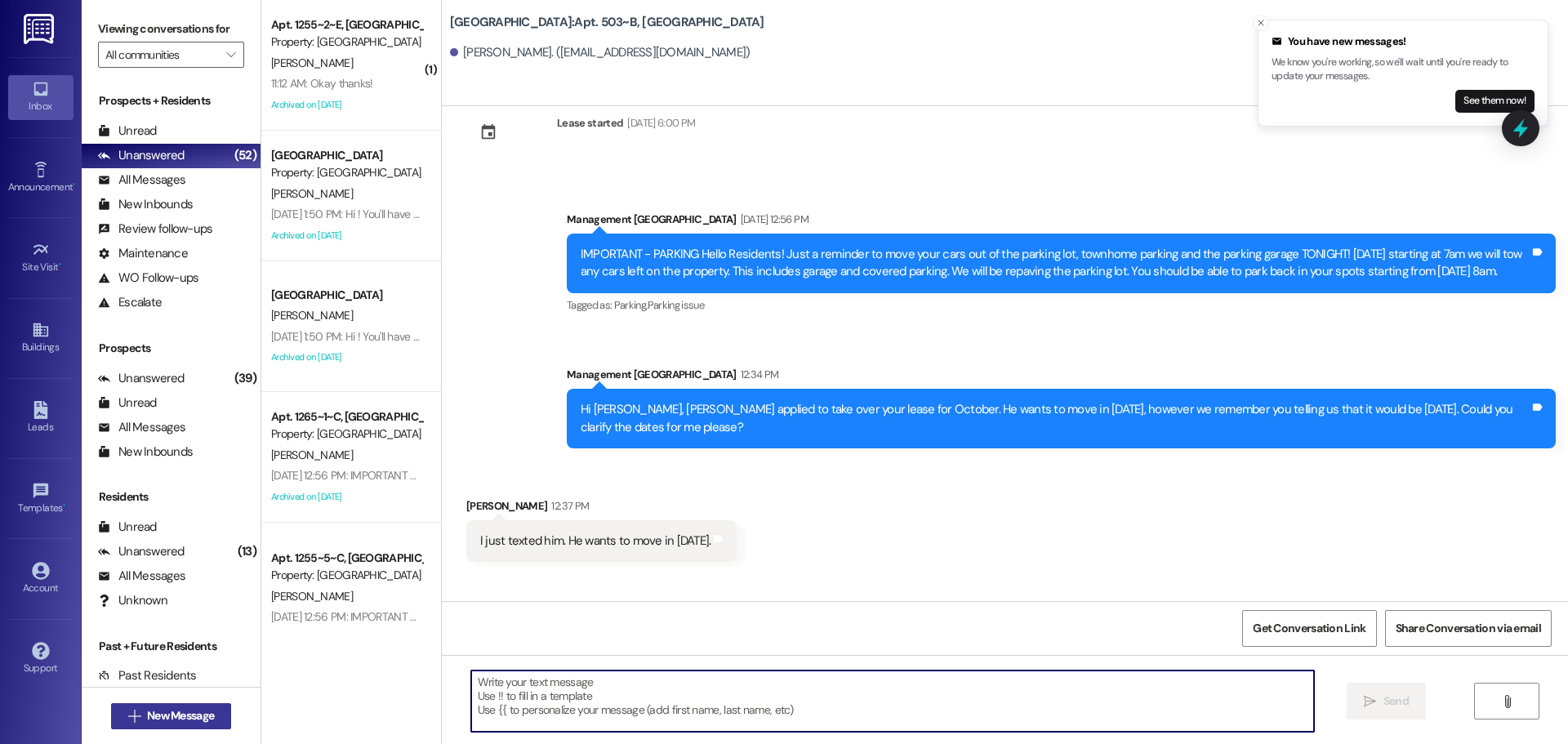
click at [219, 715] on button " New Message" at bounding box center [172, 716] width 121 height 26
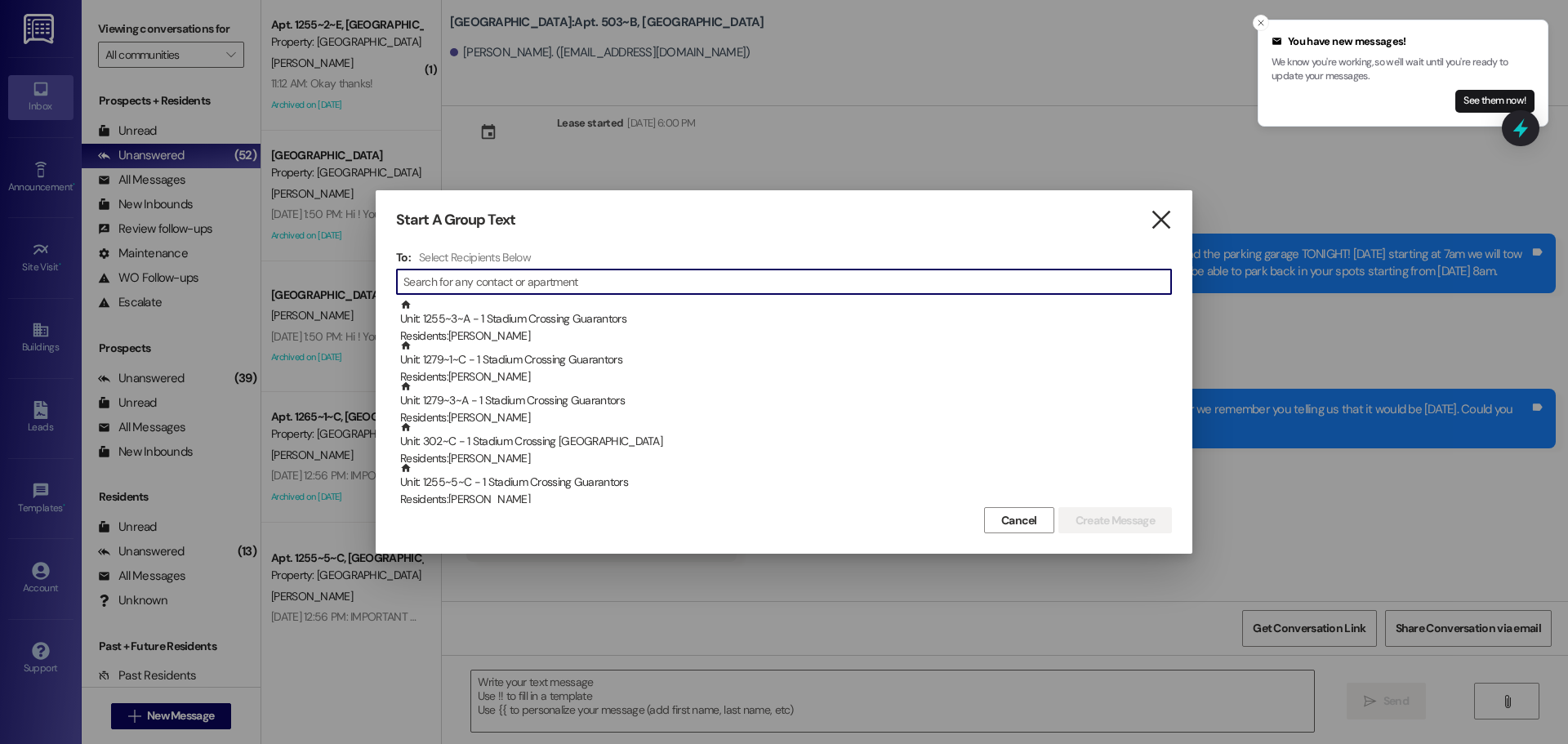
click at [1158, 228] on icon "" at bounding box center [1161, 220] width 22 height 17
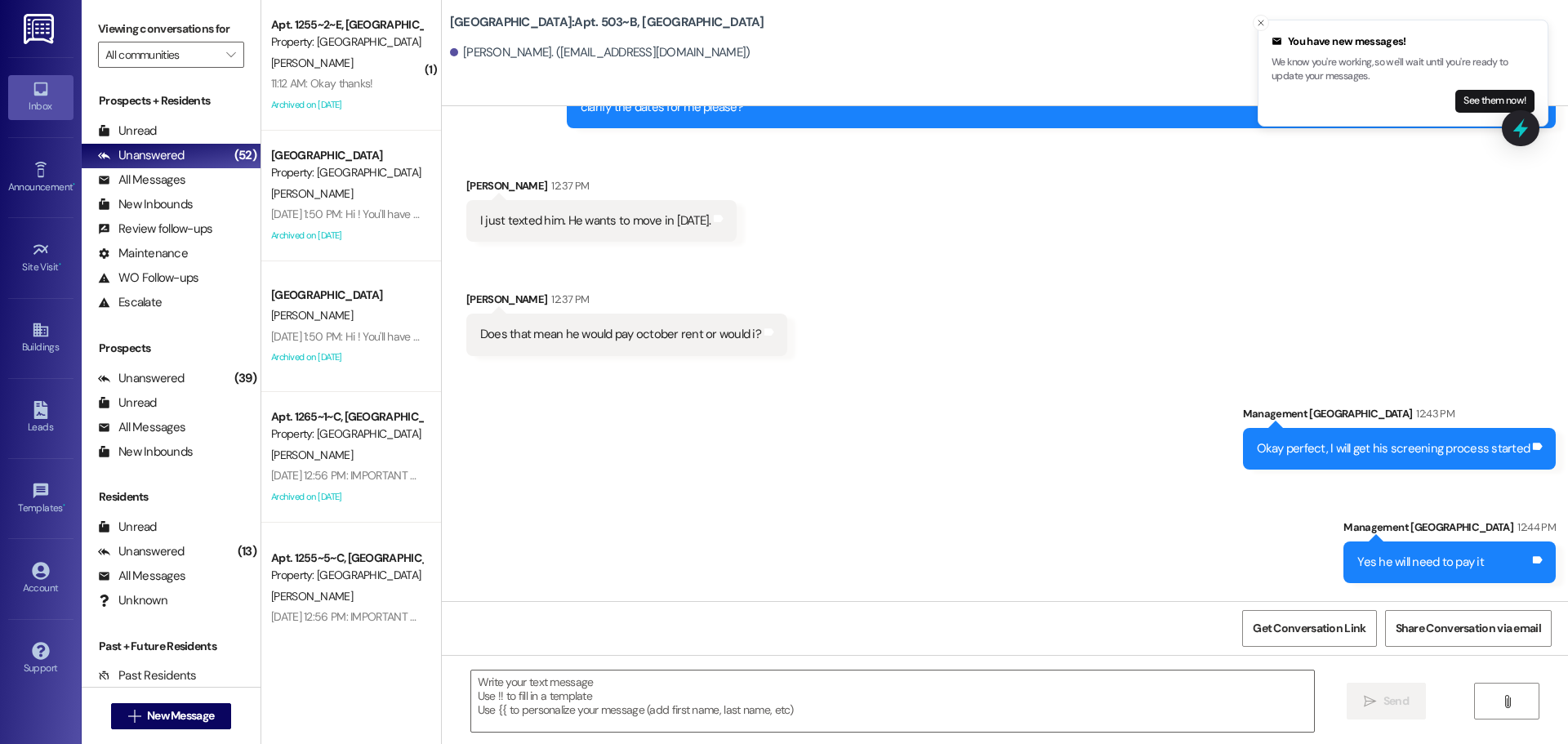
scroll to position [11855, 0]
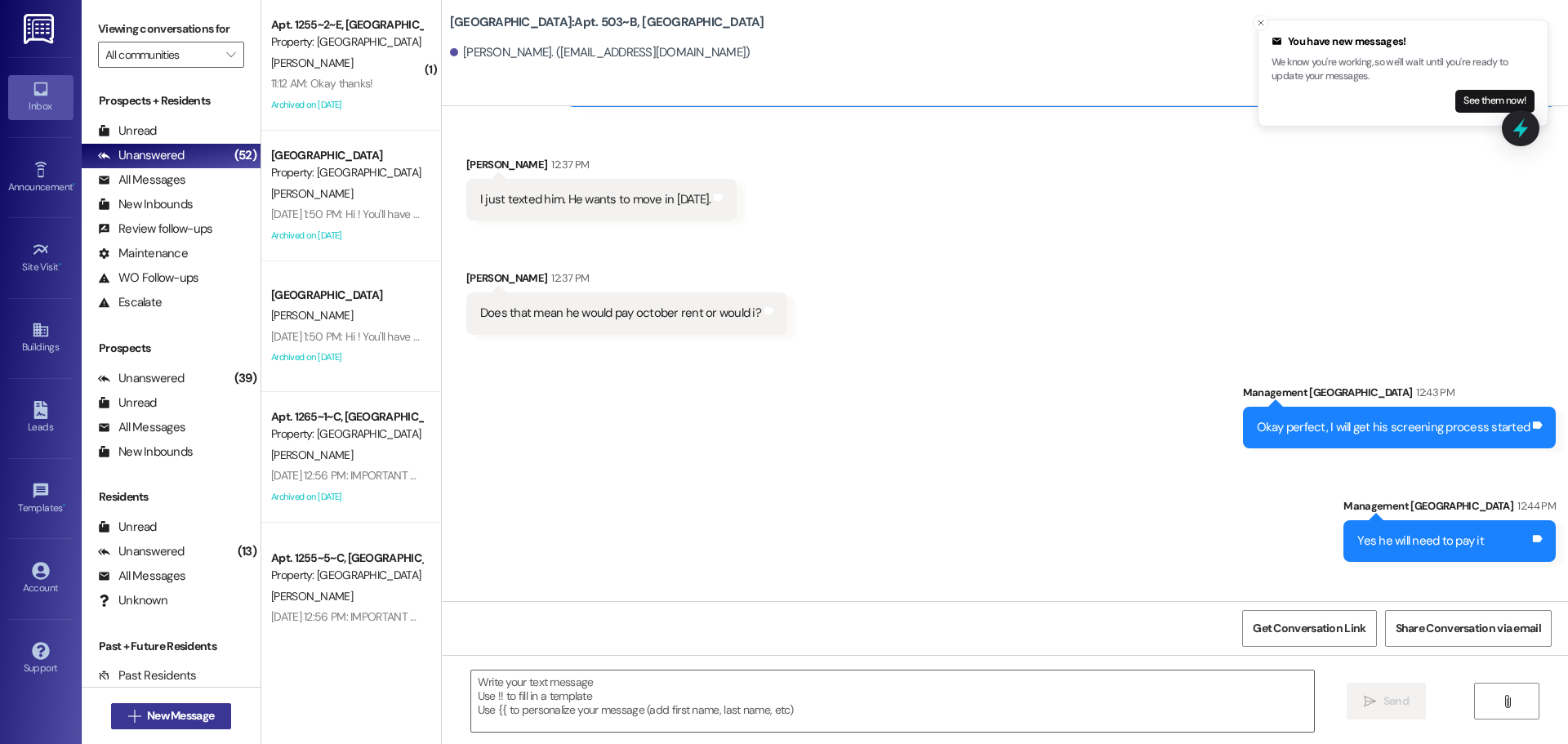
click at [185, 728] on button " New Message" at bounding box center [172, 716] width 121 height 26
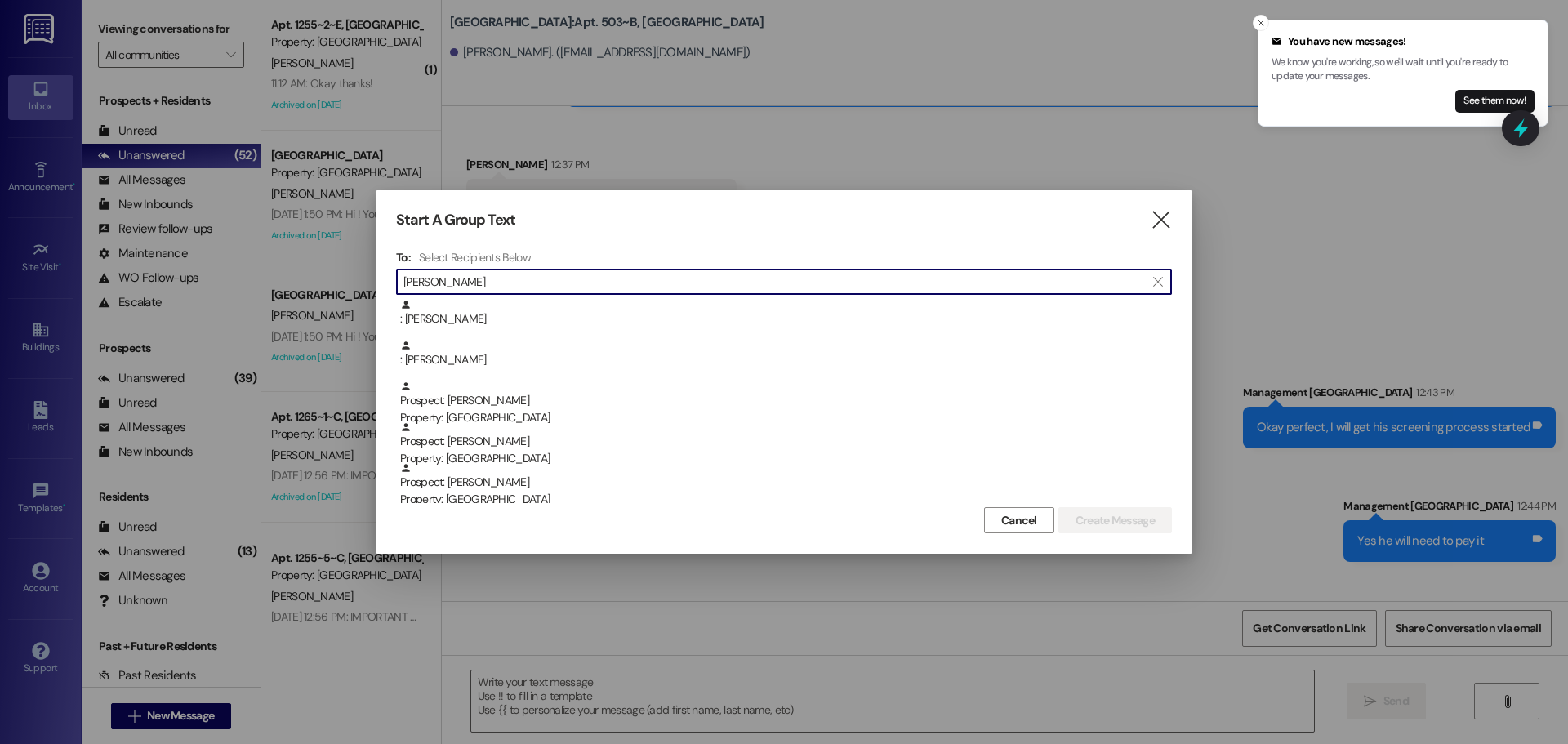
type input "[PERSON_NAME]"
click at [451, 445] on div "Prospect: [PERSON_NAME] Property: [GEOGRAPHIC_DATA]" at bounding box center [786, 445] width 772 height 47
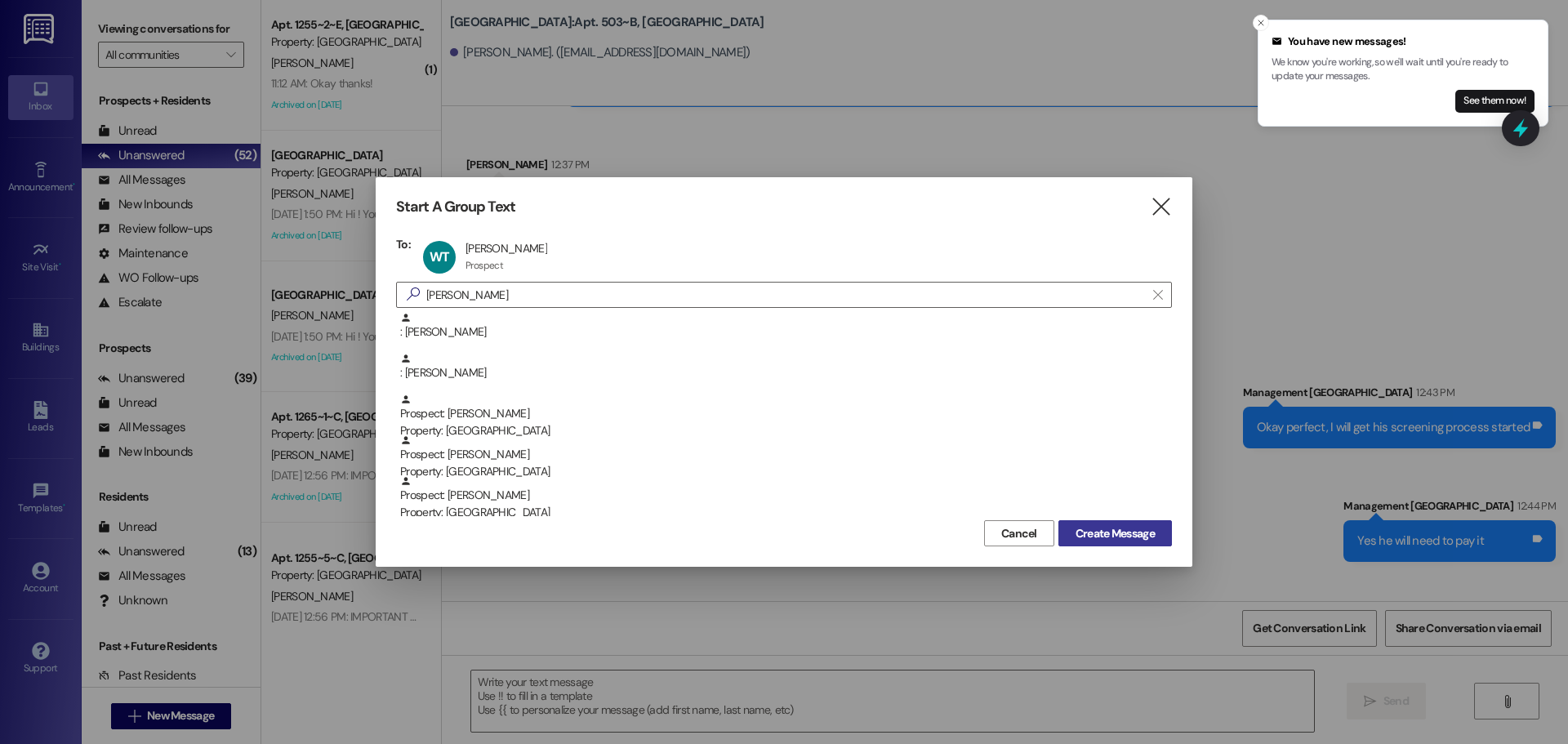
click at [1126, 531] on span "Create Message" at bounding box center [1115, 533] width 79 height 17
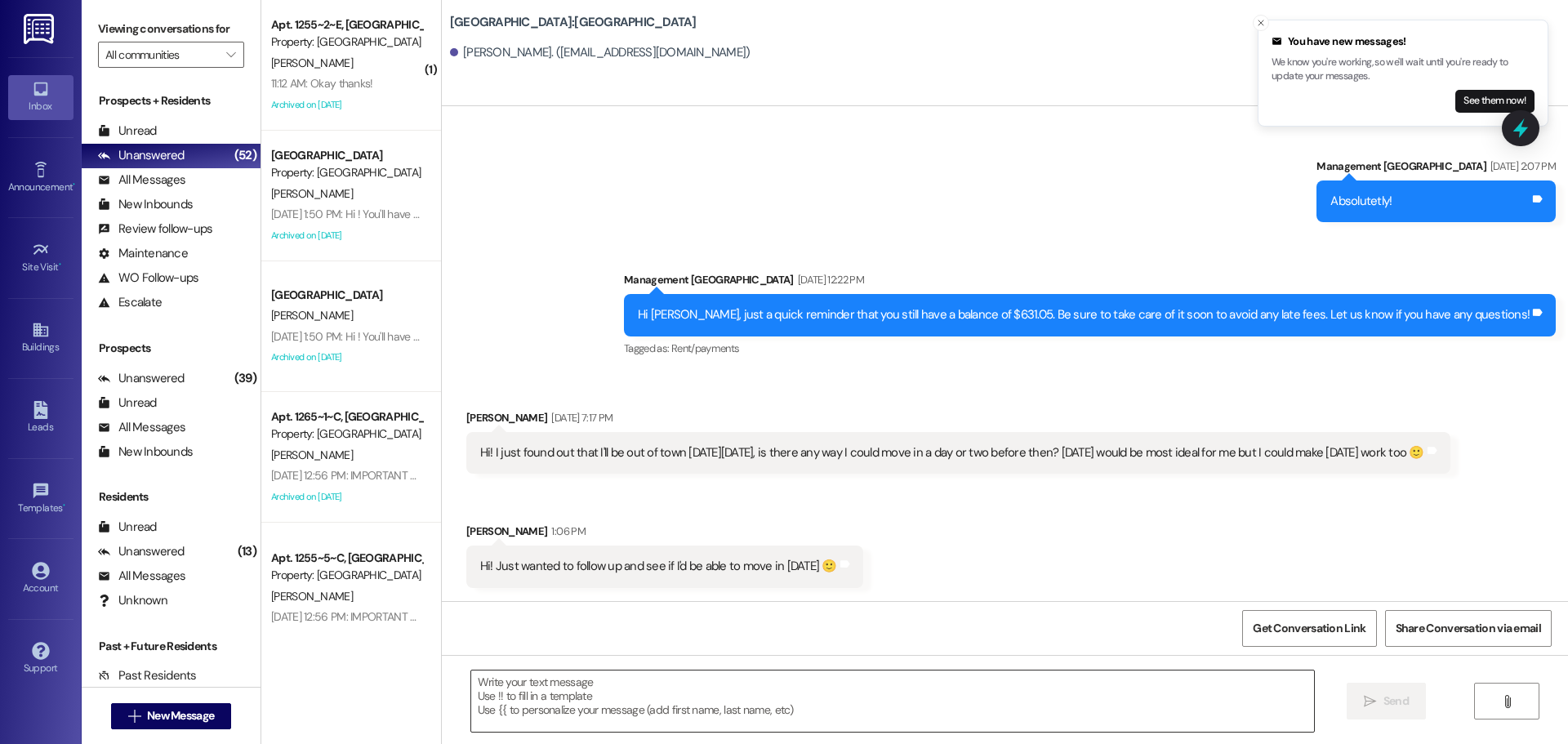
scroll to position [4561, 0]
click at [1075, 691] on textarea at bounding box center [893, 701] width 843 height 61
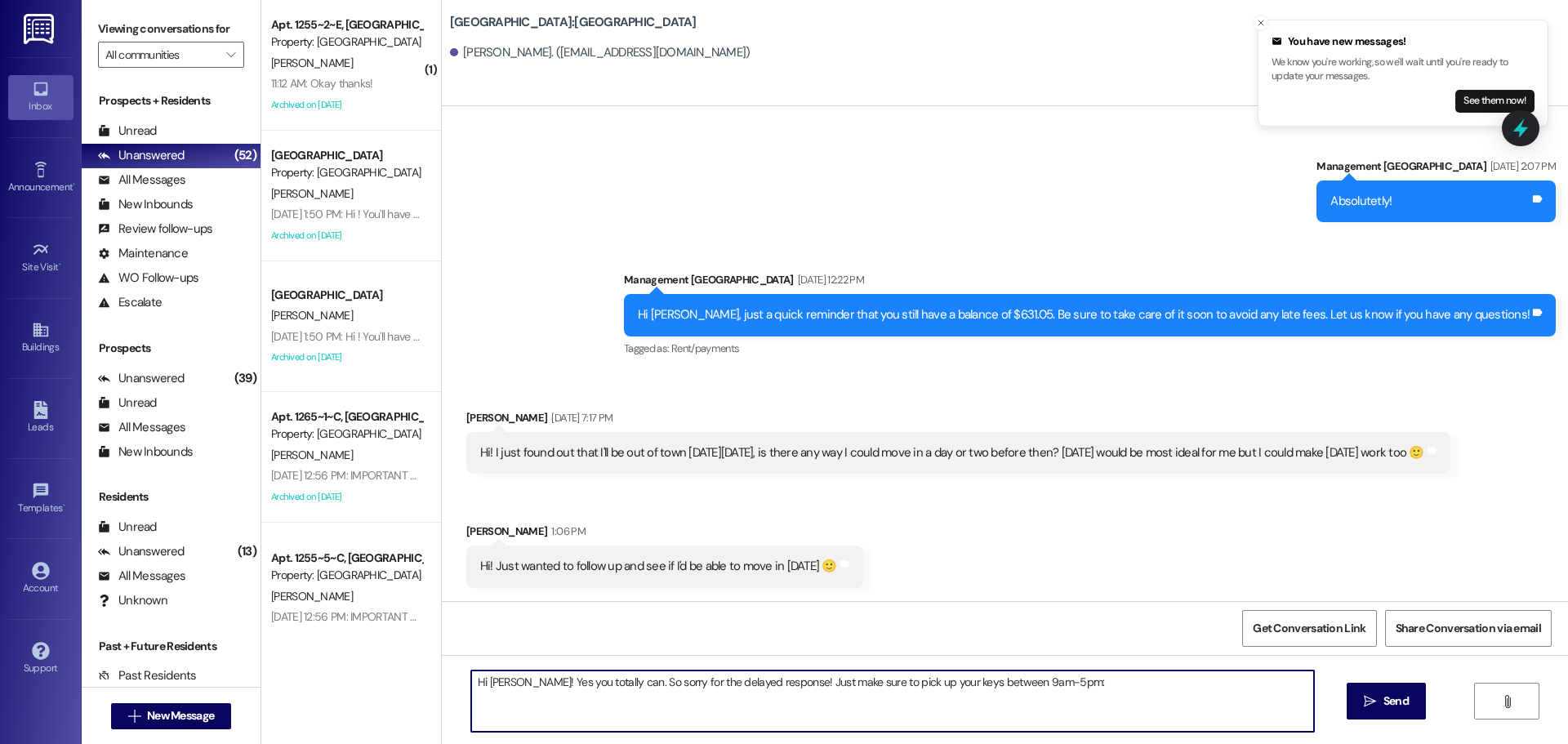
type textarea "Hi [PERSON_NAME]! Yes you totally can. So sorry for the delayed response! Just …"
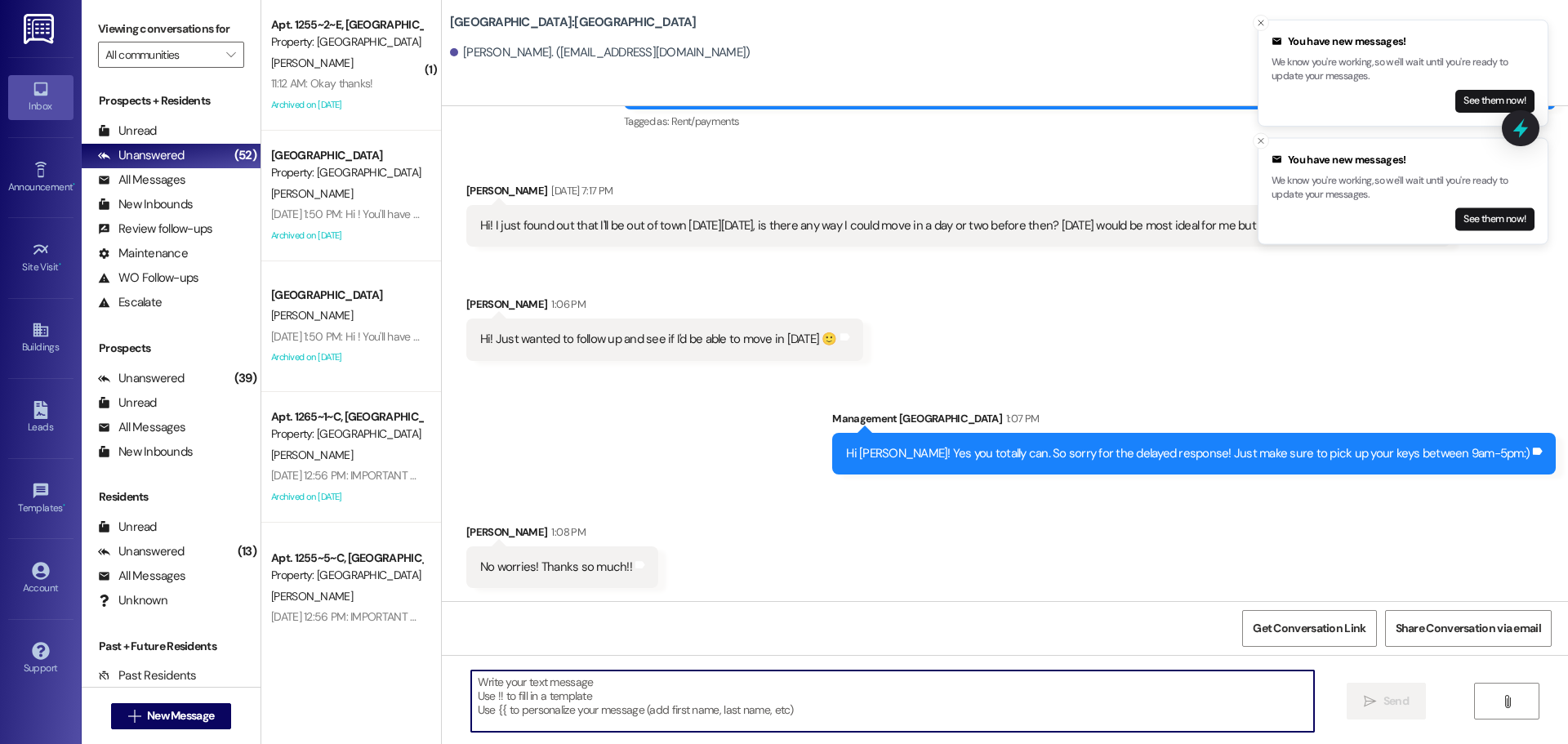
scroll to position [4789, 0]
click at [849, 696] on textarea at bounding box center [893, 701] width 843 height 61
type textarea "No problem!"
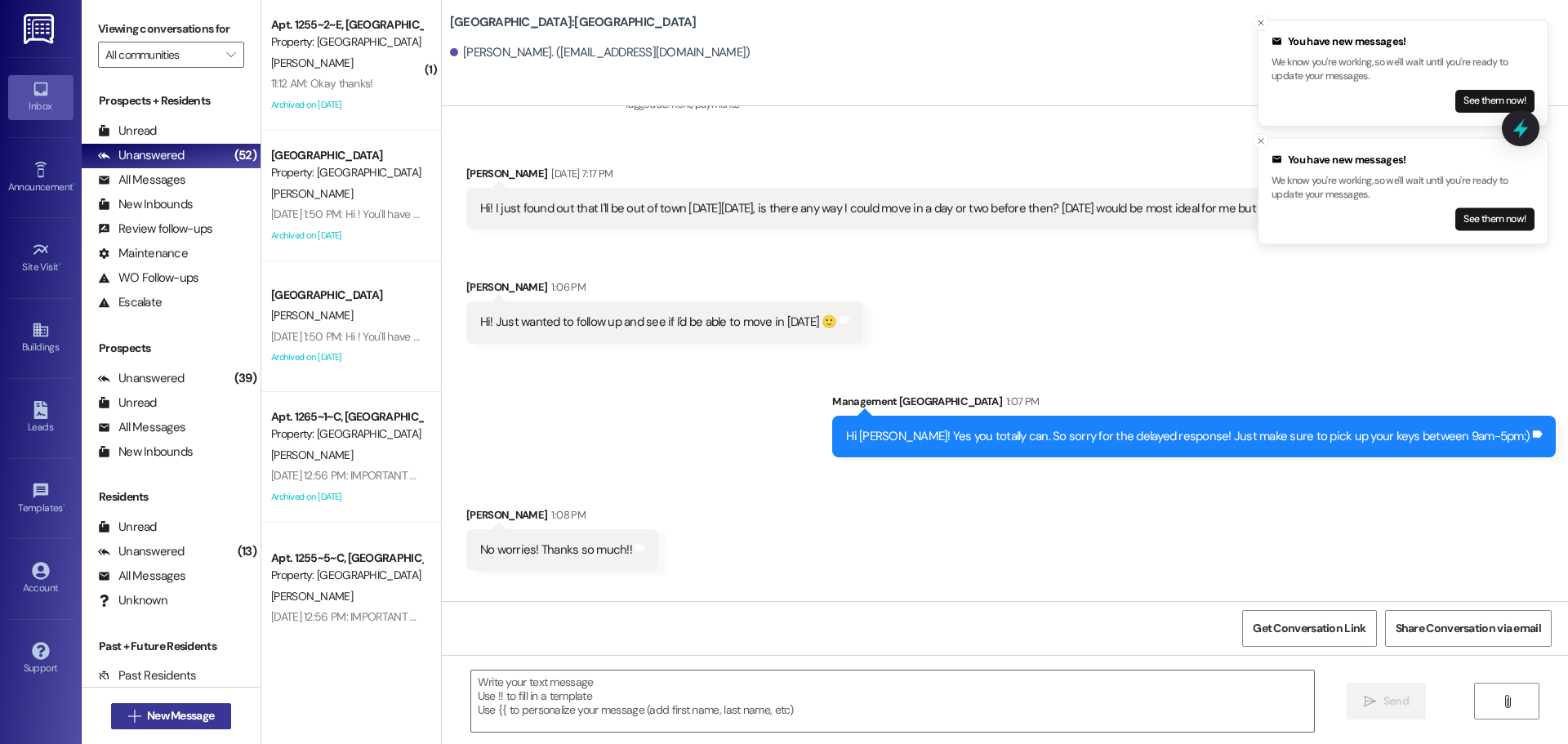
click at [209, 724] on button " New Message" at bounding box center [172, 716] width 121 height 26
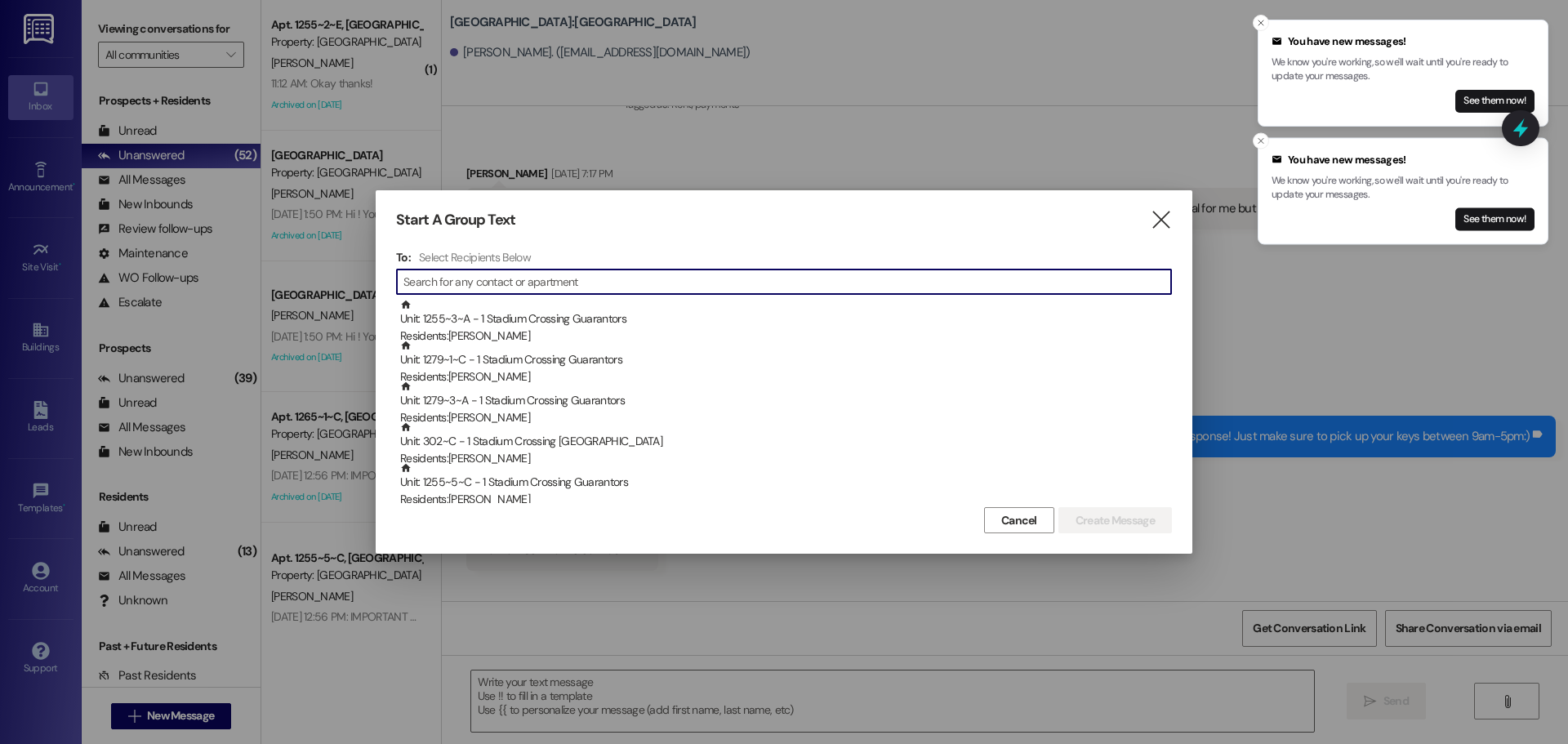
click at [1158, 235] on div "Start A Group Text  To: Select Recipients Below  Unit: 1255~3~A - 1 Stadium C…" at bounding box center [784, 372] width 817 height 364
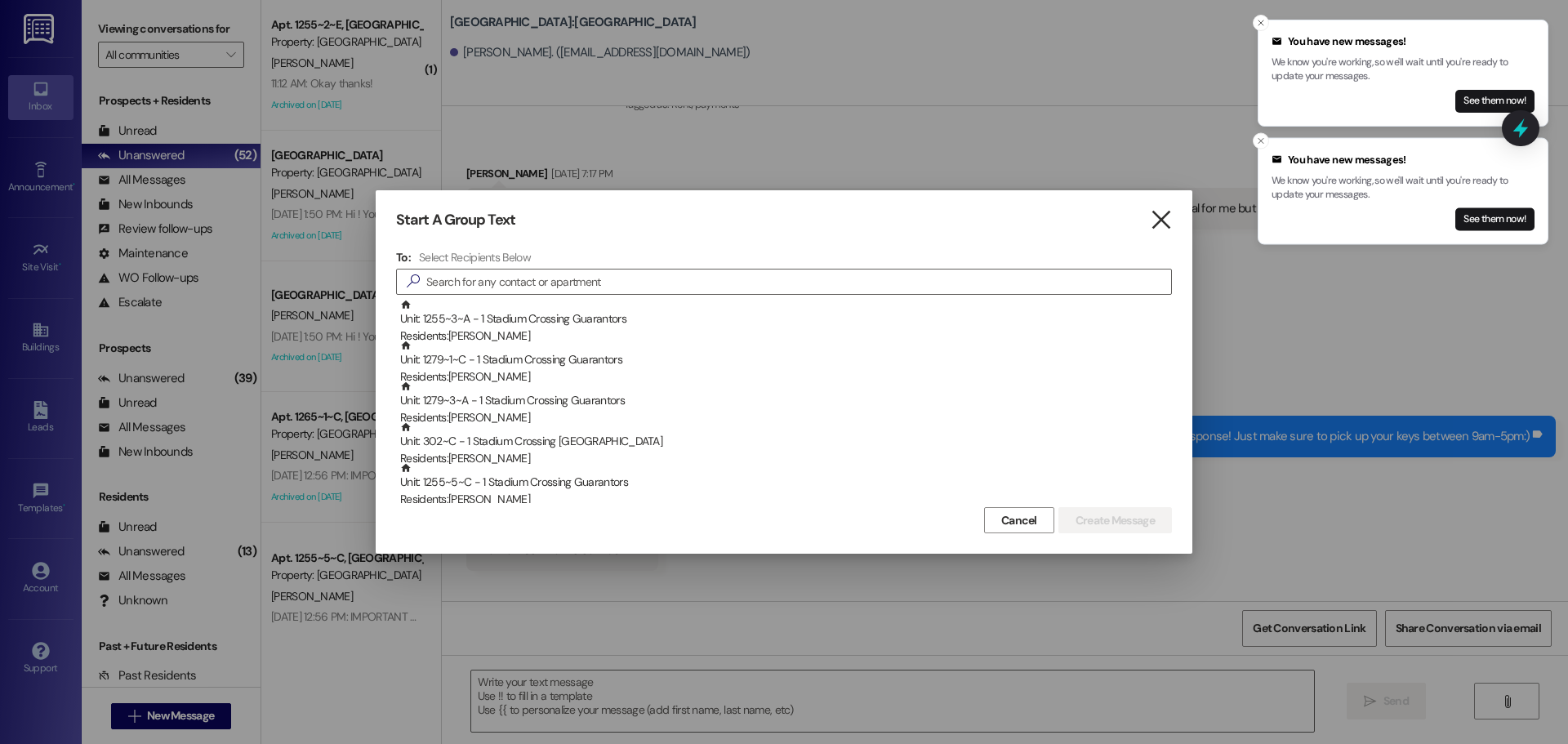
click at [1163, 216] on icon "" at bounding box center [1161, 220] width 22 height 17
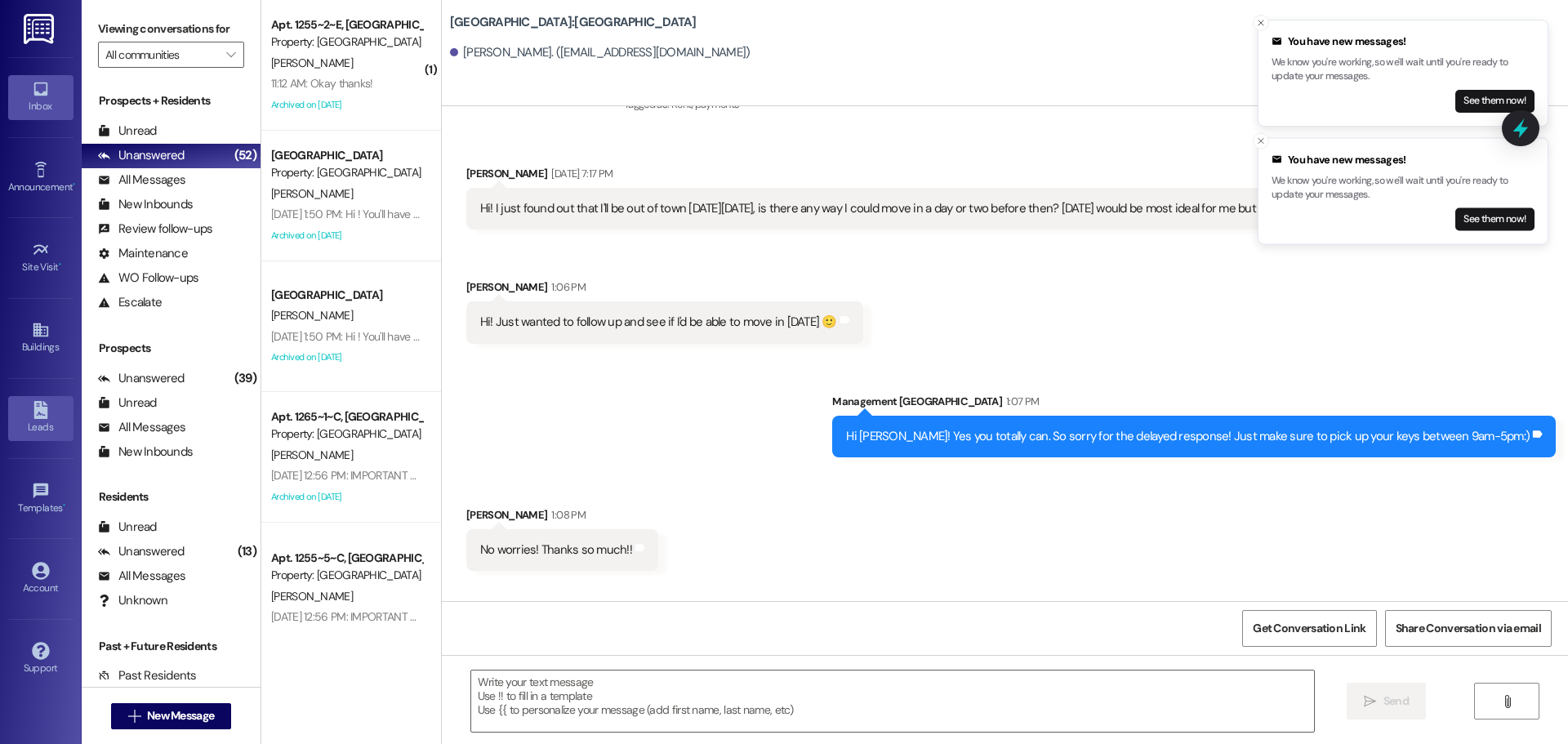
click at [38, 416] on icon at bounding box center [40, 410] width 14 height 18
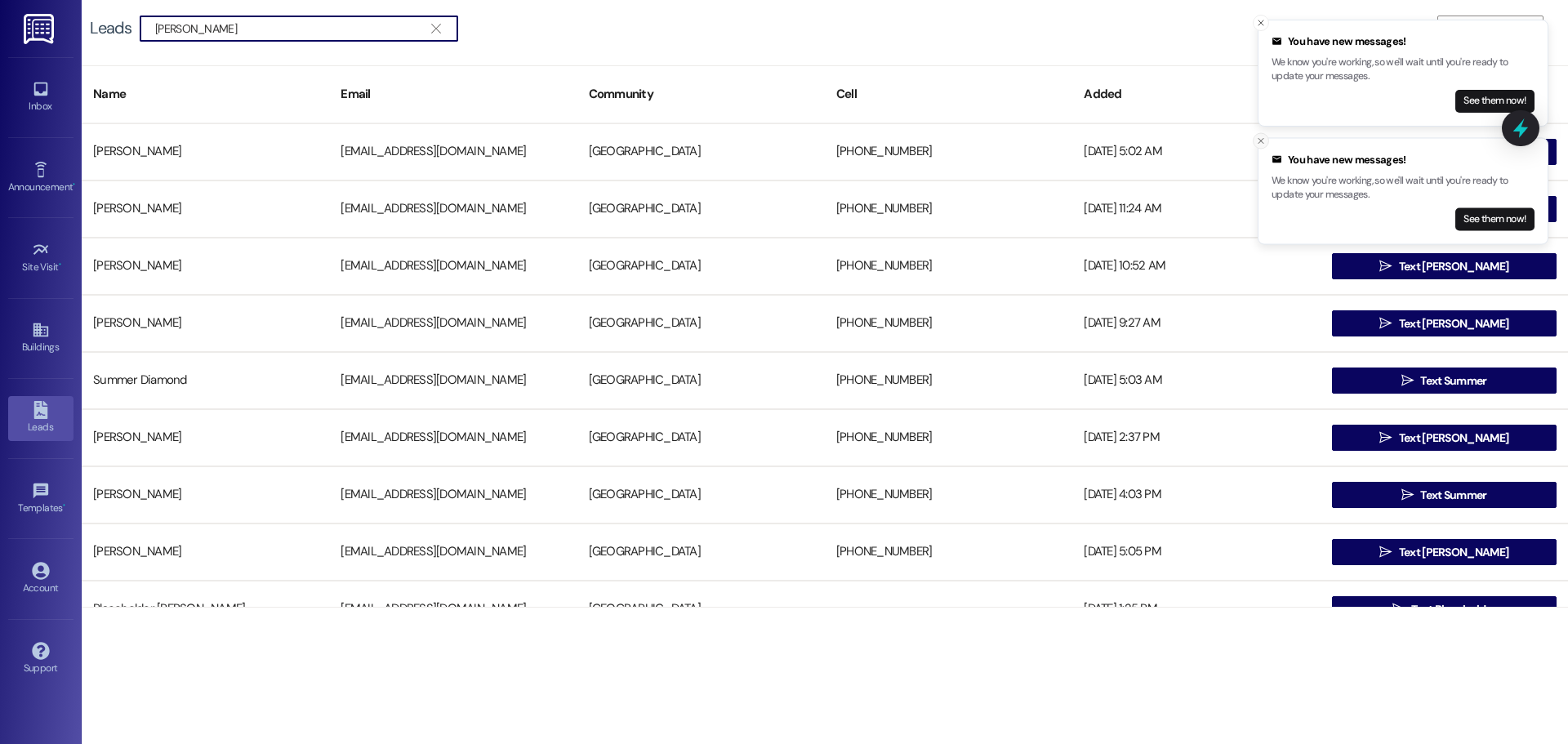
type input "[PERSON_NAME]"
click at [1257, 142] on icon "Close toast" at bounding box center [1261, 141] width 10 height 10
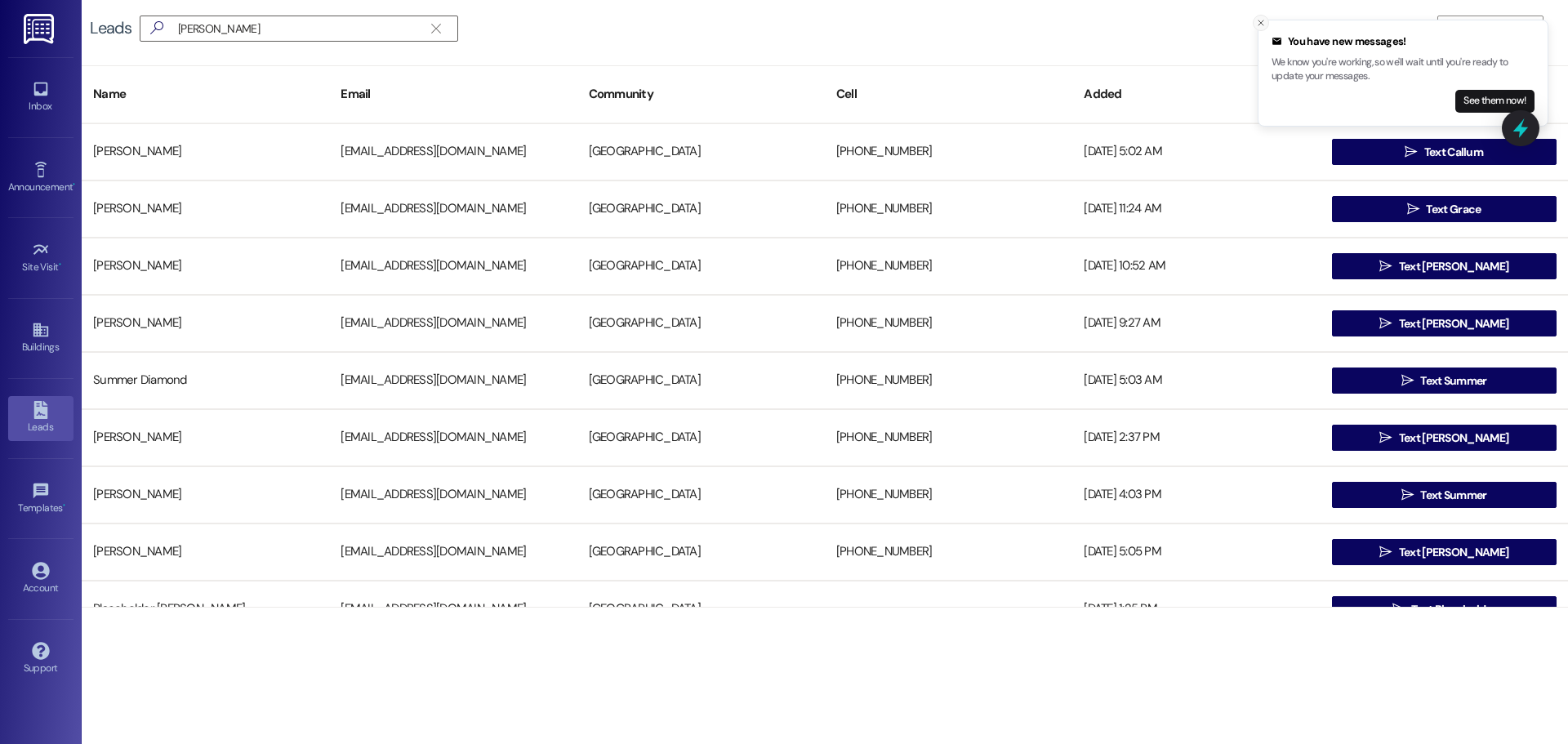
click at [1257, 18] on icon "Close toast" at bounding box center [1261, 23] width 10 height 10
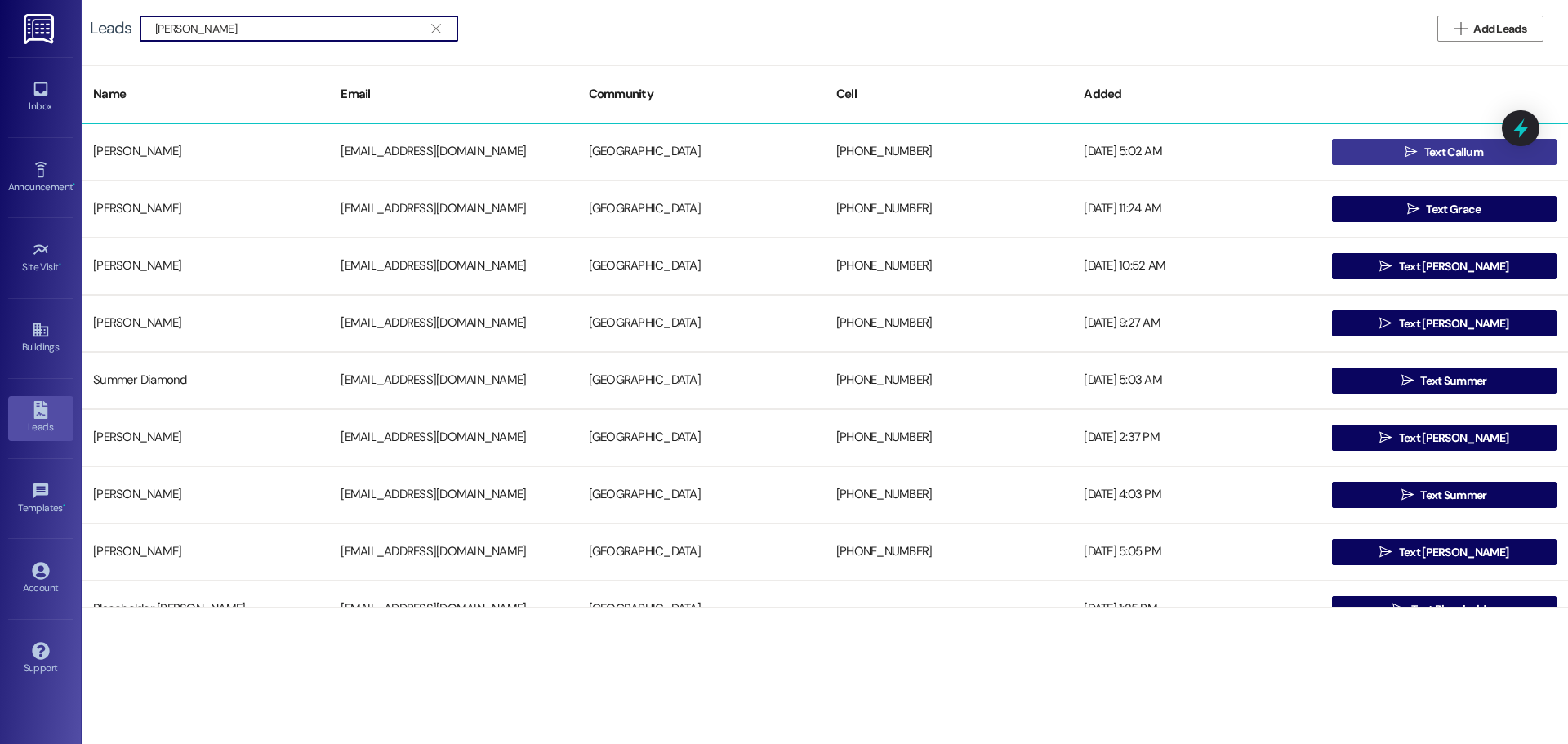
click at [1404, 159] on span " Text Callum" at bounding box center [1445, 152] width 85 height 25
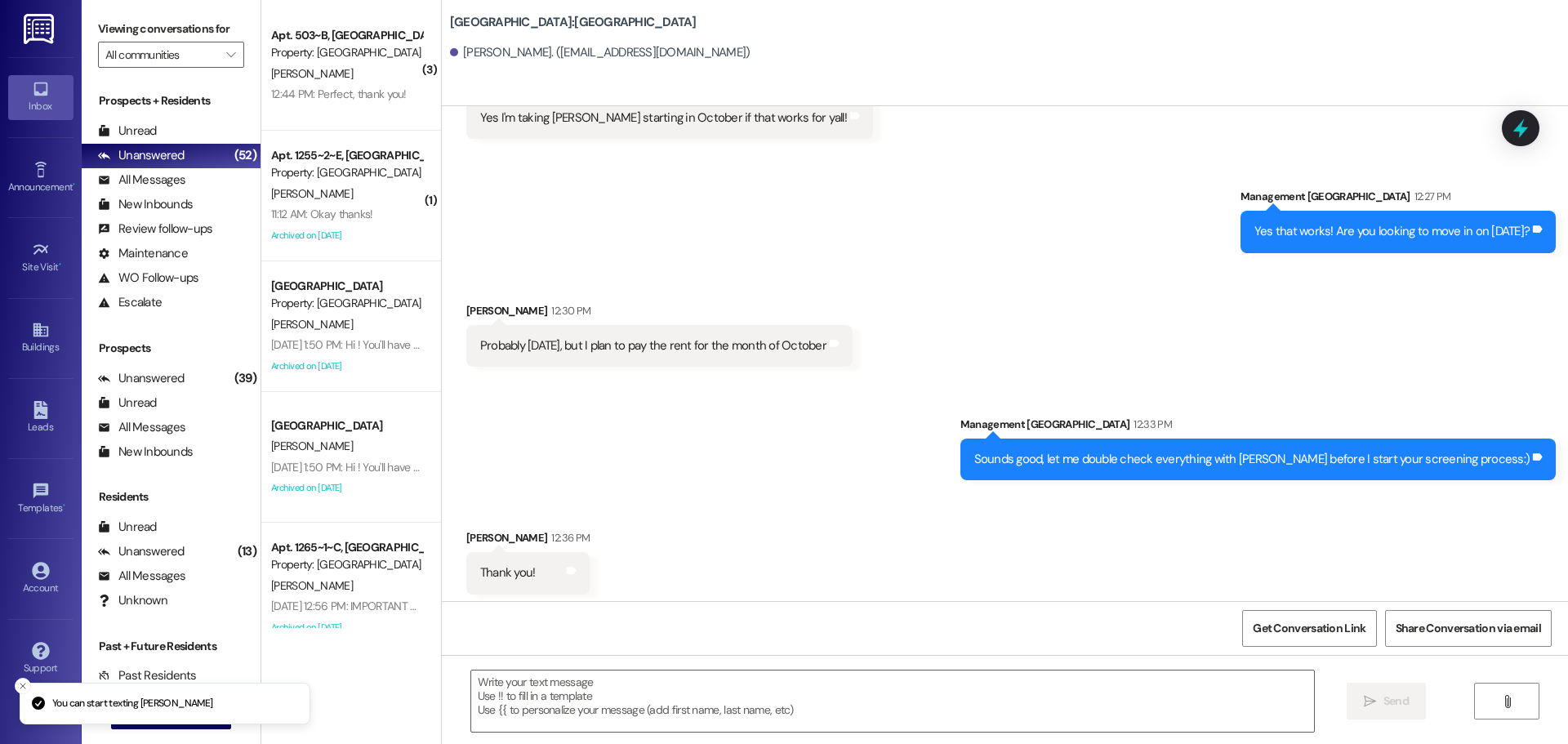
scroll to position [661, 0]
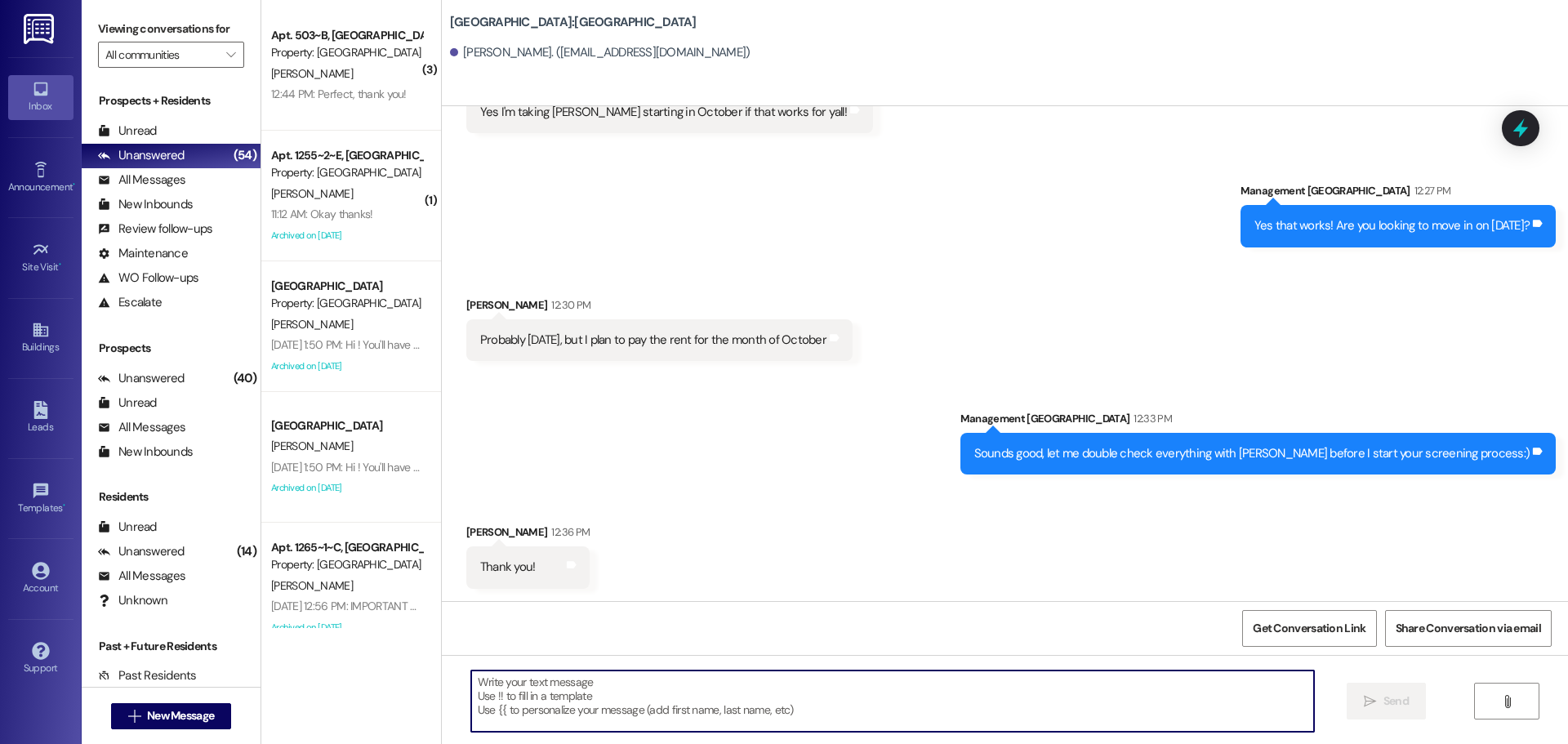
click at [594, 696] on textarea at bounding box center [893, 701] width 843 height 61
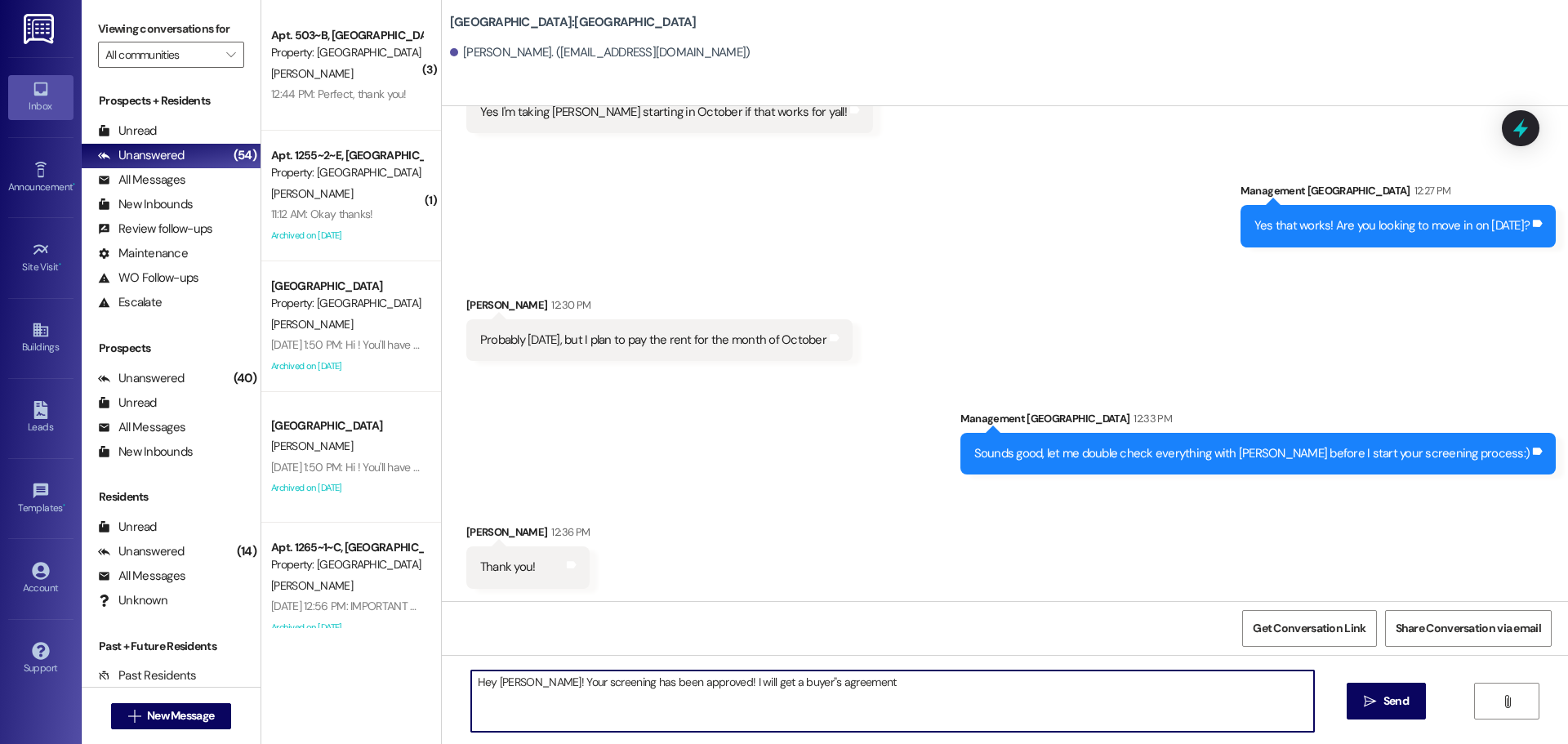
click at [769, 676] on textarea "Hey [PERSON_NAME]! Your screening has been approved! I will get a buyer"s agree…" at bounding box center [893, 701] width 843 height 61
click at [876, 685] on textarea "Hey [PERSON_NAME]! Your screening has been approved! I will get a buyer's agree…" at bounding box center [893, 701] width 843 height 61
type textarea "Hey [PERSON_NAME]! Your screening has been approved! I will get a buyer's agree…"
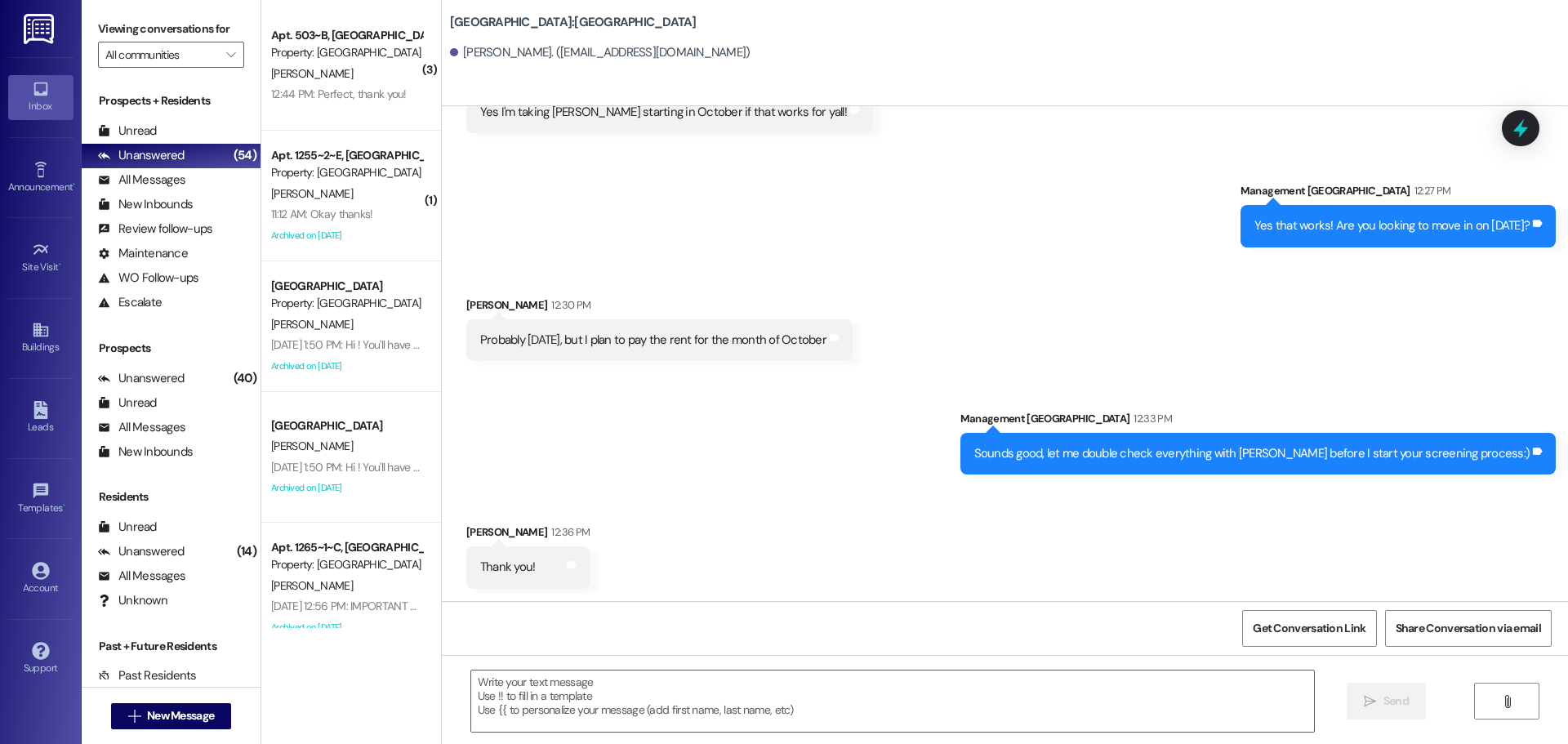
click at [138, 700] on div " New Message" at bounding box center [172, 716] width 121 height 41
click at [147, 706] on button " New Message" at bounding box center [172, 716] width 121 height 26
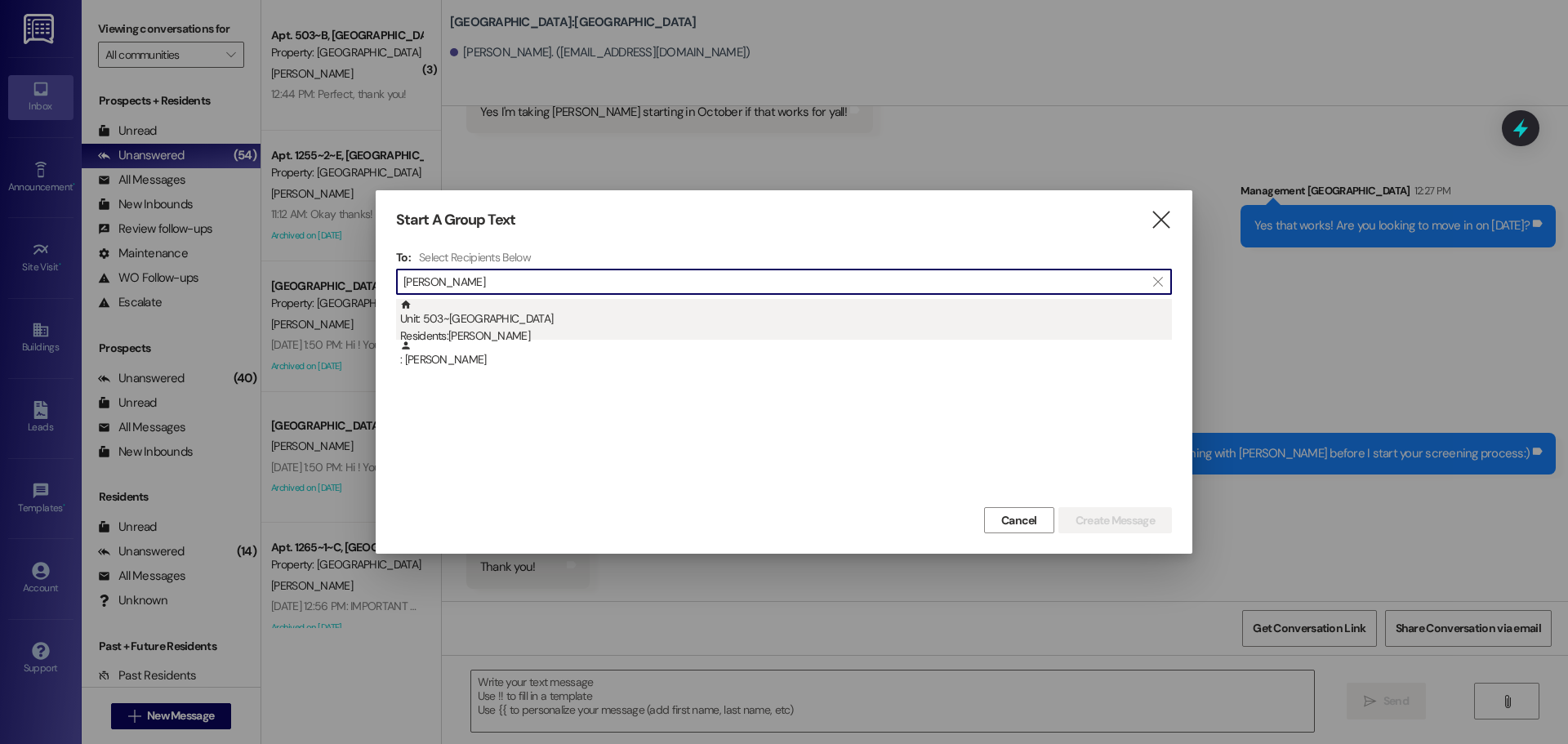
type input "[PERSON_NAME]"
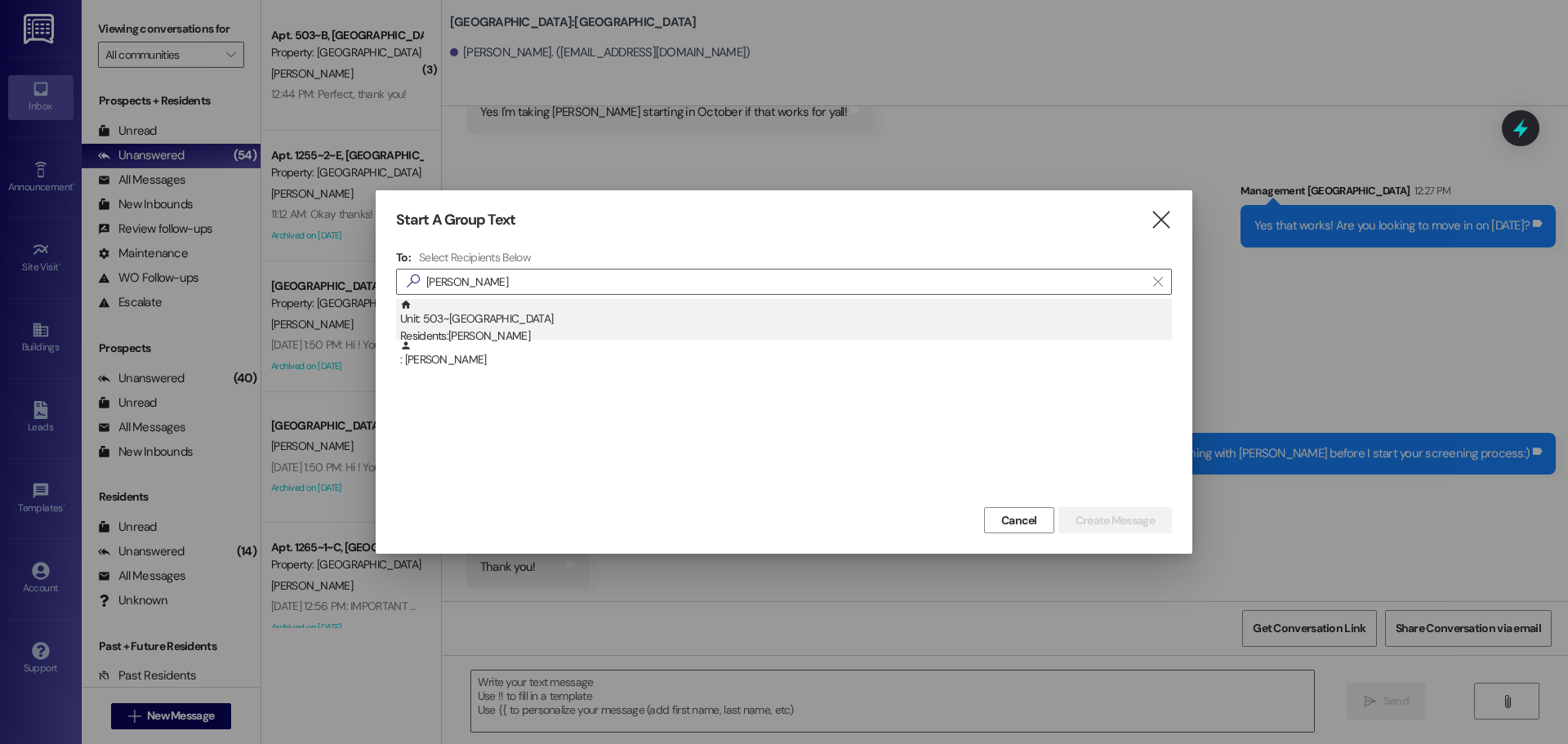
click at [595, 303] on div "Unit: 503~B - 1 Stadium Crossing Residents: [PERSON_NAME]" at bounding box center [786, 322] width 772 height 47
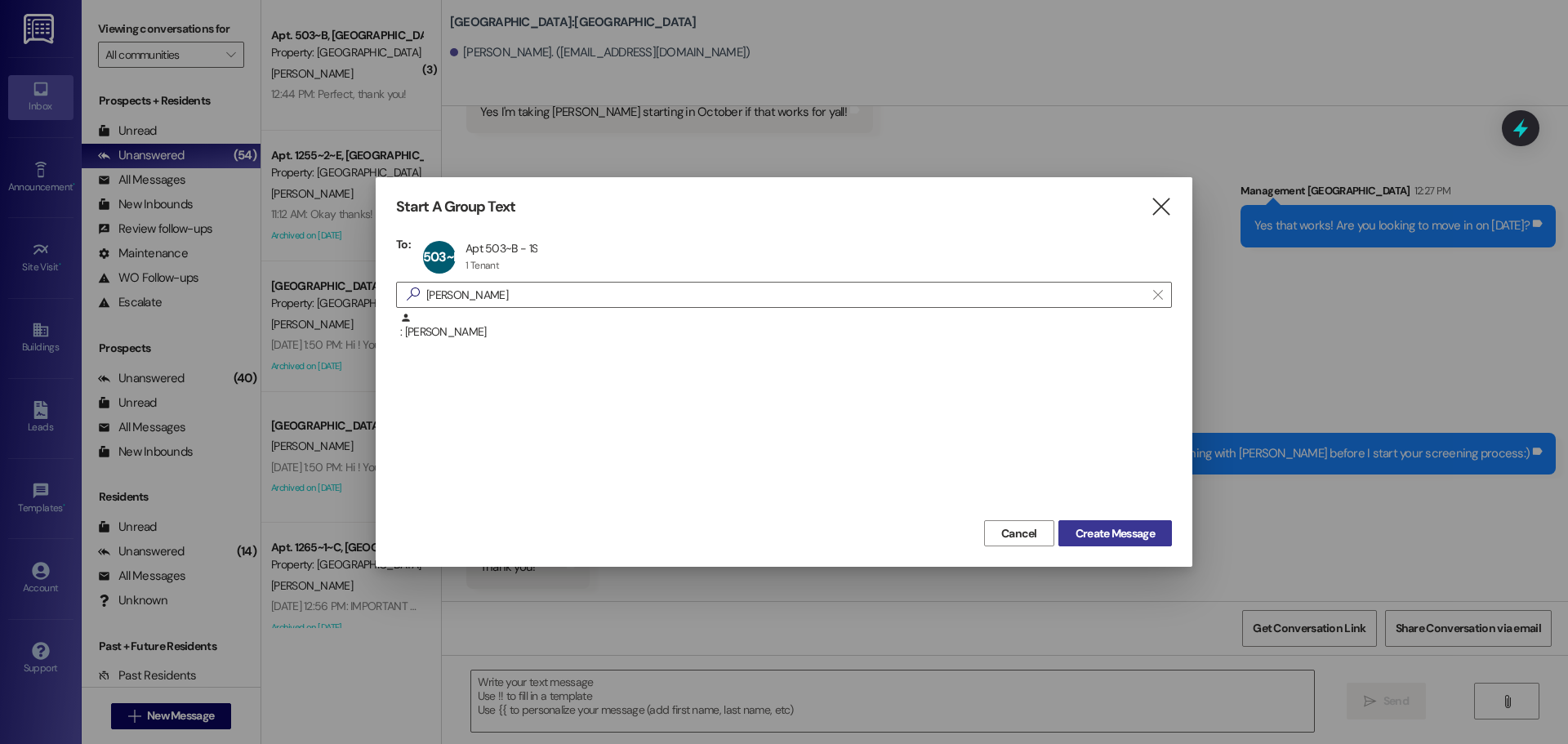
click at [1111, 531] on span "Create Message" at bounding box center [1115, 533] width 79 height 17
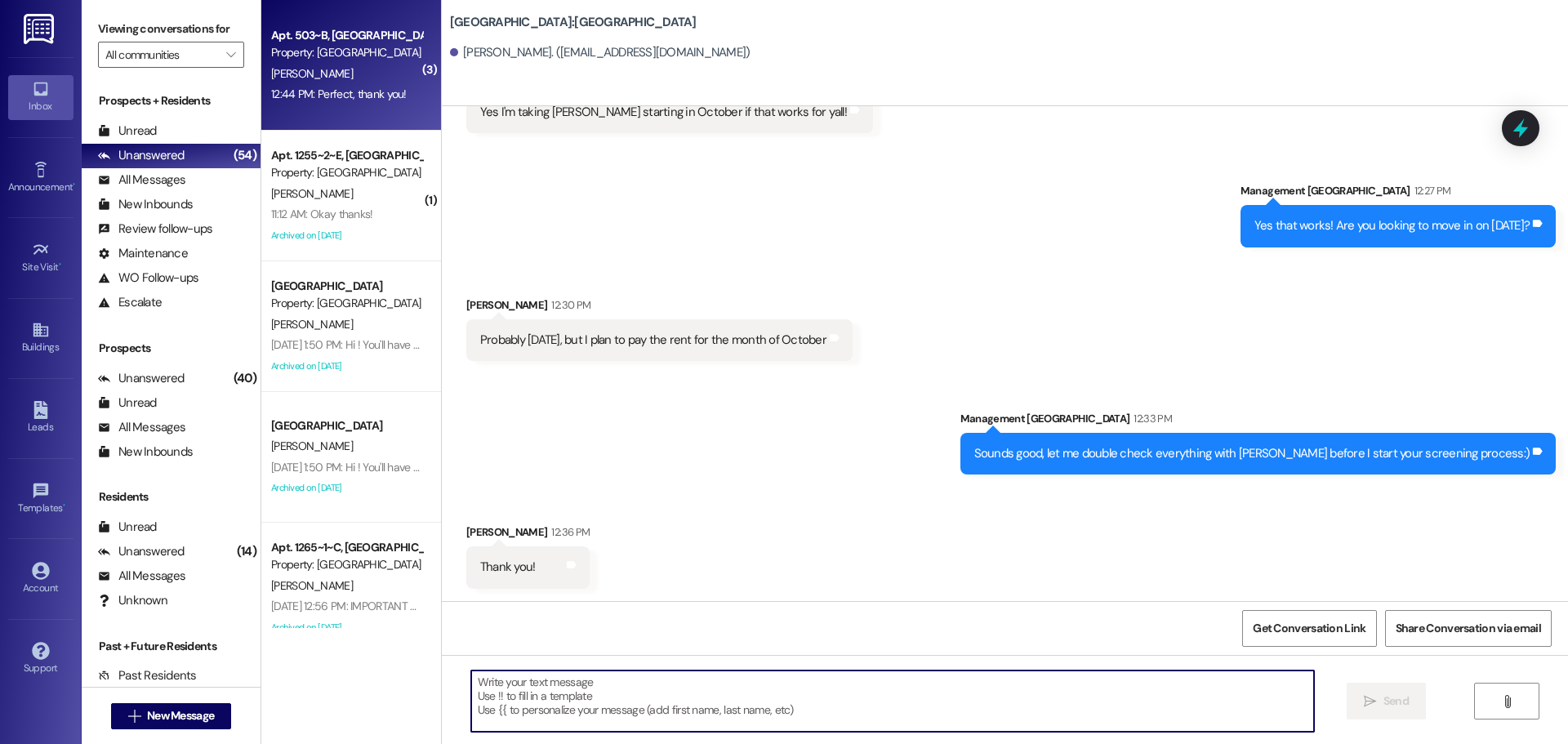
click at [1014, 708] on textarea at bounding box center [893, 701] width 843 height 61
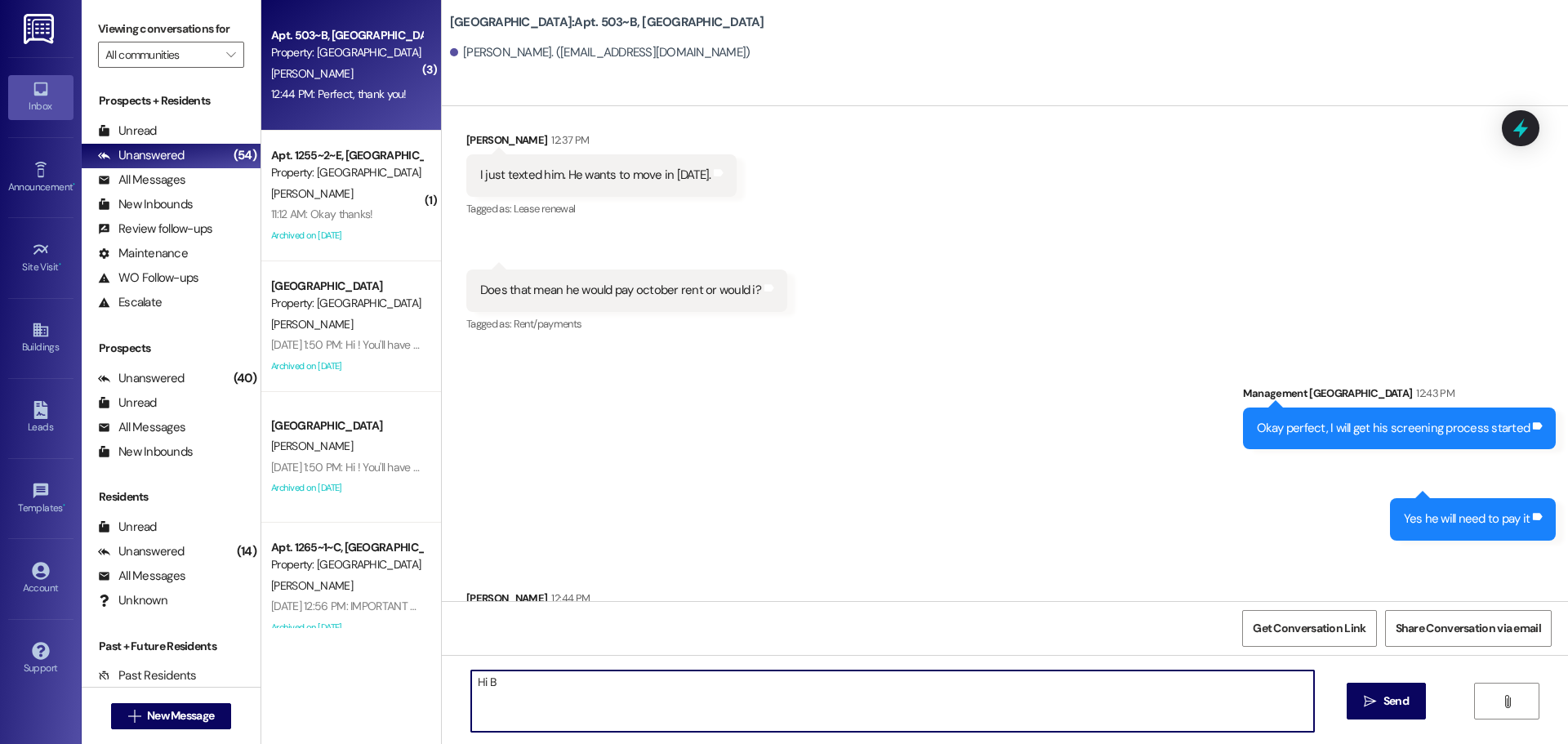
scroll to position [11905, 0]
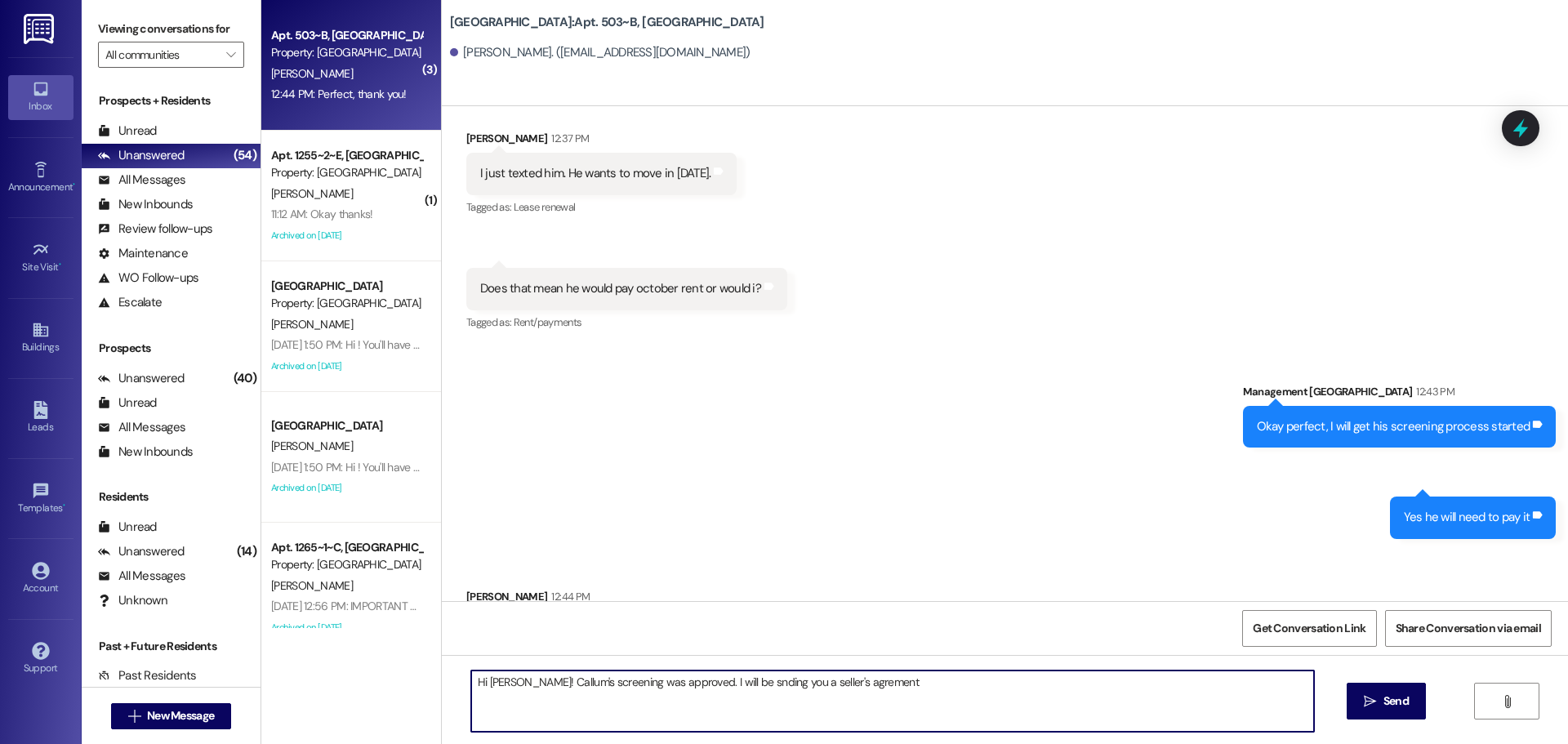
click at [720, 683] on textarea "Hi [PERSON_NAME]! Callum's screening was approved. I will be snding you a selle…" at bounding box center [893, 701] width 843 height 61
click at [858, 677] on textarea "Hi [PERSON_NAME]! Callum's screening was approved. I will be sending you a sell…" at bounding box center [893, 701] width 843 height 61
drag, startPoint x: 861, startPoint y: 692, endPoint x: 822, endPoint y: 681, distance: 40.5
click at [862, 694] on textarea "Hi [PERSON_NAME]! Callum's screening was approved. I will be sending you a sell…" at bounding box center [893, 701] width 843 height 61
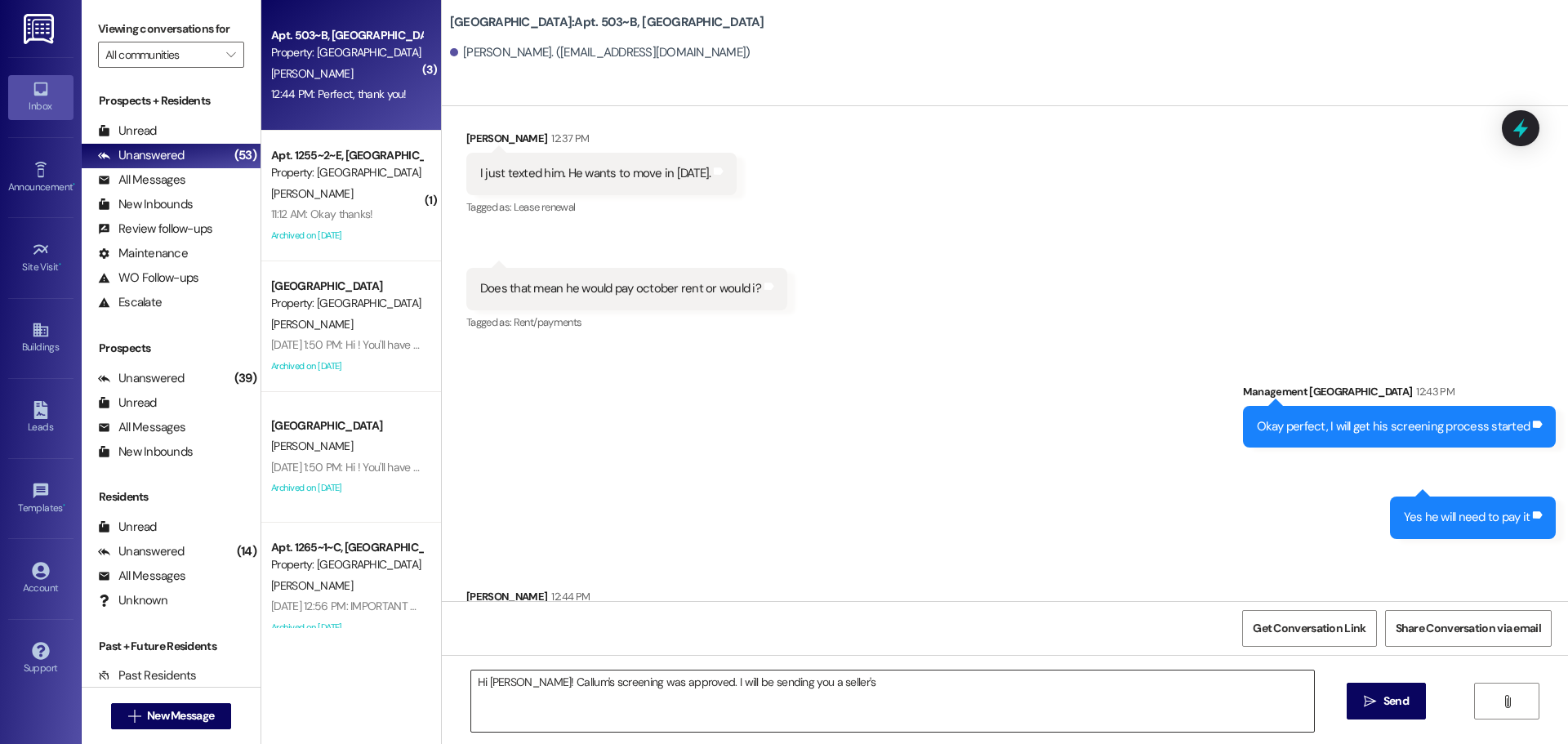
click at [968, 674] on textarea "Hi [PERSON_NAME]! Callum's screening was approved. I will be sending you a sell…" at bounding box center [893, 701] width 843 height 61
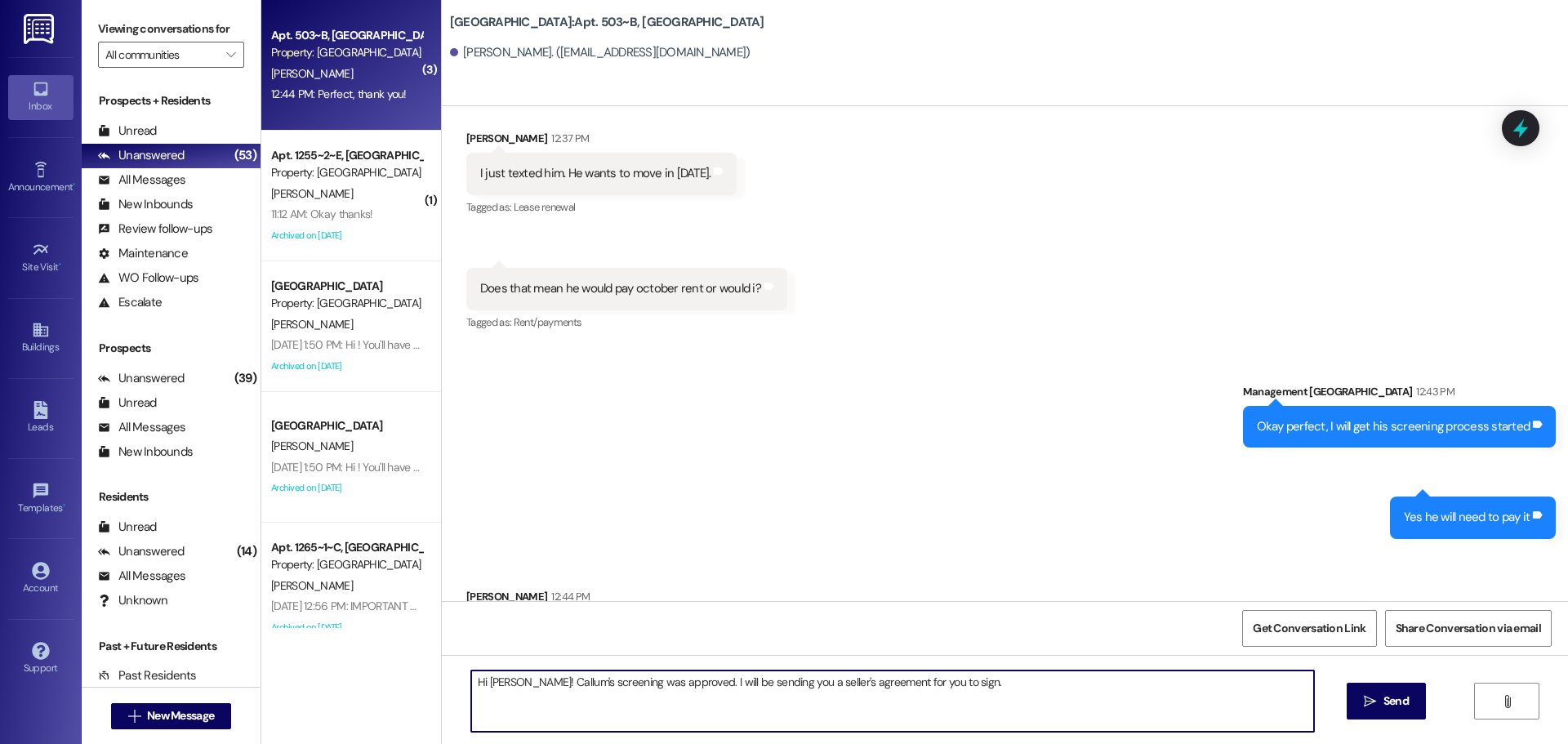
click at [974, 690] on textarea "Hi [PERSON_NAME]! Callum's screening was approved. I will be sending you a sell…" at bounding box center [893, 701] width 843 height 61
type textarea "Hi [PERSON_NAME]! Callum's screening was approved. I will be sending you a sell…"
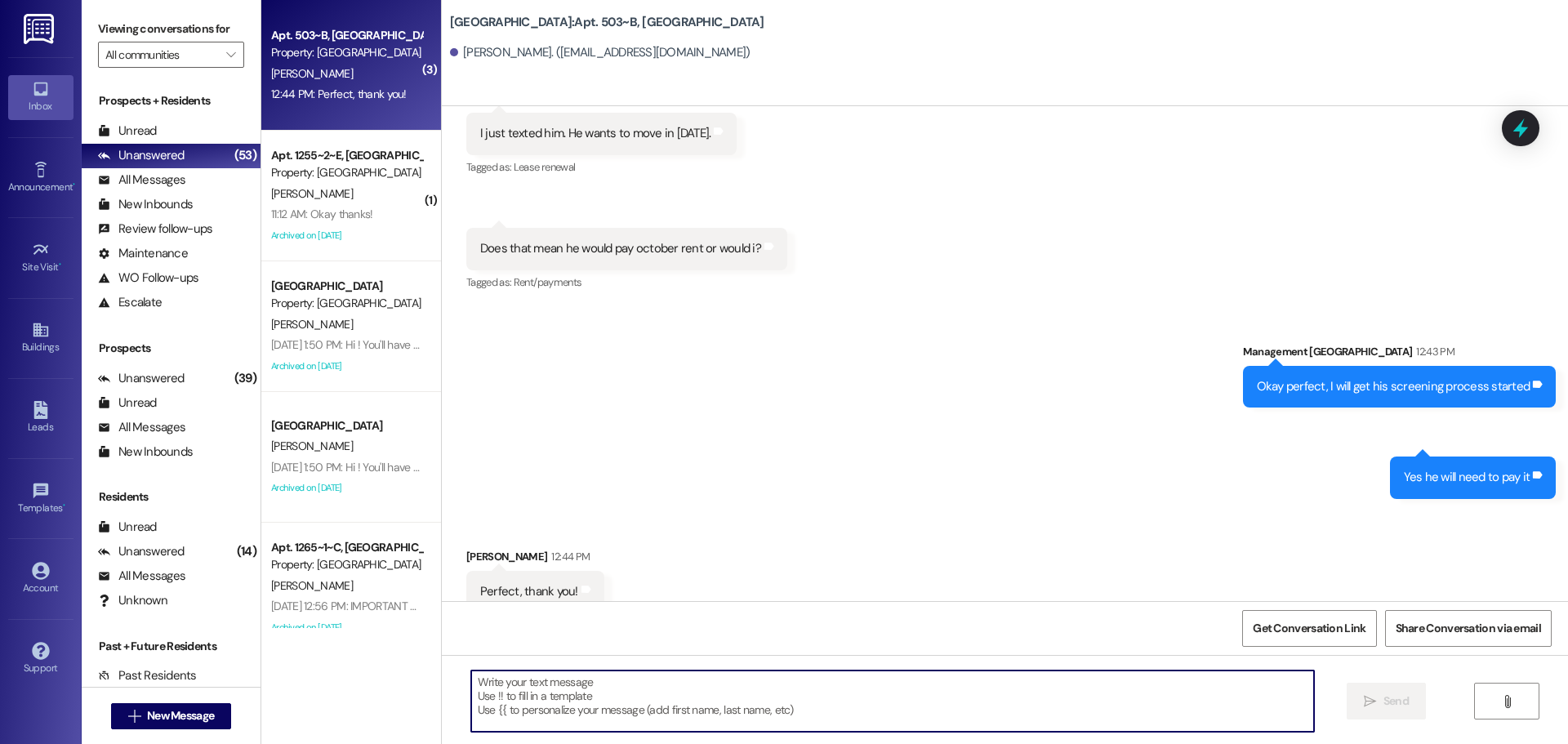
scroll to position [12020, 0]
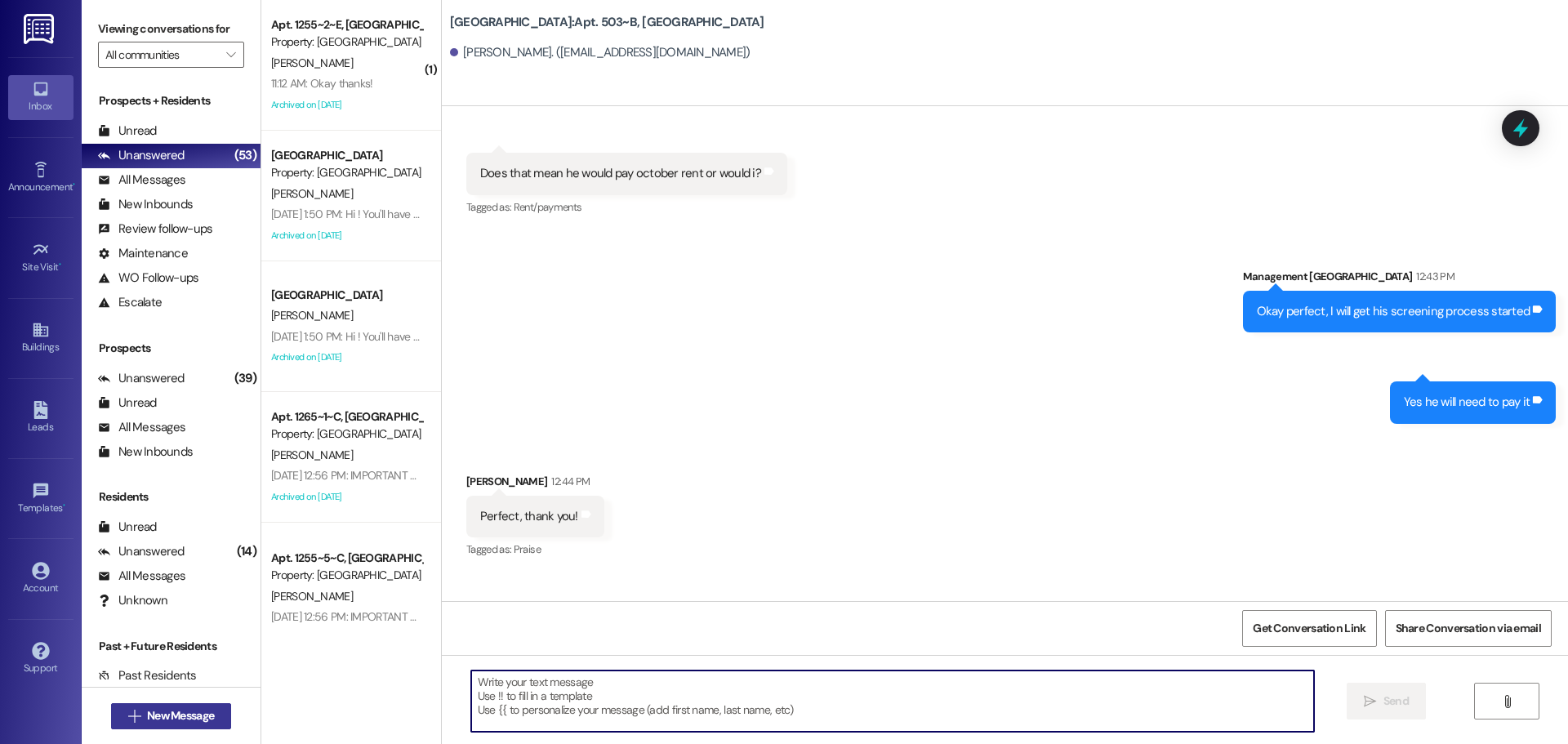
click at [147, 719] on span "New Message" at bounding box center [181, 715] width 67 height 17
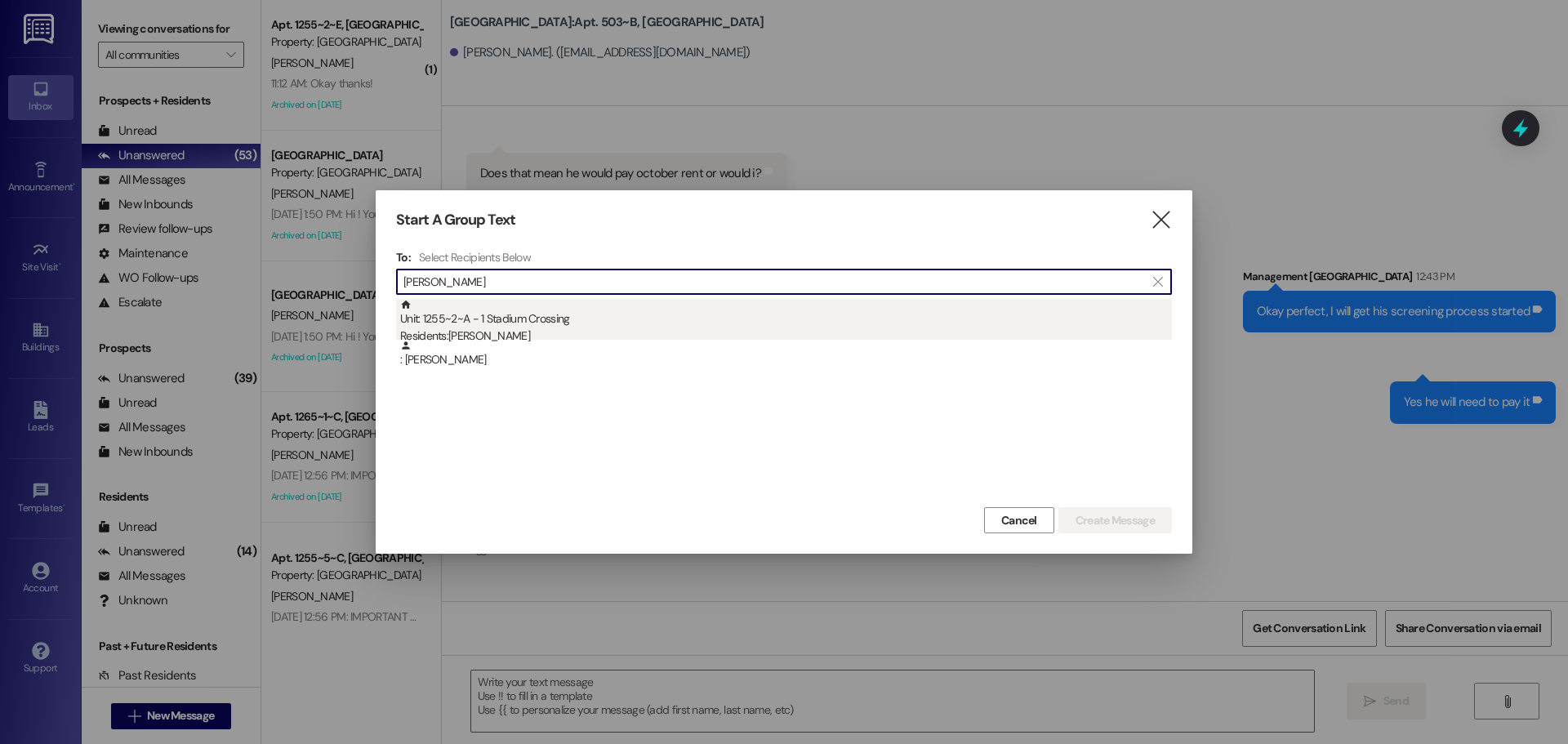
type input "[PERSON_NAME]"
click at [543, 321] on div "Unit: 1255~2~A - 1 Stadium Crossing Residents: [PERSON_NAME]" at bounding box center [786, 322] width 772 height 47
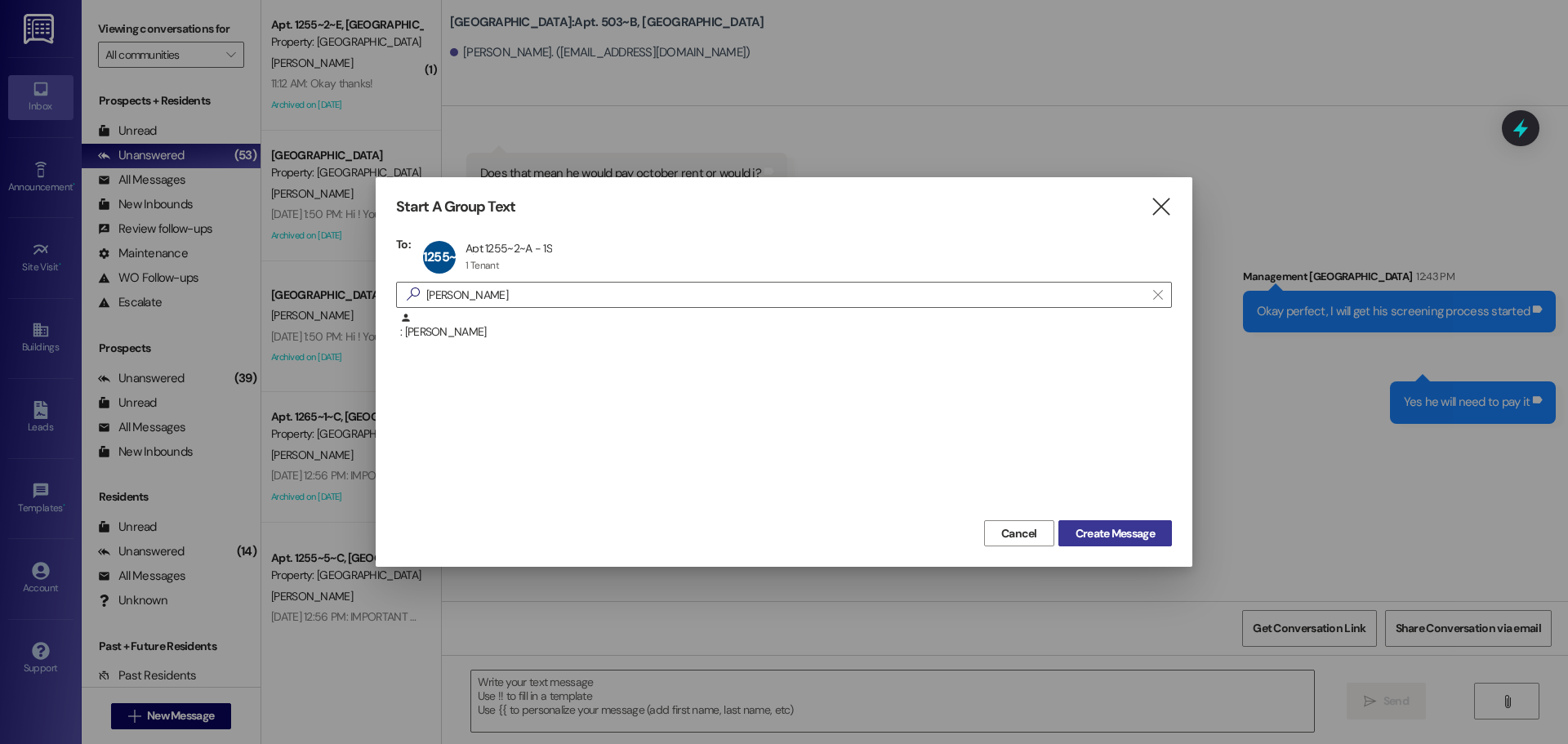
click at [1082, 522] on button "Create Message" at bounding box center [1115, 533] width 114 height 26
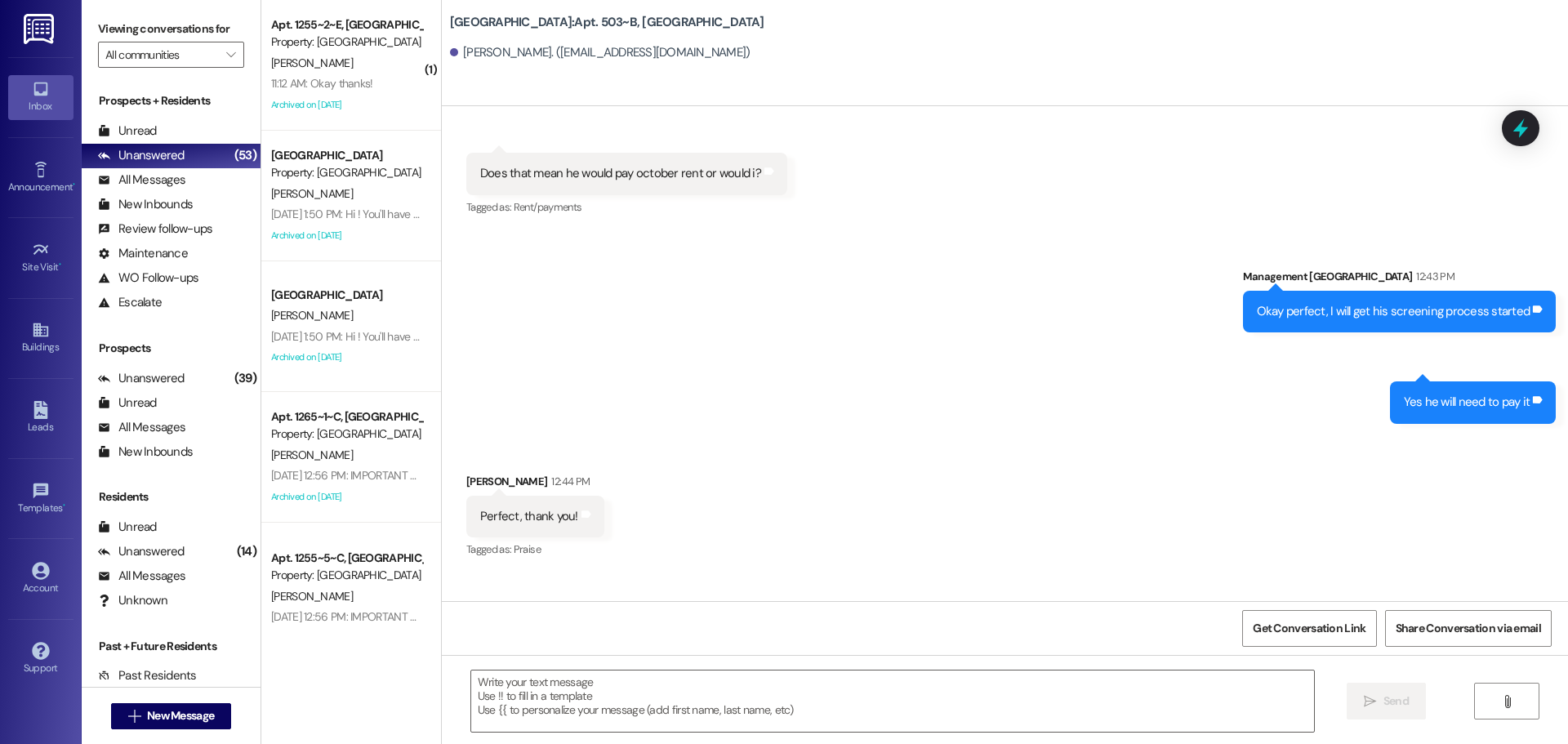
click at [1010, 651] on div "Get Conversation Link Share Conversation via email" at bounding box center [1006, 628] width 1127 height 54
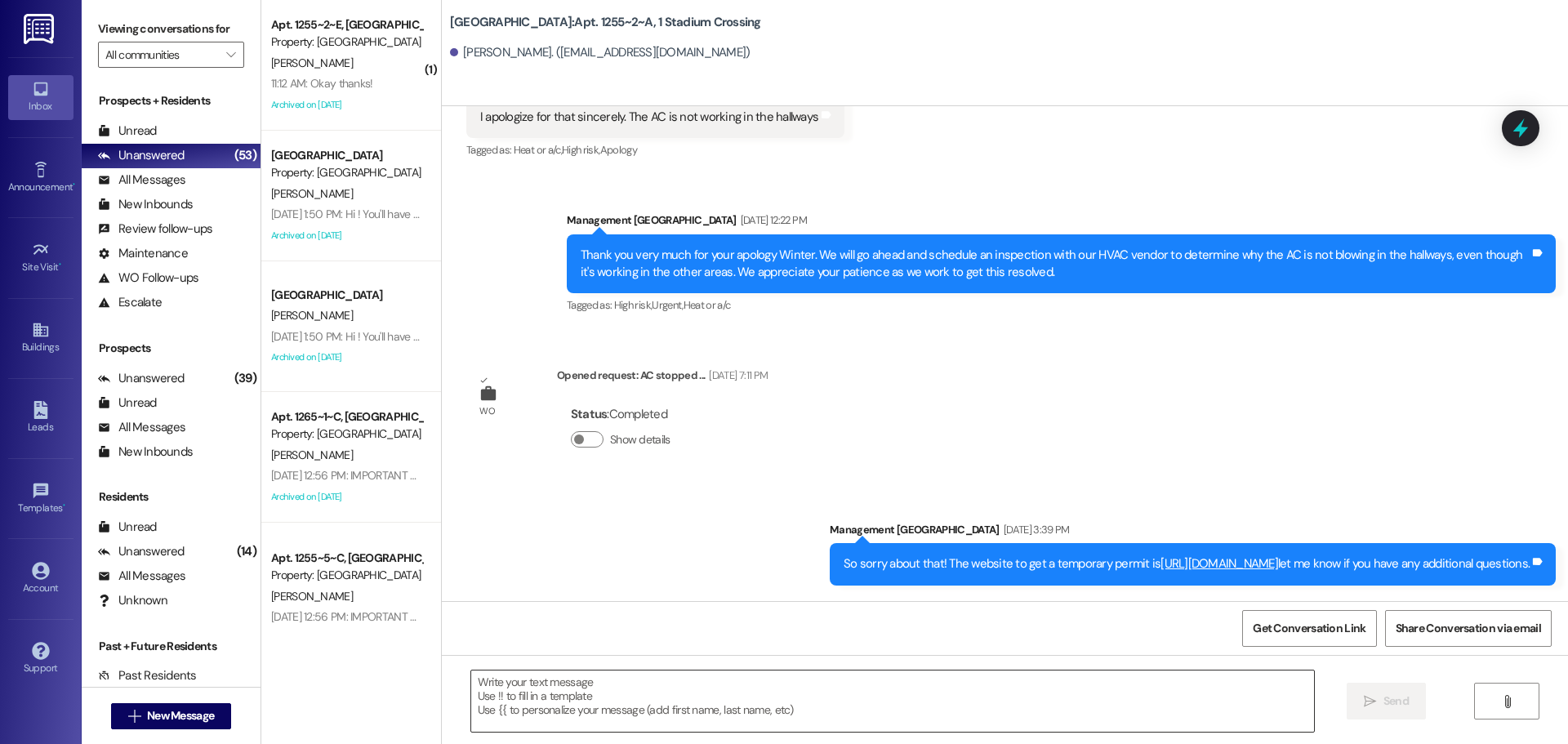
click at [992, 679] on textarea at bounding box center [893, 701] width 843 height 61
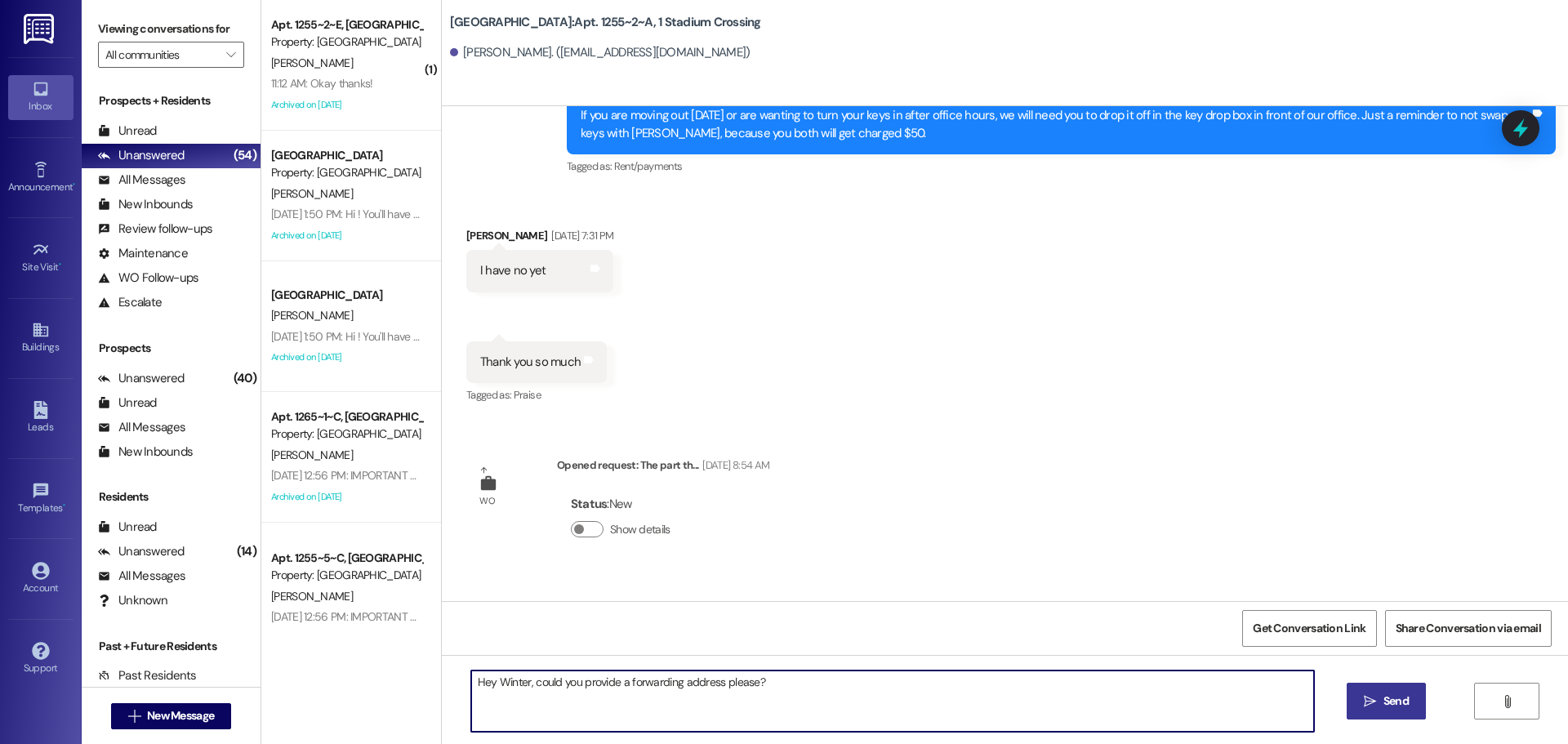
type textarea "Hey Winter, could you provide a forwarding address please?"
click at [1381, 695] on span "Send" at bounding box center [1396, 701] width 32 height 17
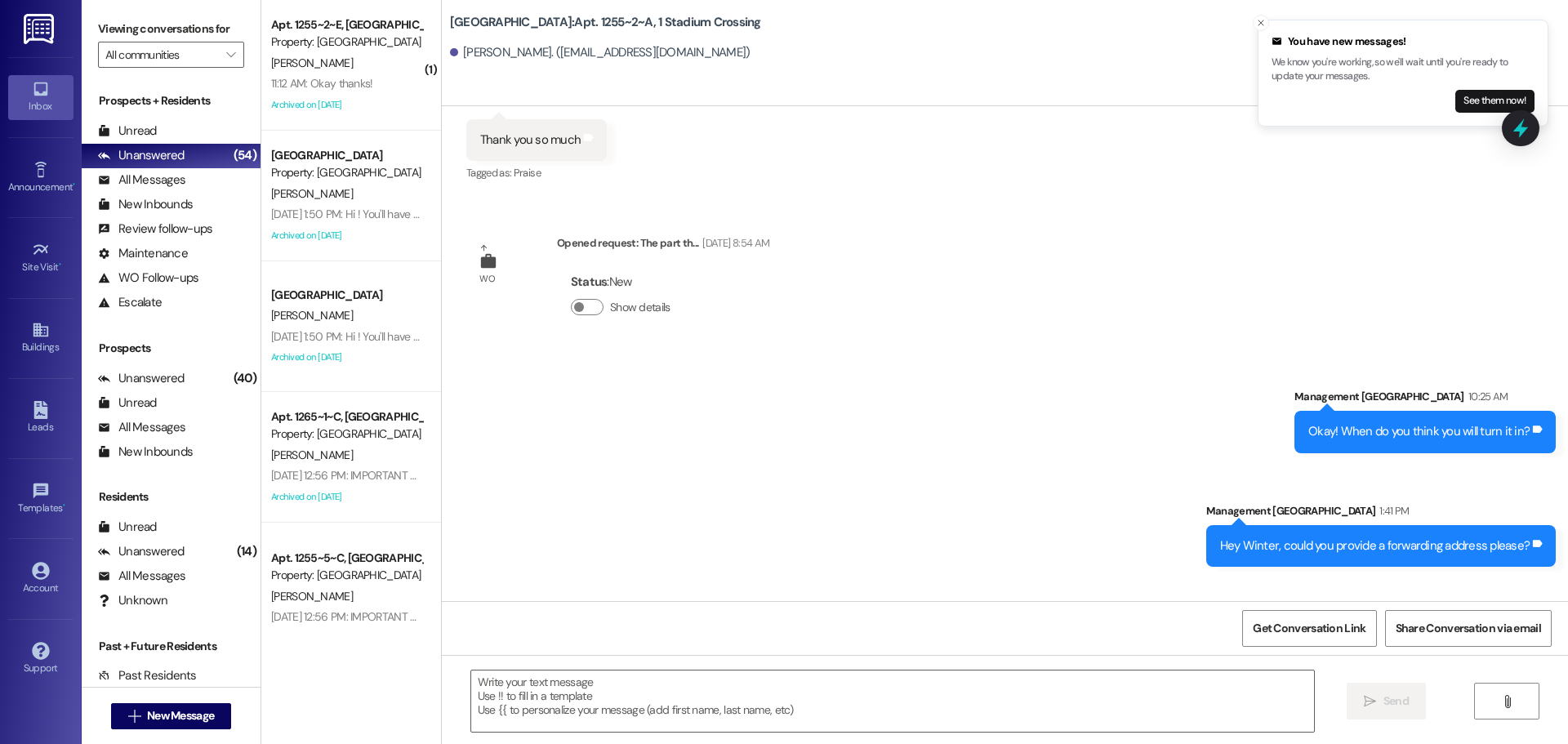
scroll to position [15864, 0]
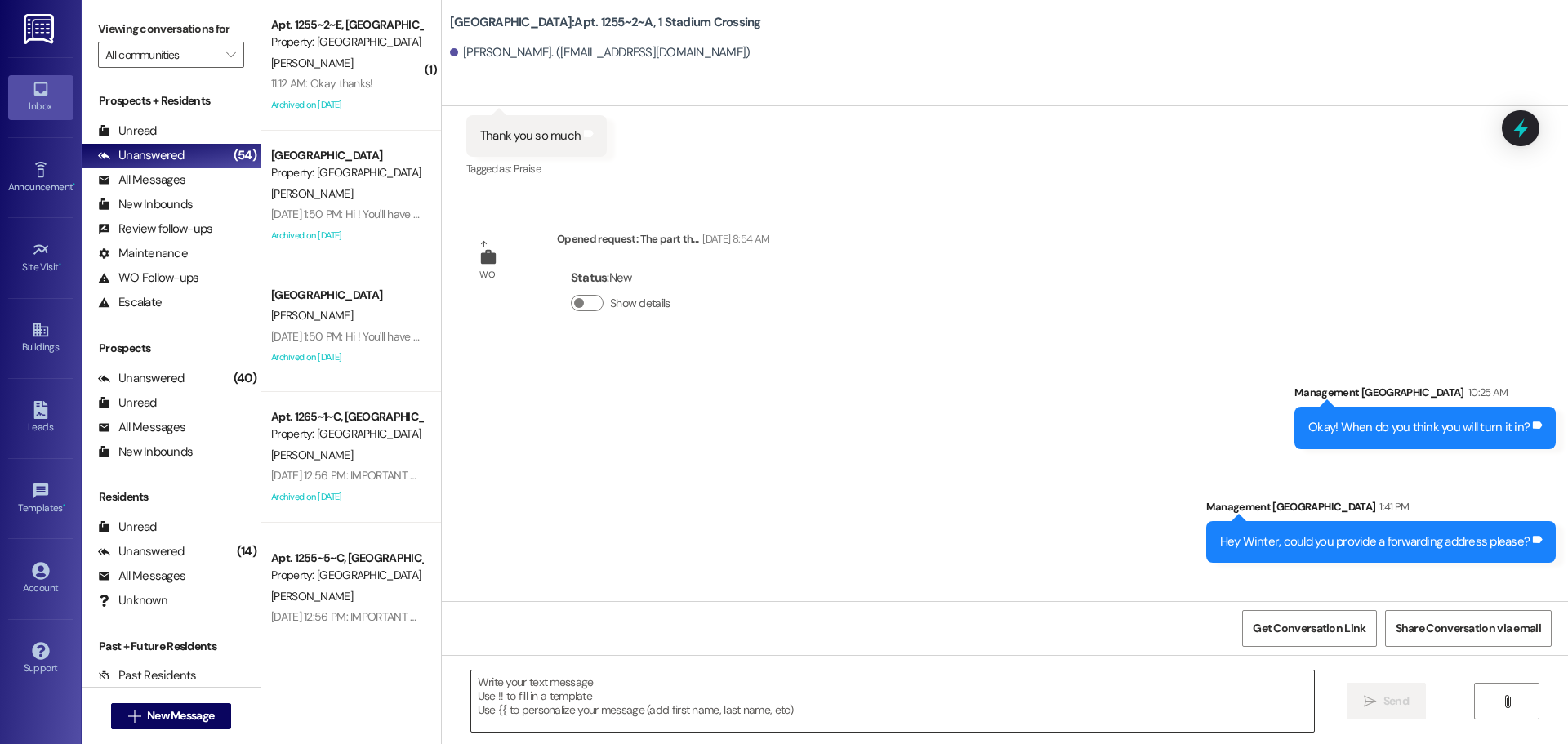
click at [634, 690] on textarea at bounding box center [893, 701] width 843 height 61
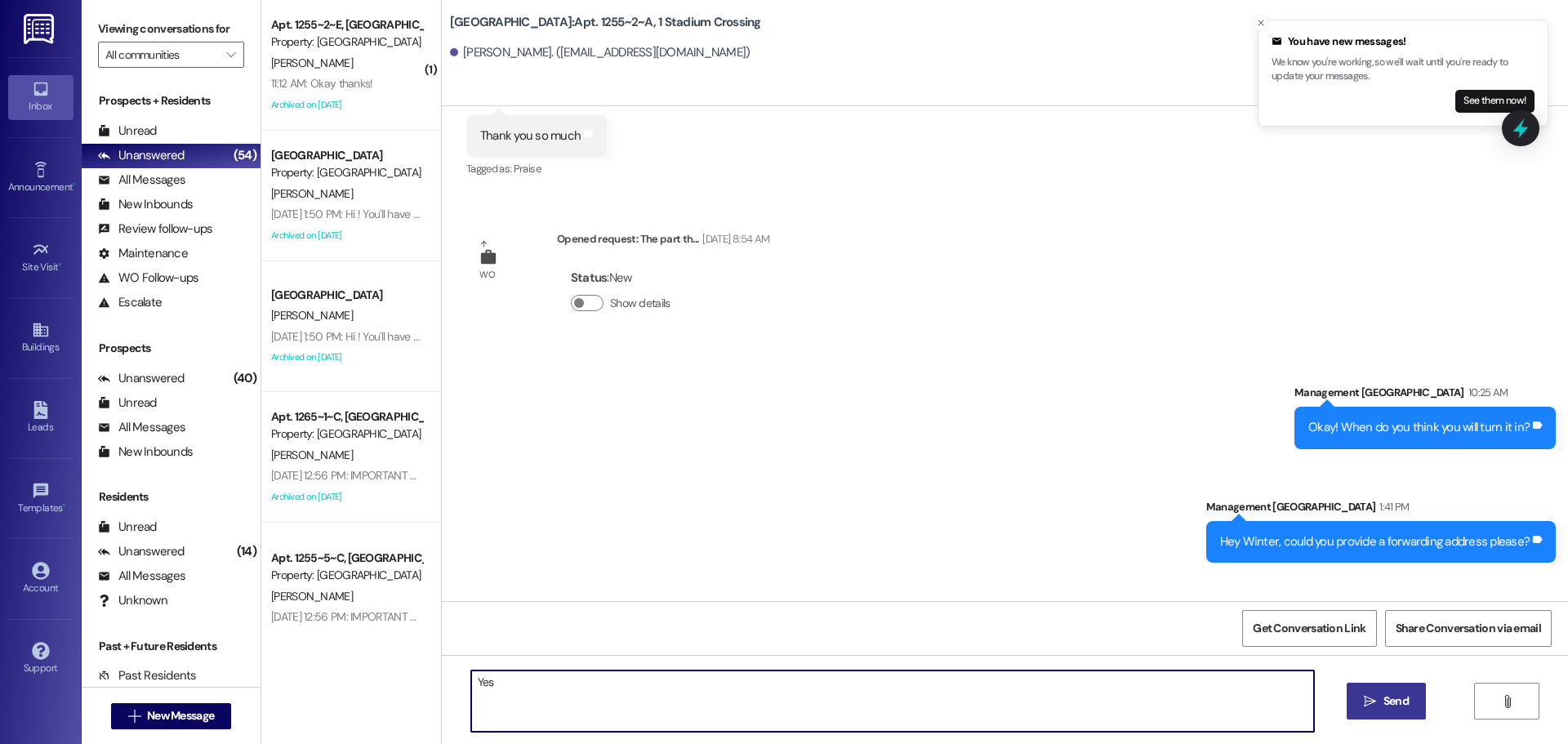
type textarea "Yes!"
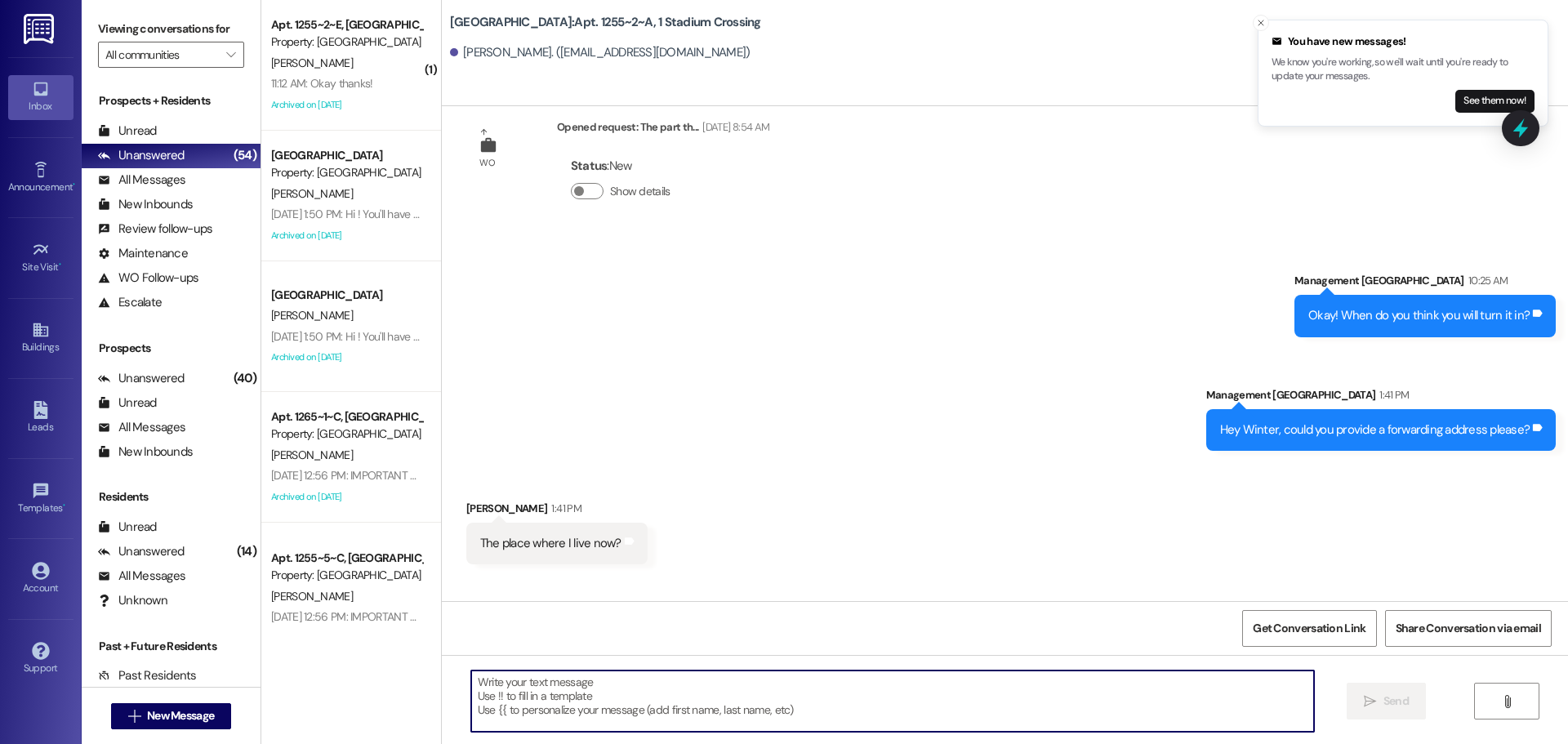
scroll to position [15979, 0]
